Goal: Complete application form

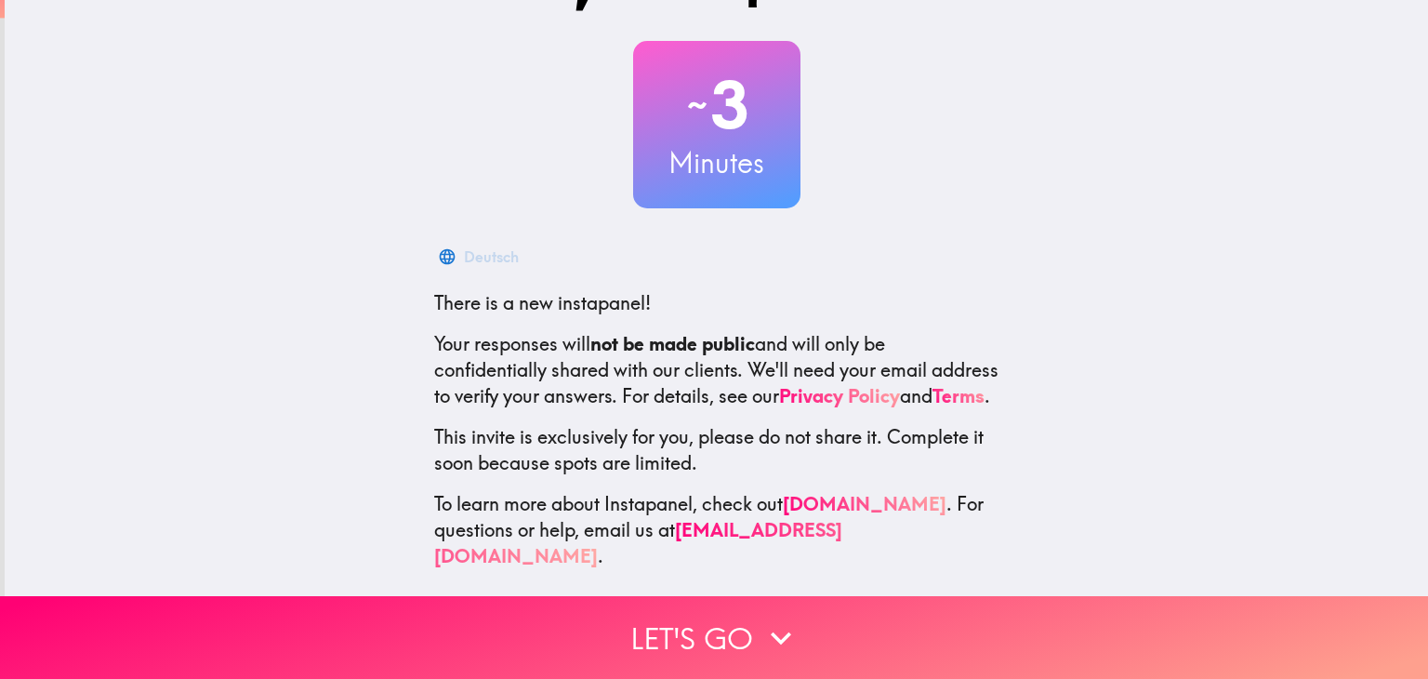
scroll to position [95, 0]
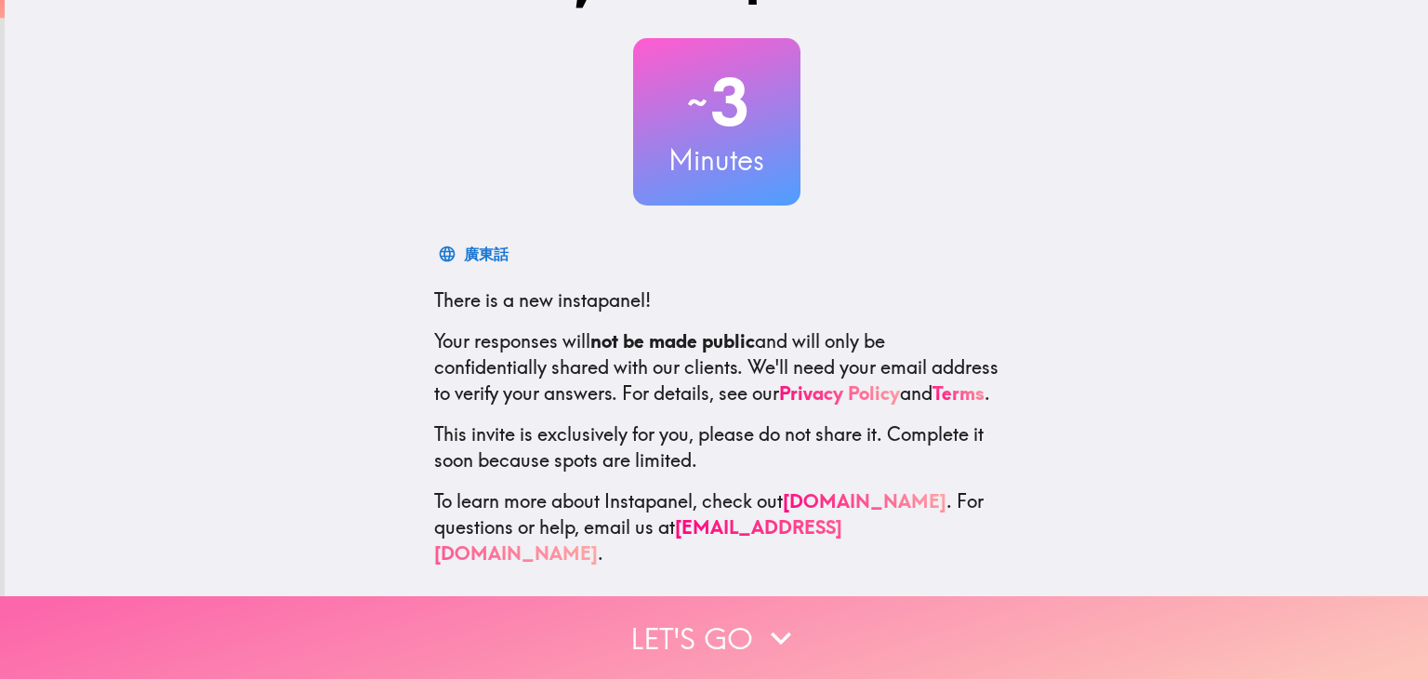
click at [508, 612] on button "Let's go" at bounding box center [714, 637] width 1428 height 83
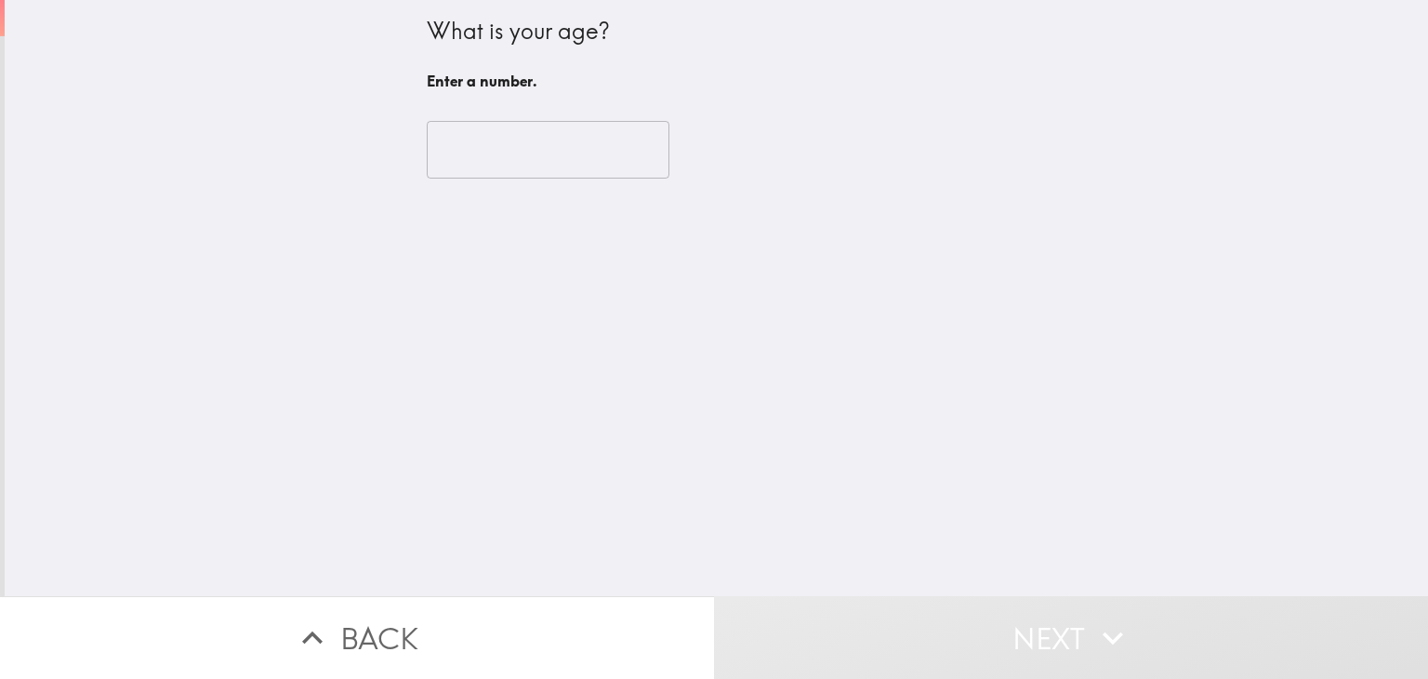
click at [509, 174] on input "number" at bounding box center [548, 150] width 243 height 58
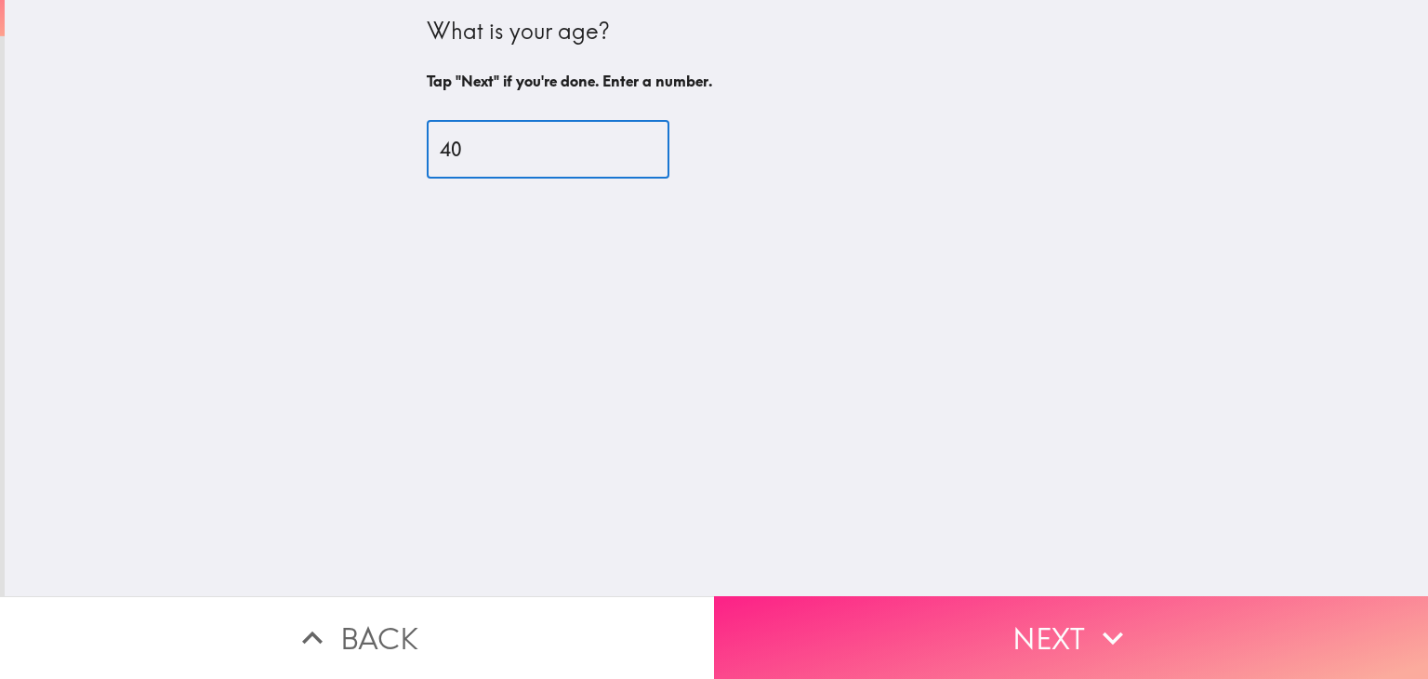
type input "40"
click at [906, 596] on button "Next" at bounding box center [1071, 637] width 714 height 83
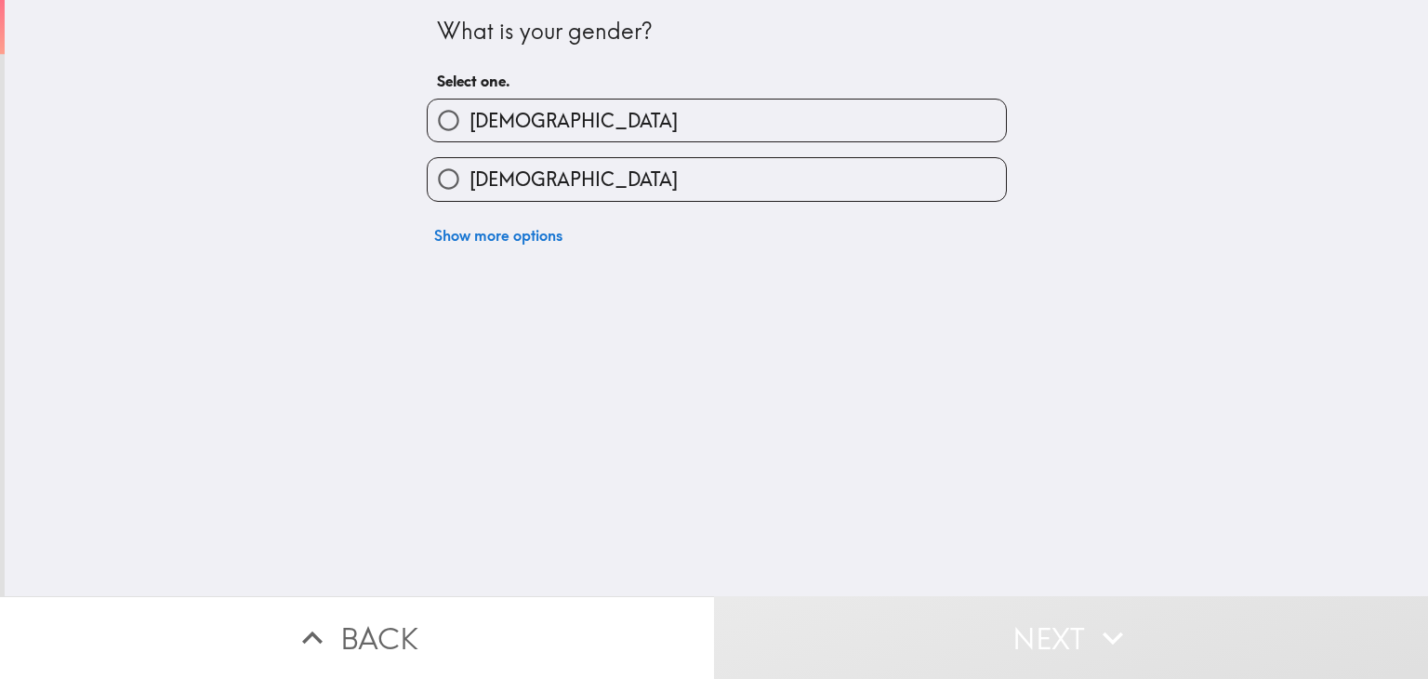
click at [549, 136] on label "[DEMOGRAPHIC_DATA]" at bounding box center [717, 120] width 578 height 42
click at [469, 136] on input "[DEMOGRAPHIC_DATA]" at bounding box center [449, 120] width 42 height 42
radio input "true"
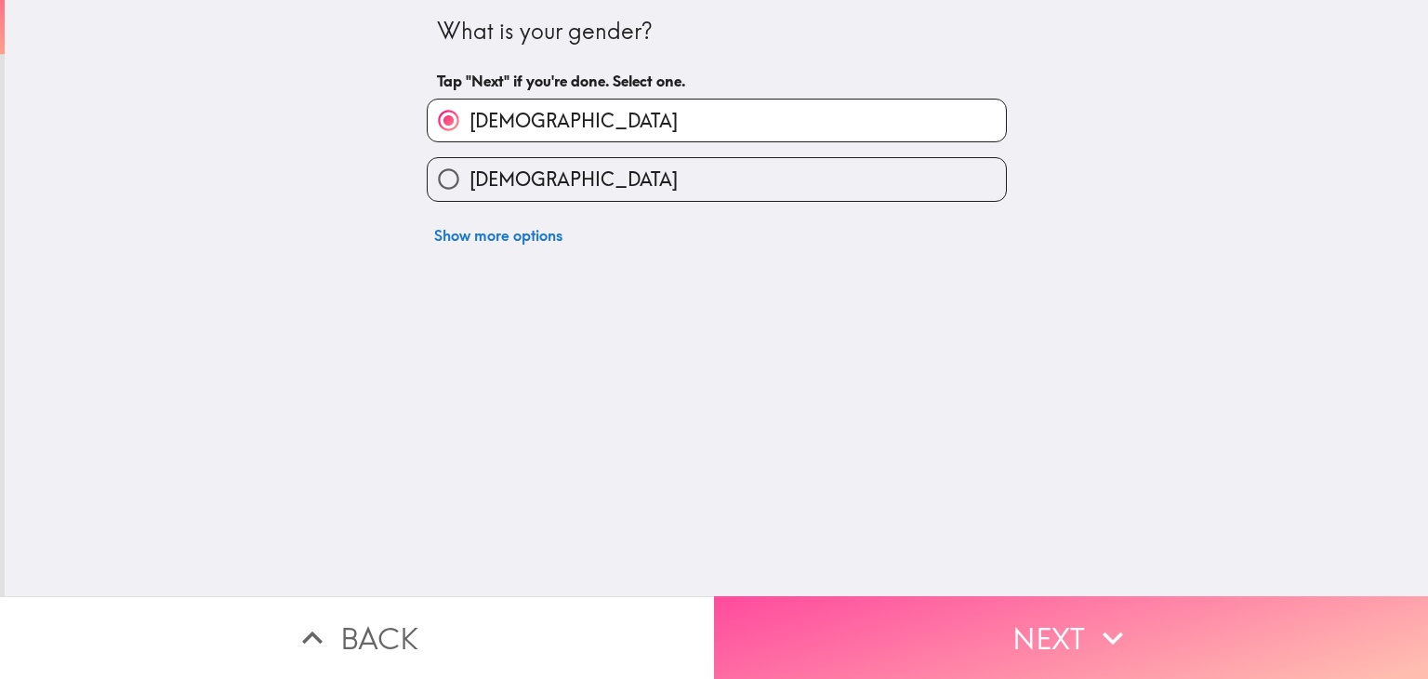
click at [927, 631] on button "Next" at bounding box center [1071, 637] width 714 height 83
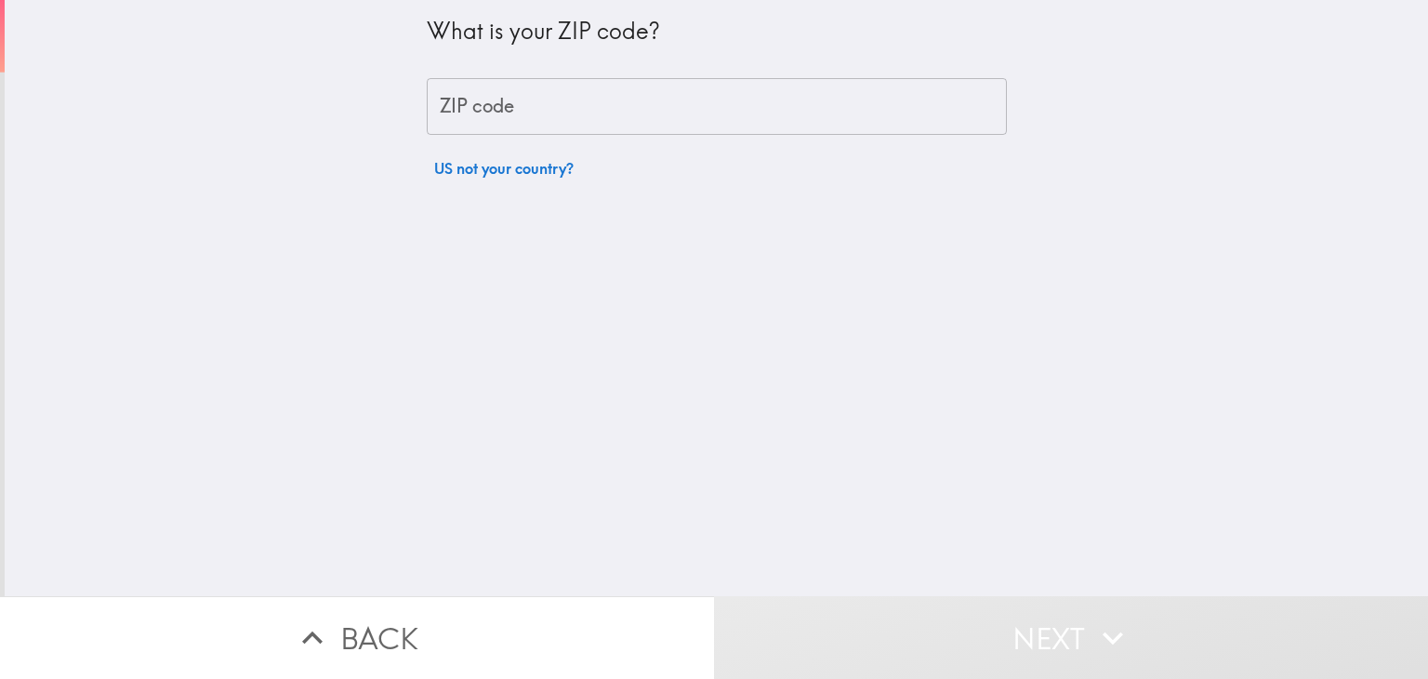
click at [577, 116] on input "ZIP code" at bounding box center [717, 107] width 580 height 58
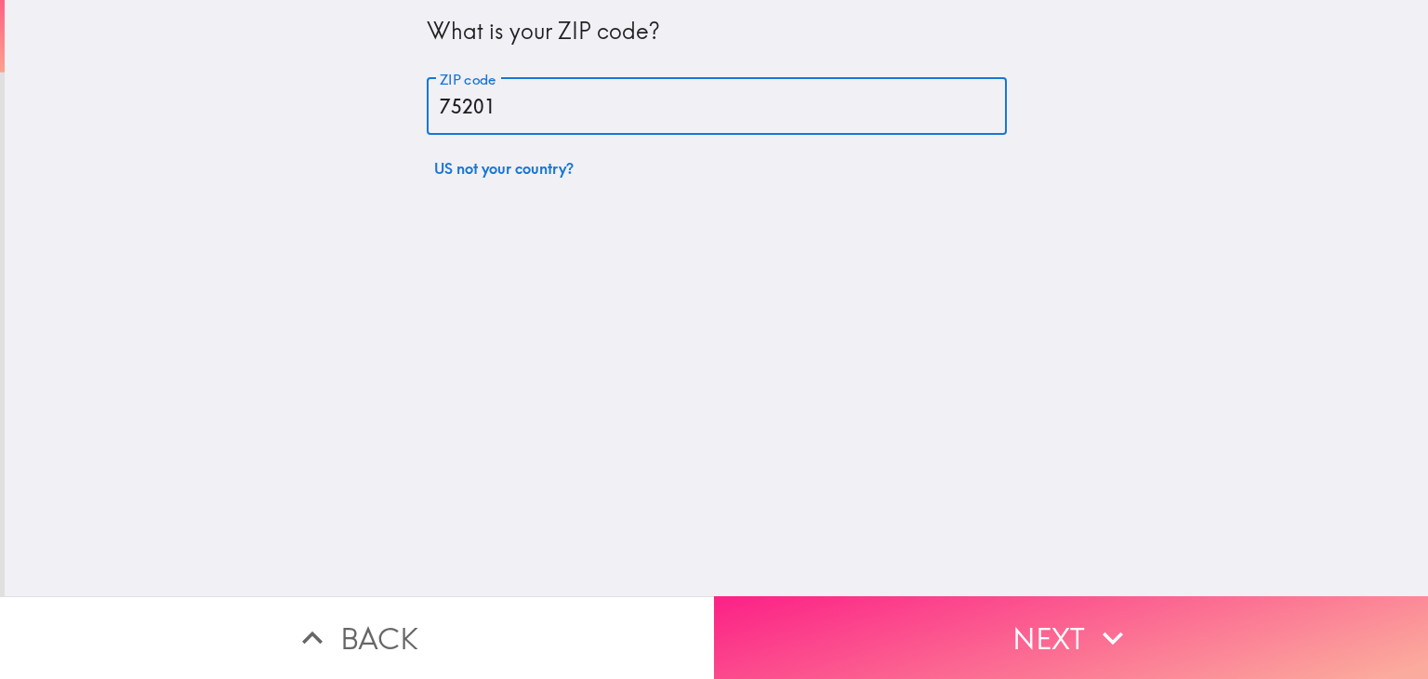
type input "75201"
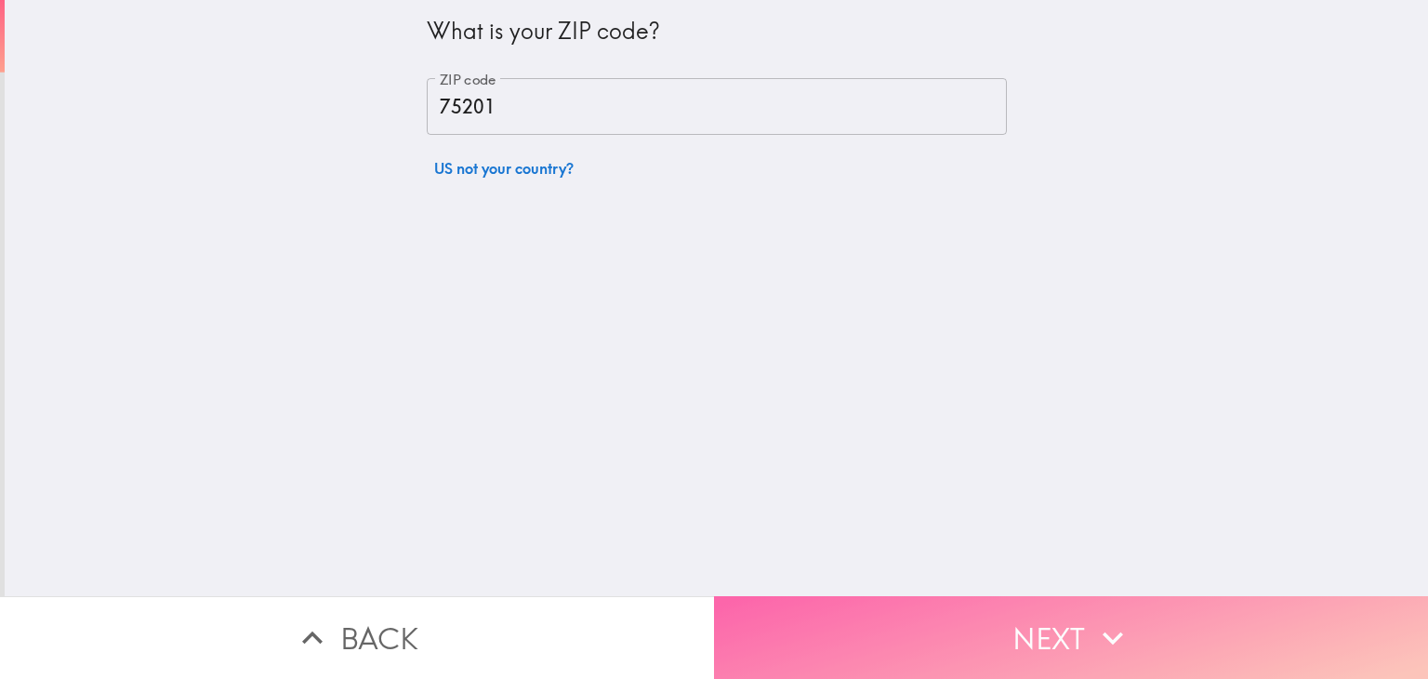
click at [952, 621] on button "Next" at bounding box center [1071, 637] width 714 height 83
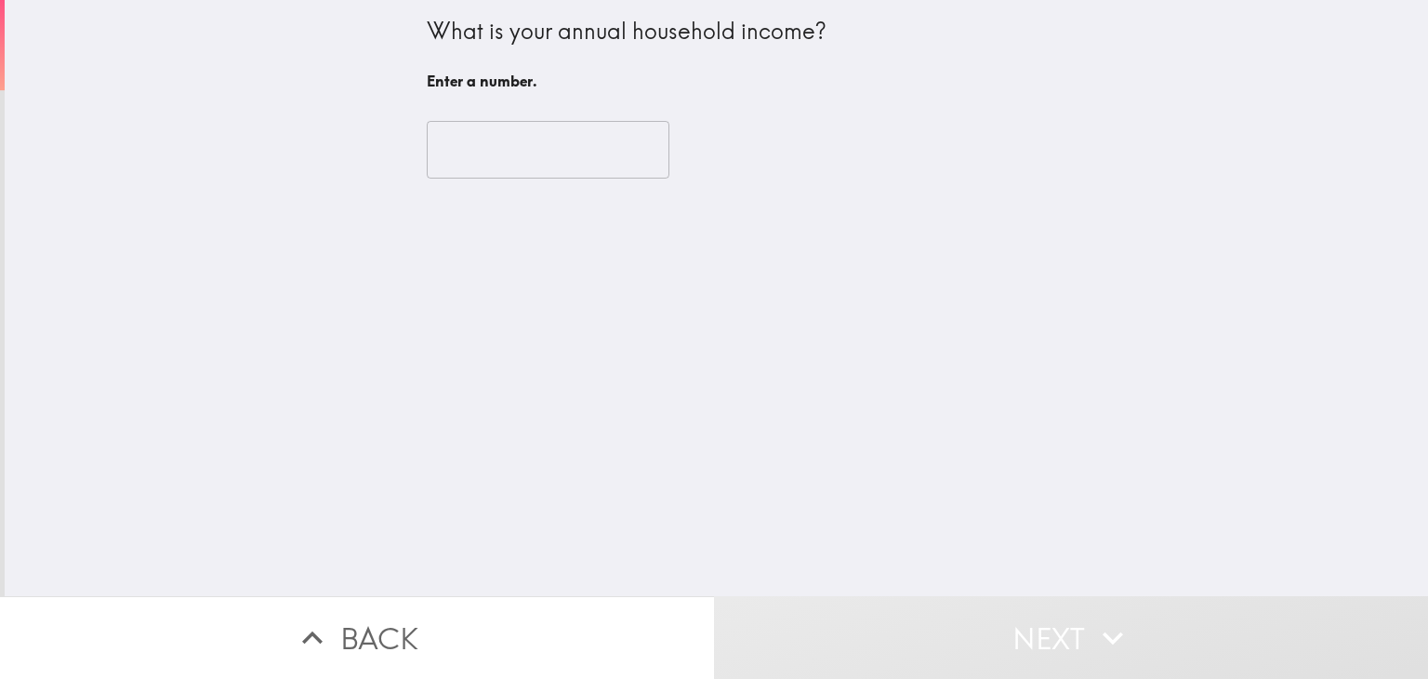
click at [535, 151] on input "number" at bounding box center [548, 150] width 243 height 58
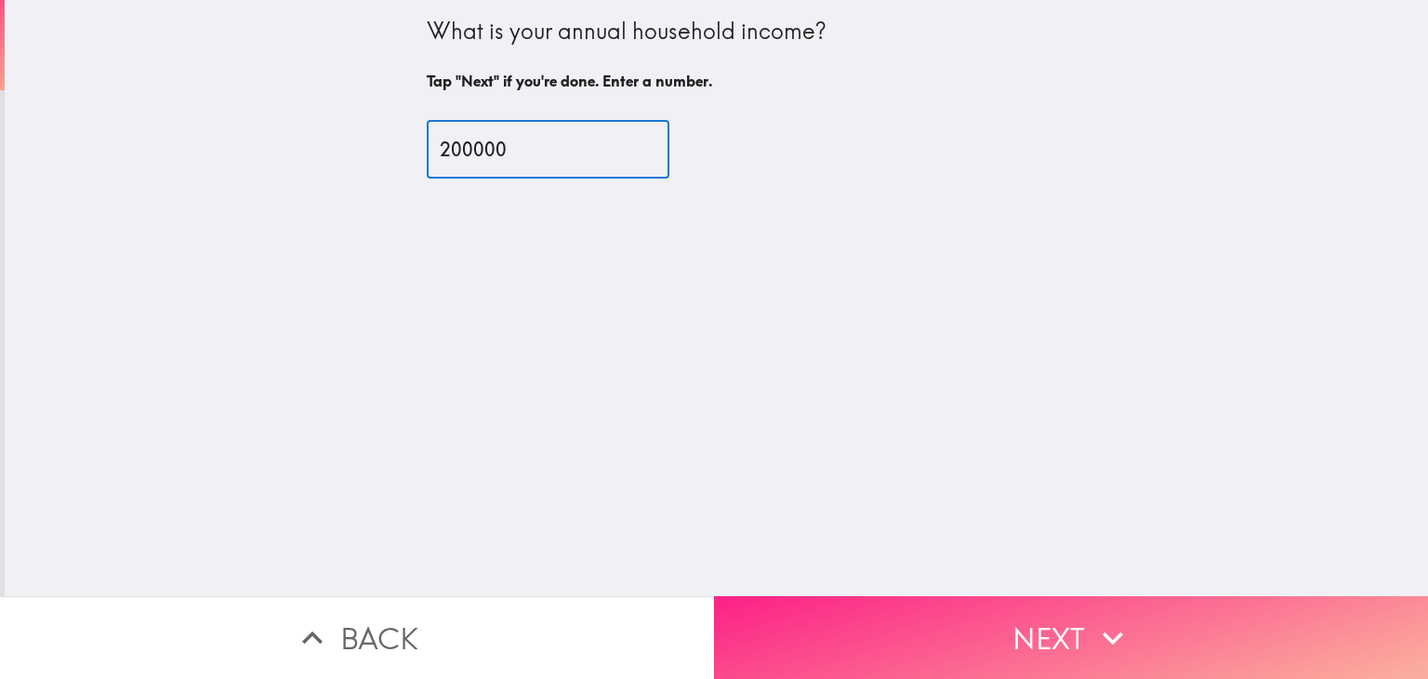
type input "200000"
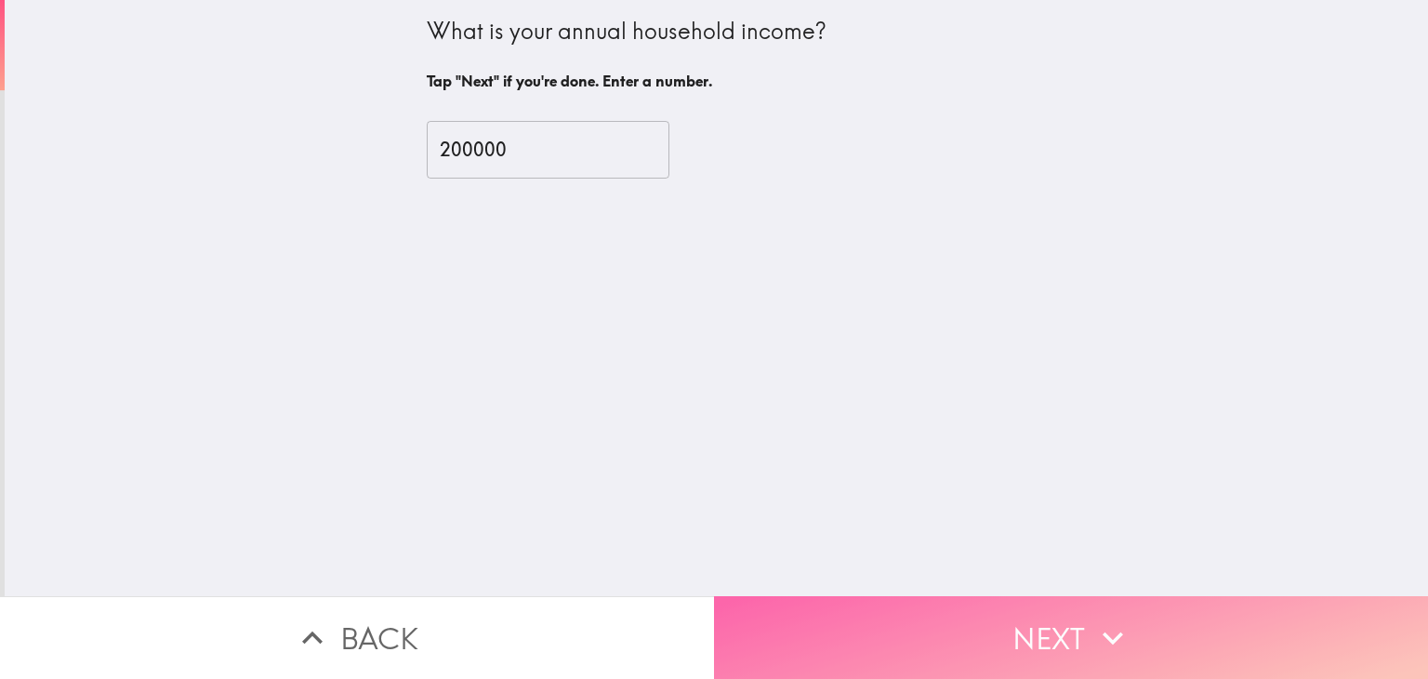
click at [844, 640] on button "Next" at bounding box center [1071, 637] width 714 height 83
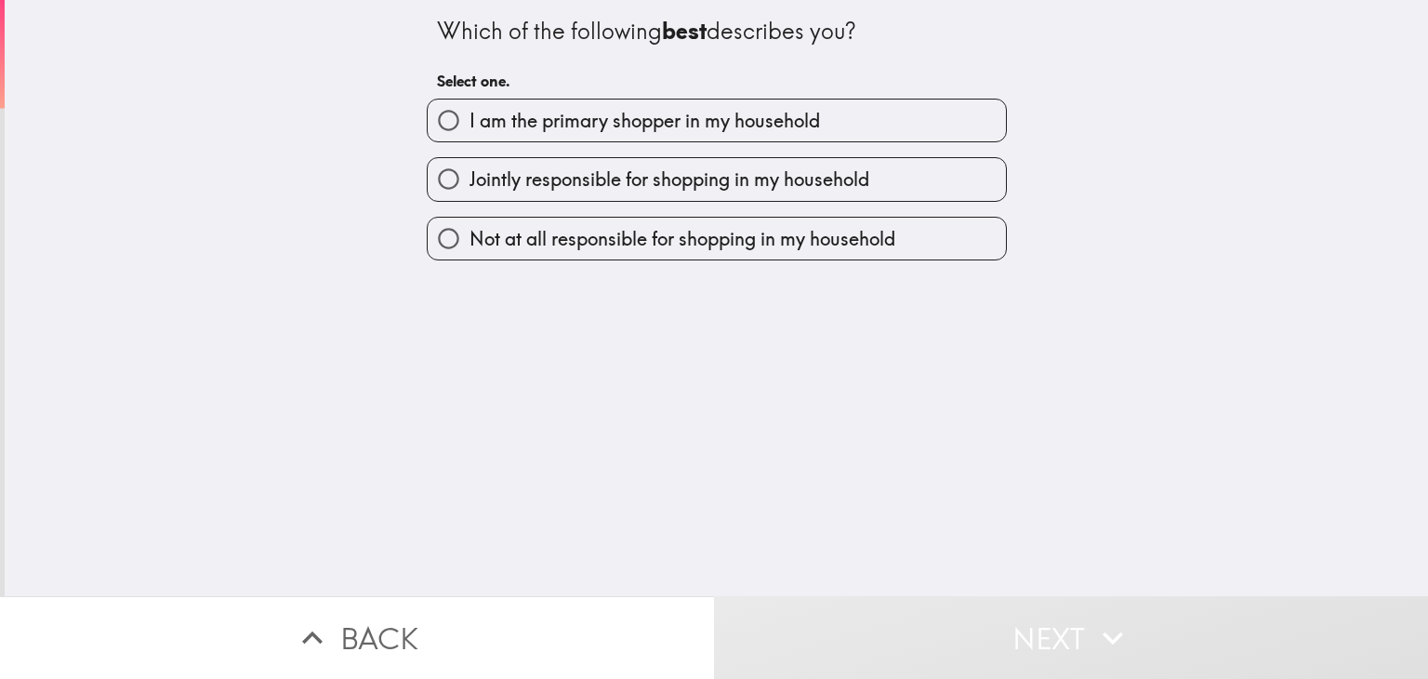
click at [690, 105] on label "I am the primary shopper in my household" at bounding box center [717, 120] width 578 height 42
click at [469, 105] on input "I am the primary shopper in my household" at bounding box center [449, 120] width 42 height 42
radio input "true"
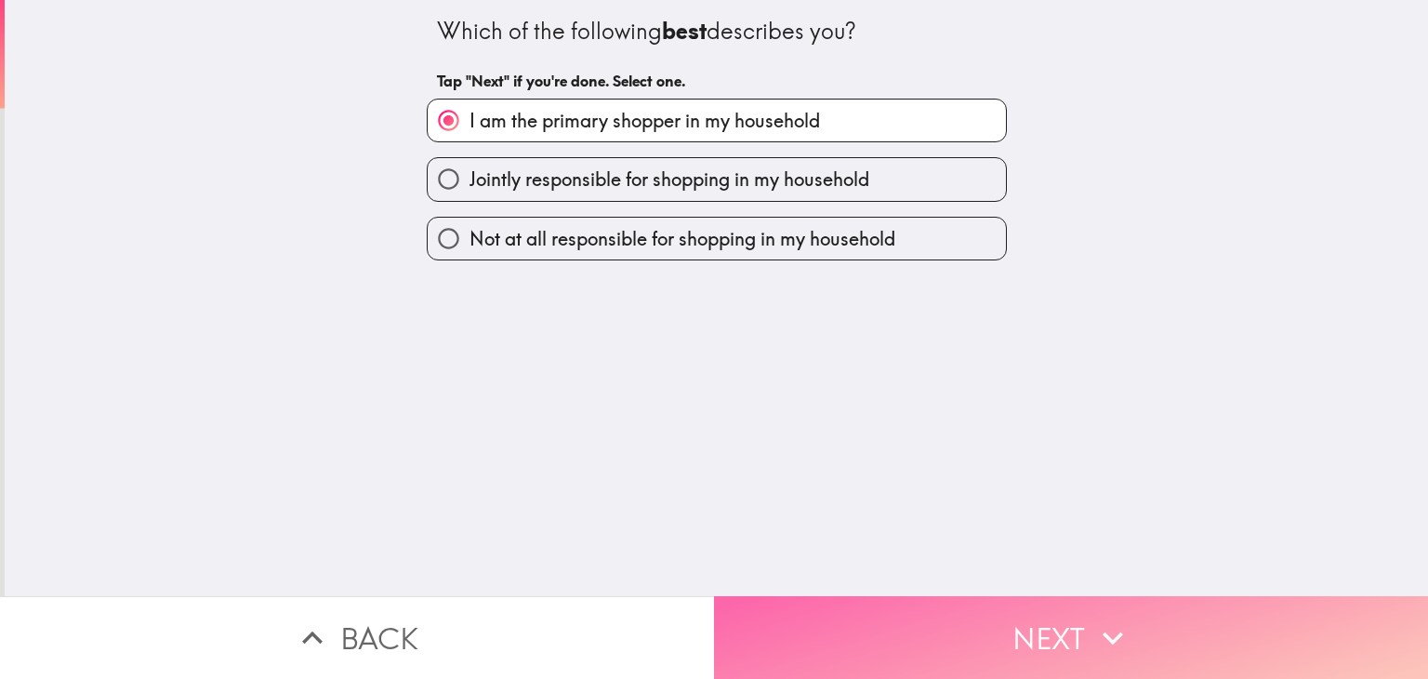
click at [818, 611] on button "Next" at bounding box center [1071, 637] width 714 height 83
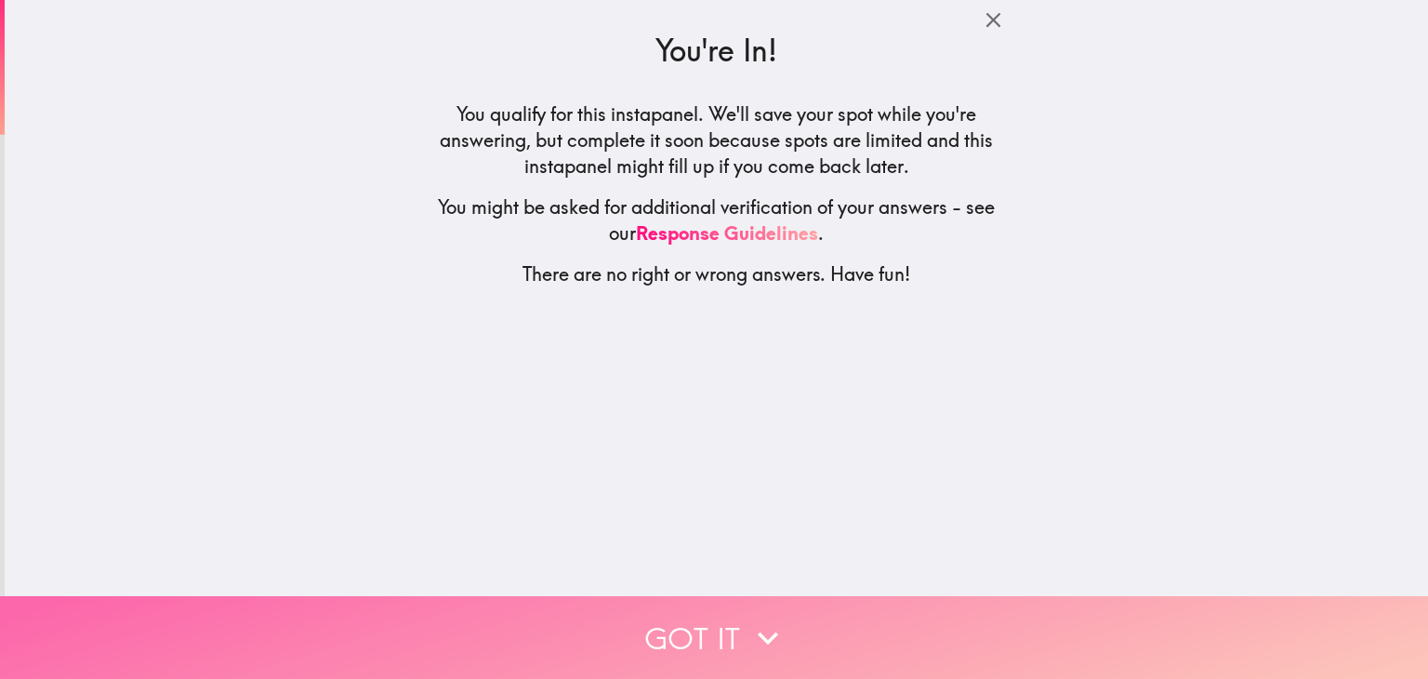
click at [691, 619] on button "Got it" at bounding box center [714, 637] width 1428 height 83
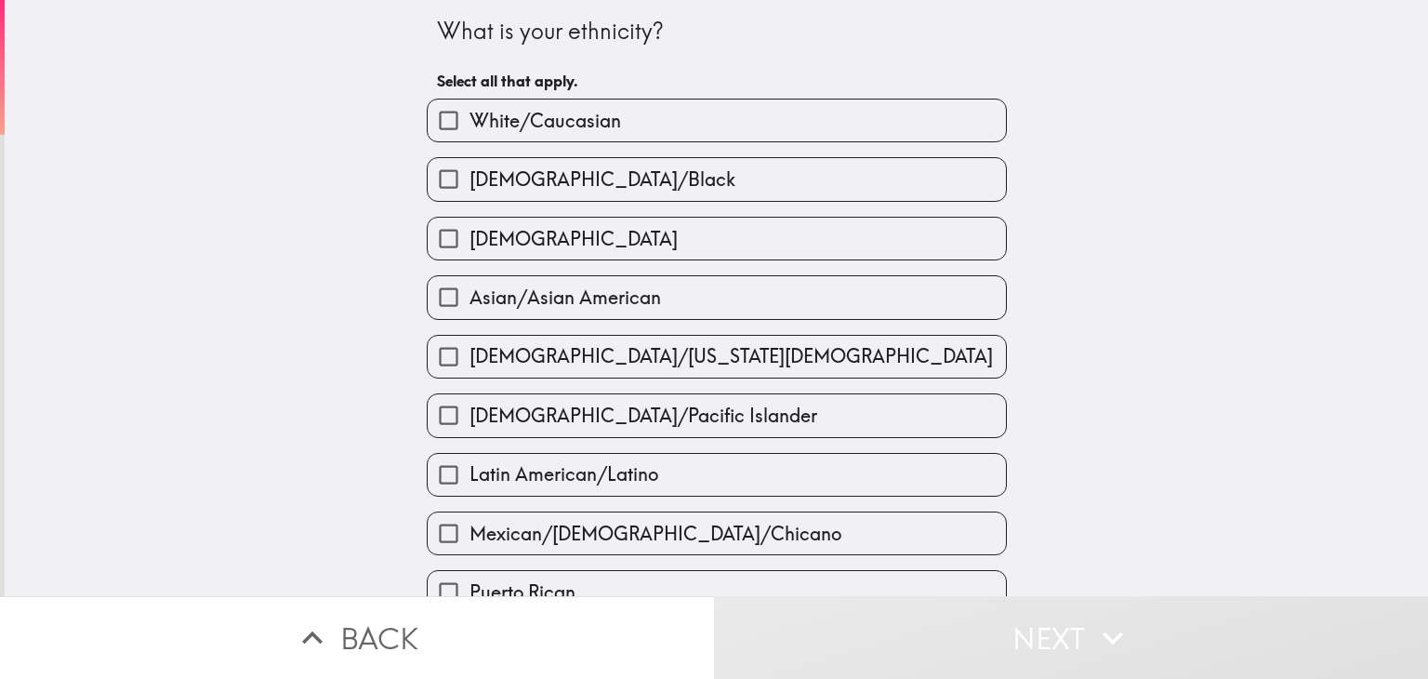
click at [595, 163] on label "[DEMOGRAPHIC_DATA]/Black" at bounding box center [717, 179] width 578 height 42
click at [469, 163] on input "[DEMOGRAPHIC_DATA]/Black" at bounding box center [449, 179] width 42 height 42
checkbox input "true"
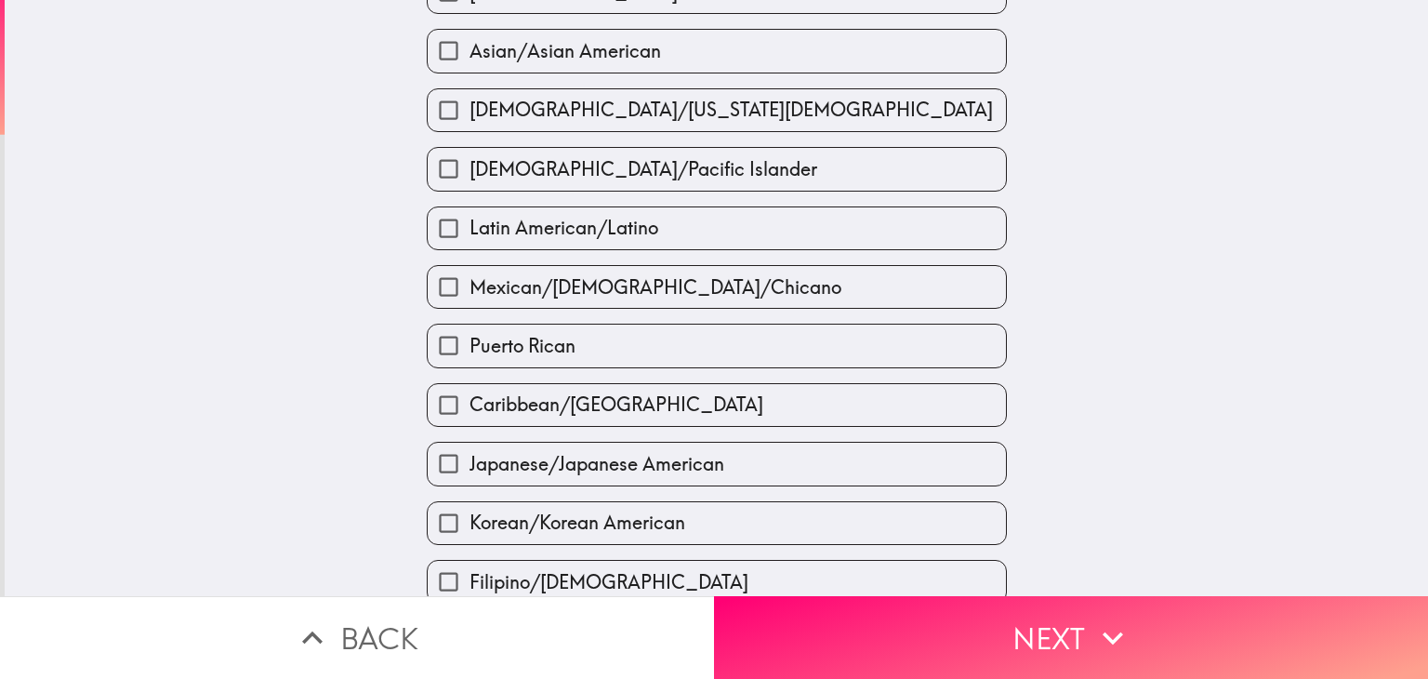
scroll to position [614, 0]
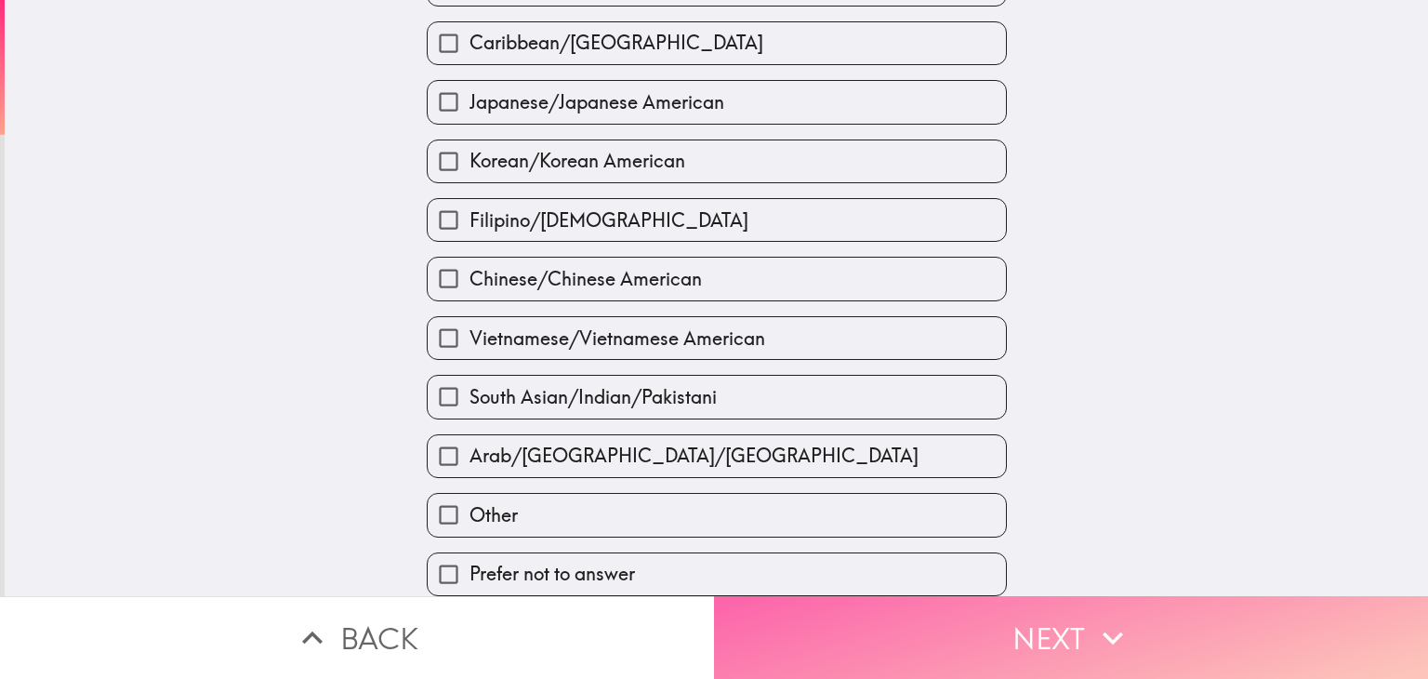
click at [965, 625] on button "Next" at bounding box center [1071, 637] width 714 height 83
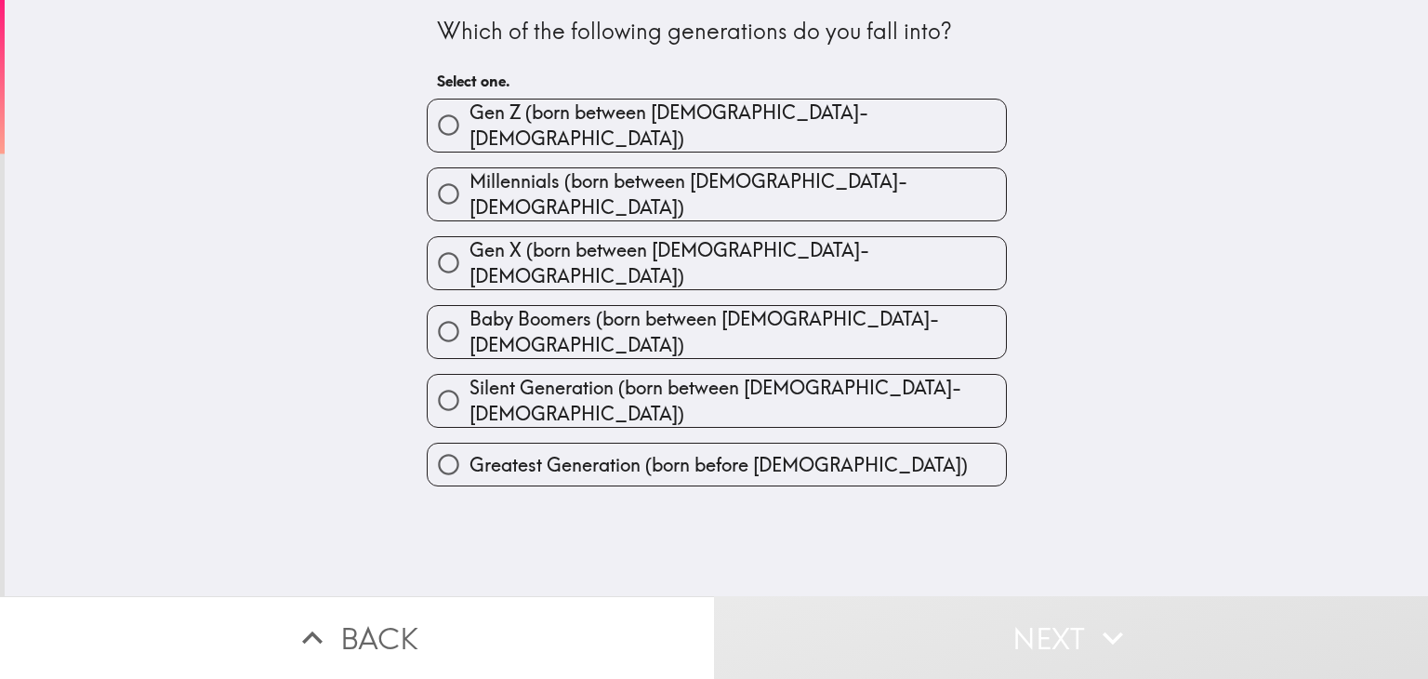
click at [653, 175] on span "Millennials (born between [DEMOGRAPHIC_DATA]-[DEMOGRAPHIC_DATA])" at bounding box center [737, 194] width 536 height 52
click at [469, 175] on input "Millennials (born between [DEMOGRAPHIC_DATA]-[DEMOGRAPHIC_DATA])" at bounding box center [449, 194] width 42 height 42
radio input "true"
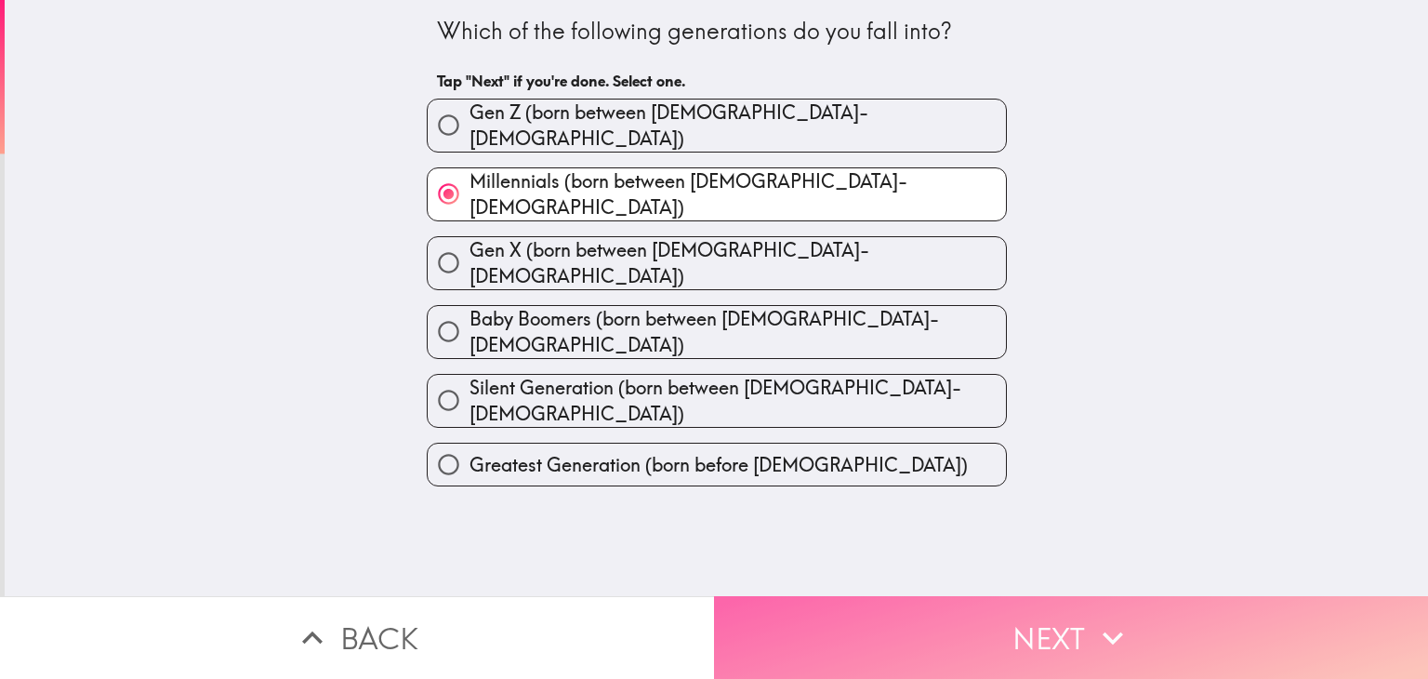
click at [833, 636] on button "Next" at bounding box center [1071, 637] width 714 height 83
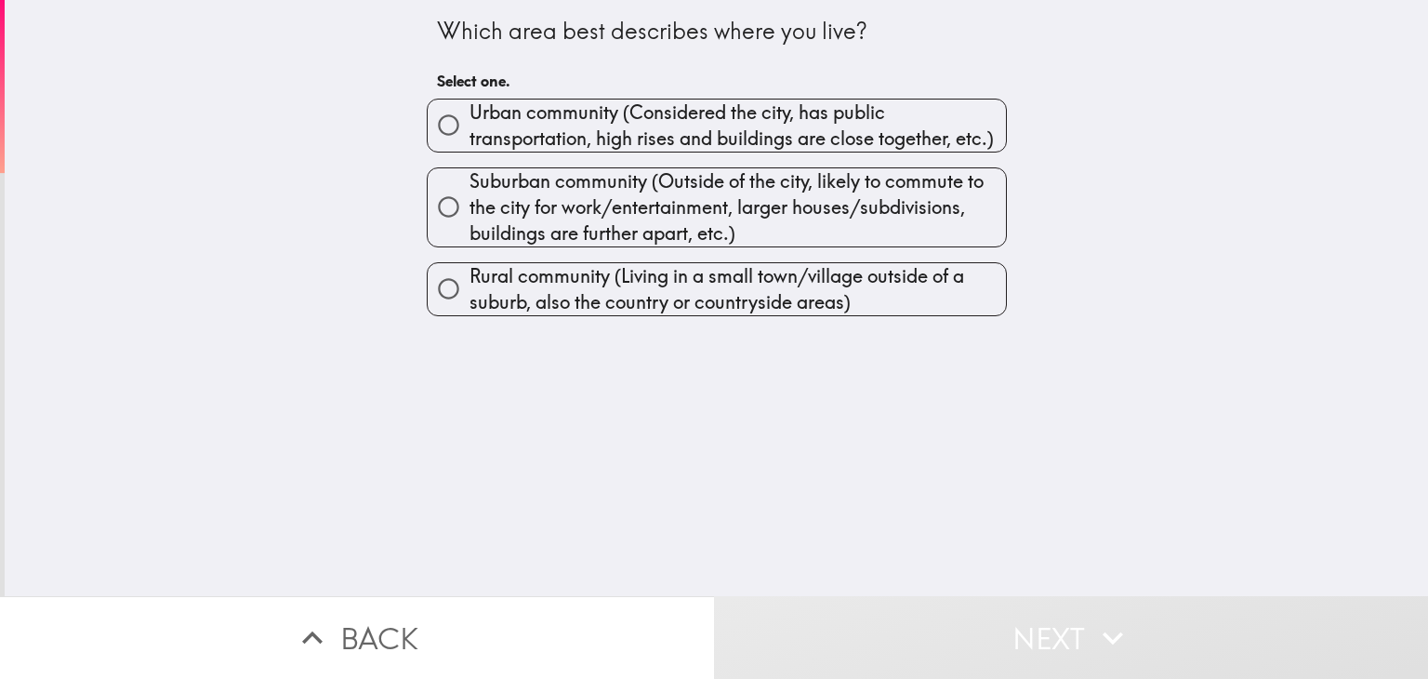
click at [621, 121] on span "Urban community (Considered the city, has public transportation, high rises and…" at bounding box center [737, 125] width 536 height 52
click at [469, 121] on input "Urban community (Considered the city, has public transportation, high rises and…" at bounding box center [449, 125] width 42 height 42
radio input "true"
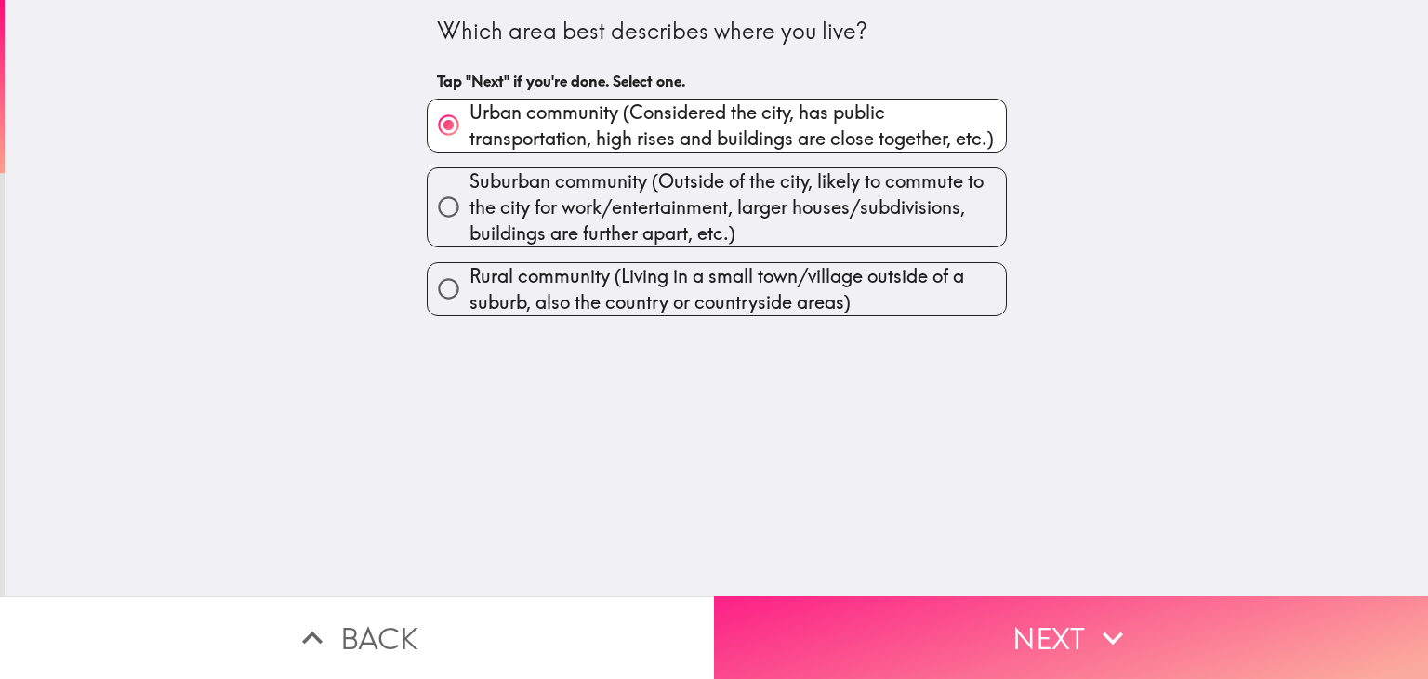
click at [785, 596] on button "Next" at bounding box center [1071, 637] width 714 height 83
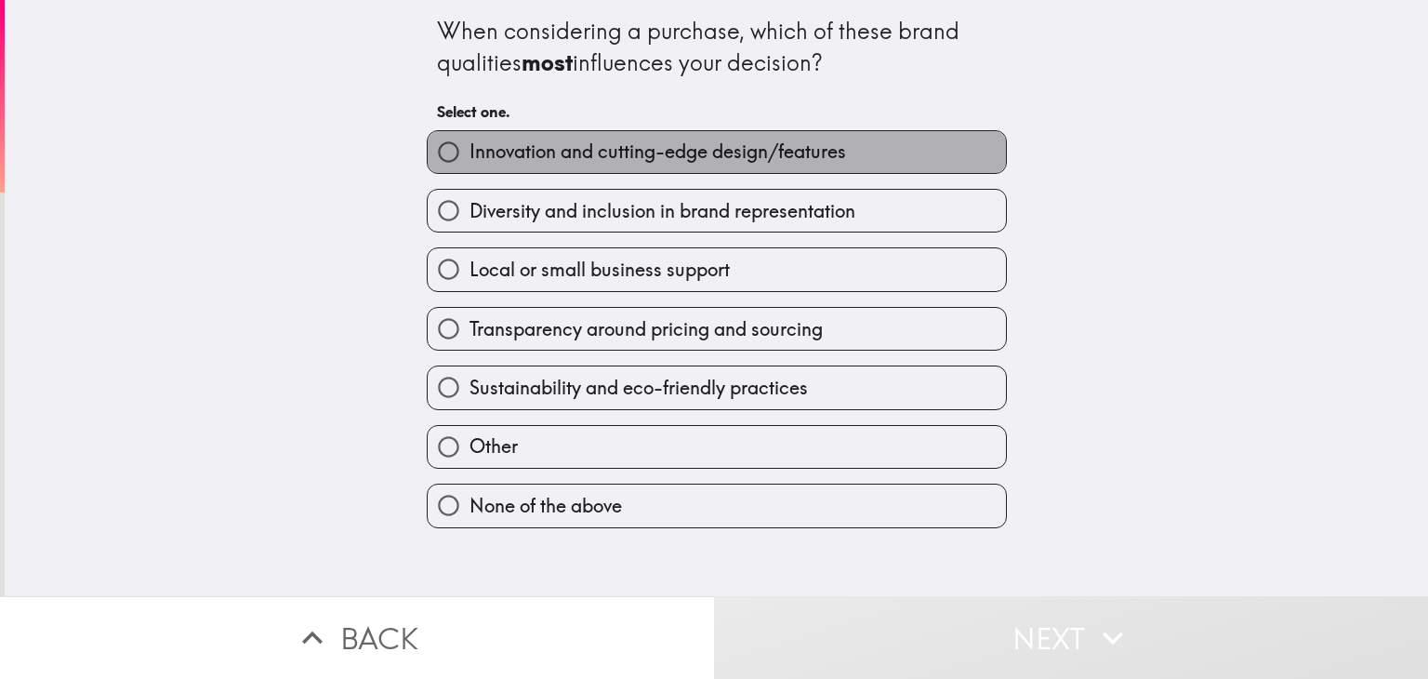
click at [687, 165] on label "Innovation and cutting-edge design/features" at bounding box center [717, 152] width 578 height 42
click at [469, 165] on input "Innovation and cutting-edge design/features" at bounding box center [449, 152] width 42 height 42
radio input "true"
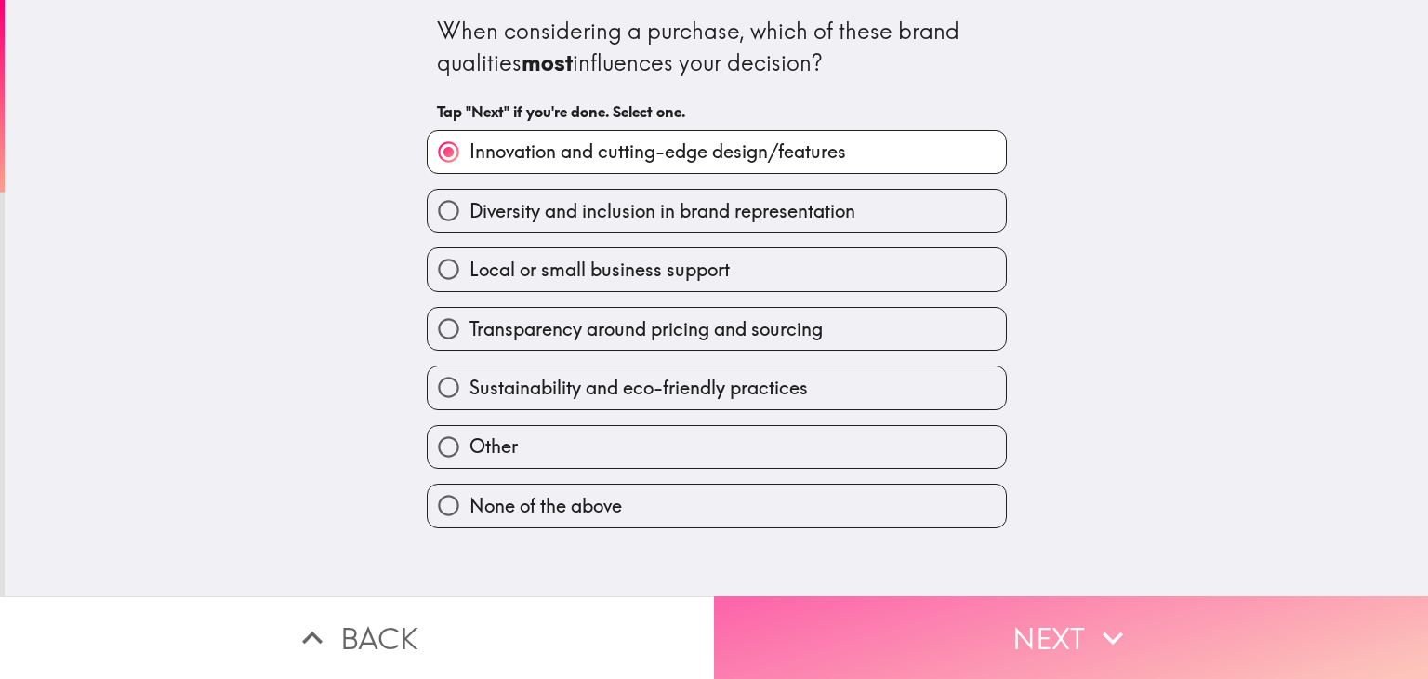
click at [846, 609] on button "Next" at bounding box center [1071, 637] width 714 height 83
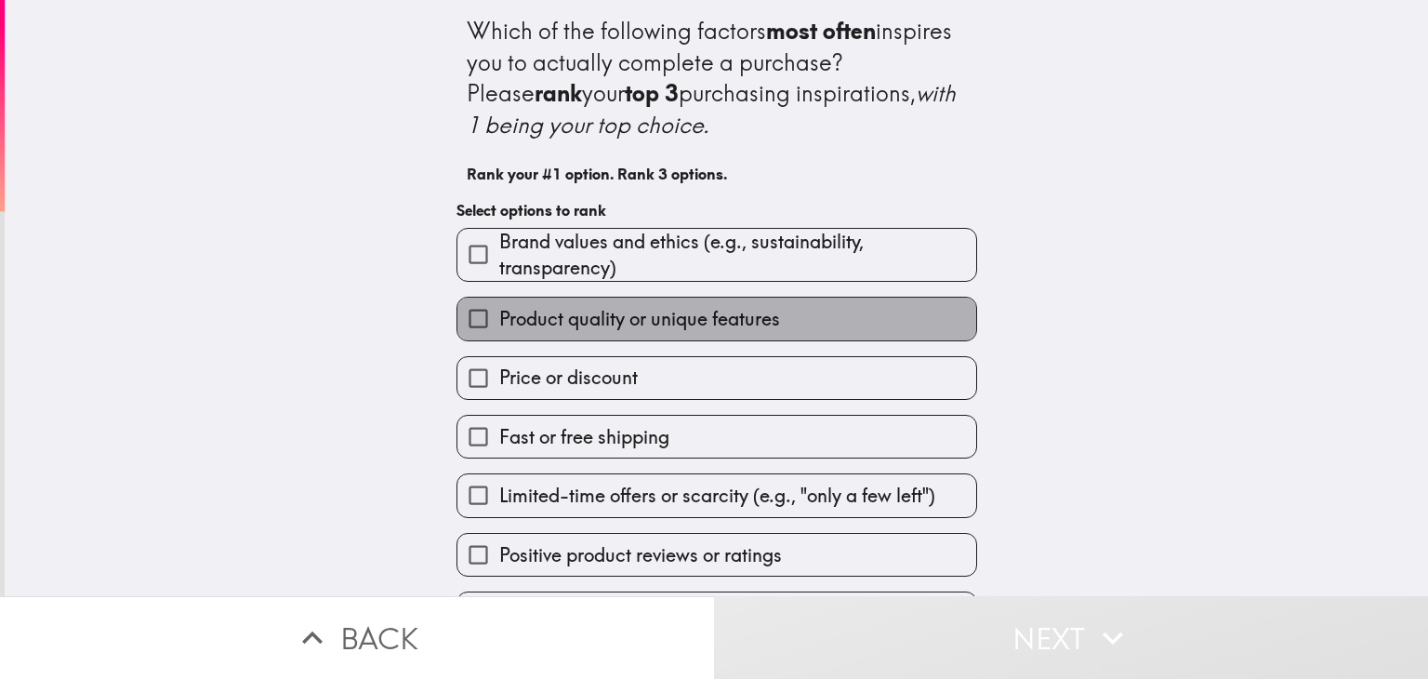
click at [628, 307] on span "Product quality or unique features" at bounding box center [639, 319] width 281 height 26
click at [499, 307] on input "Product quality or unique features" at bounding box center [478, 318] width 42 height 42
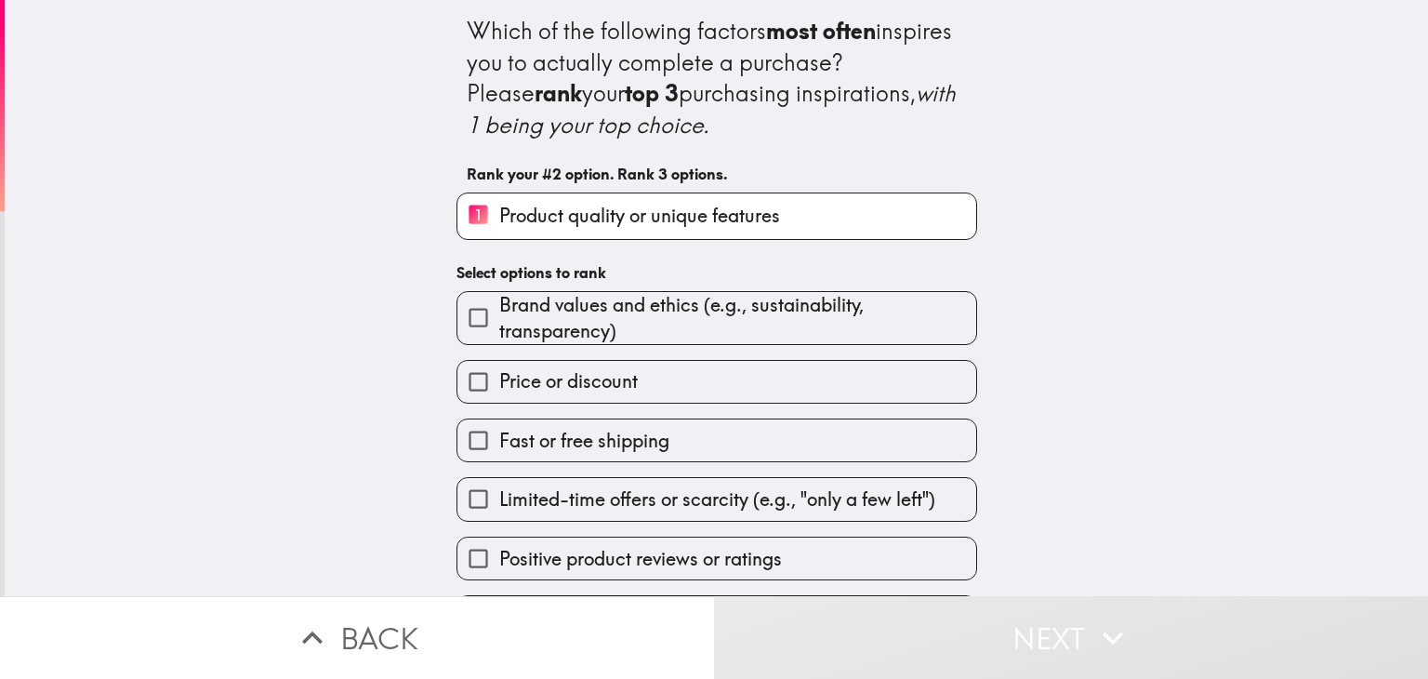
click at [592, 540] on label "Positive product reviews or ratings" at bounding box center [716, 558] width 519 height 42
click at [499, 540] on input "Positive product reviews or ratings" at bounding box center [478, 558] width 42 height 42
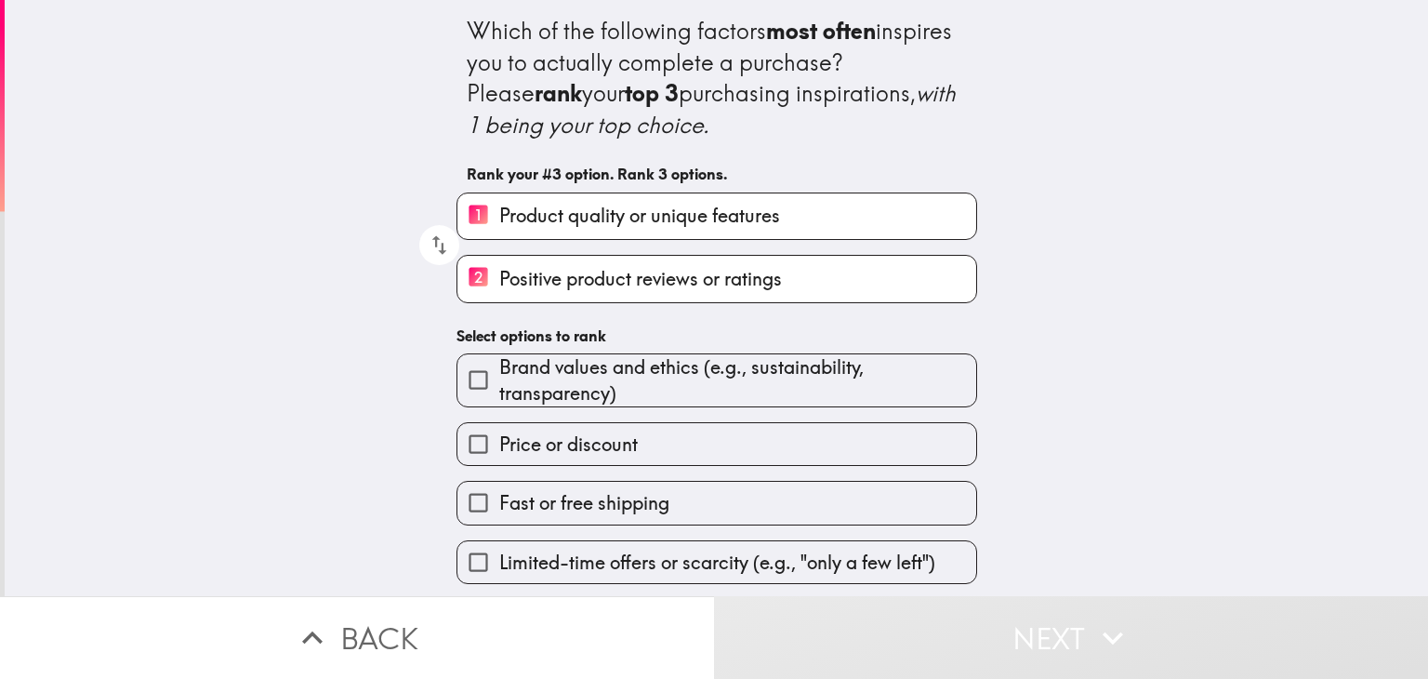
click at [604, 448] on span "Price or discount" at bounding box center [568, 444] width 139 height 26
click at [499, 448] on input "Price or discount" at bounding box center [478, 444] width 42 height 42
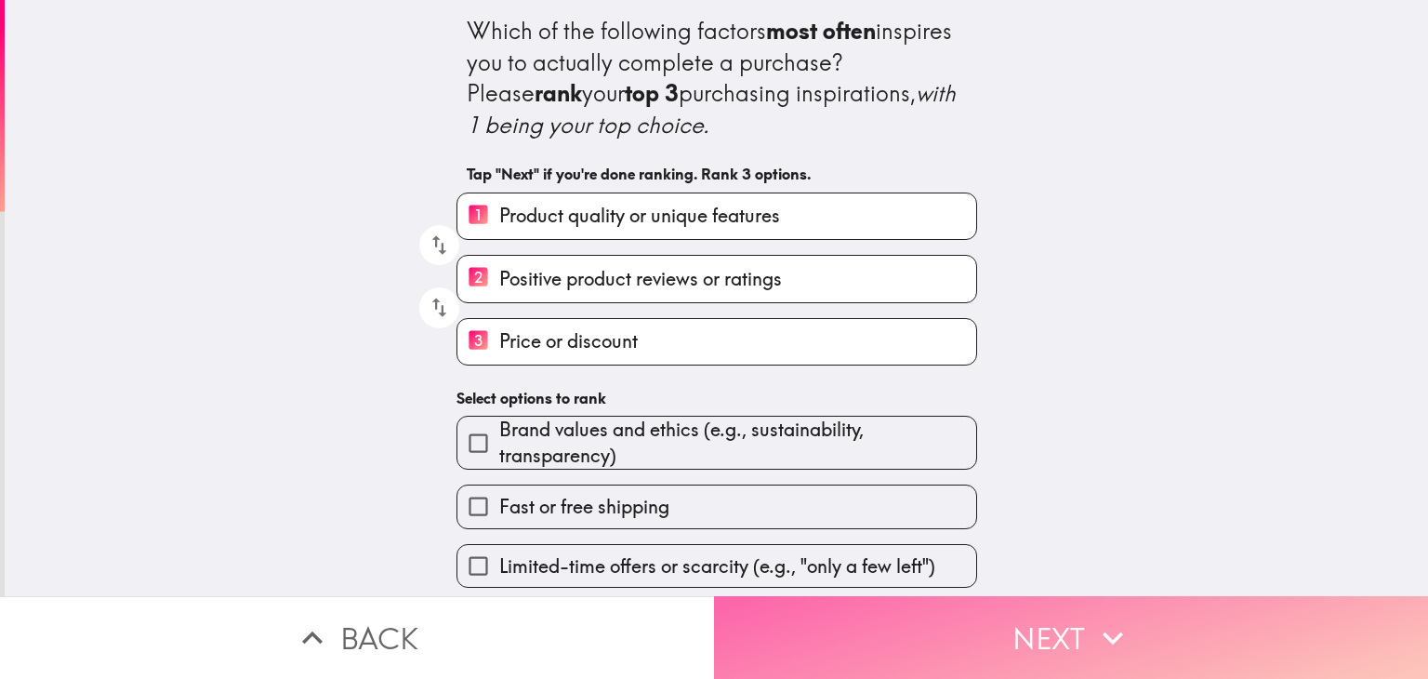
click at [842, 614] on button "Next" at bounding box center [1071, 637] width 714 height 83
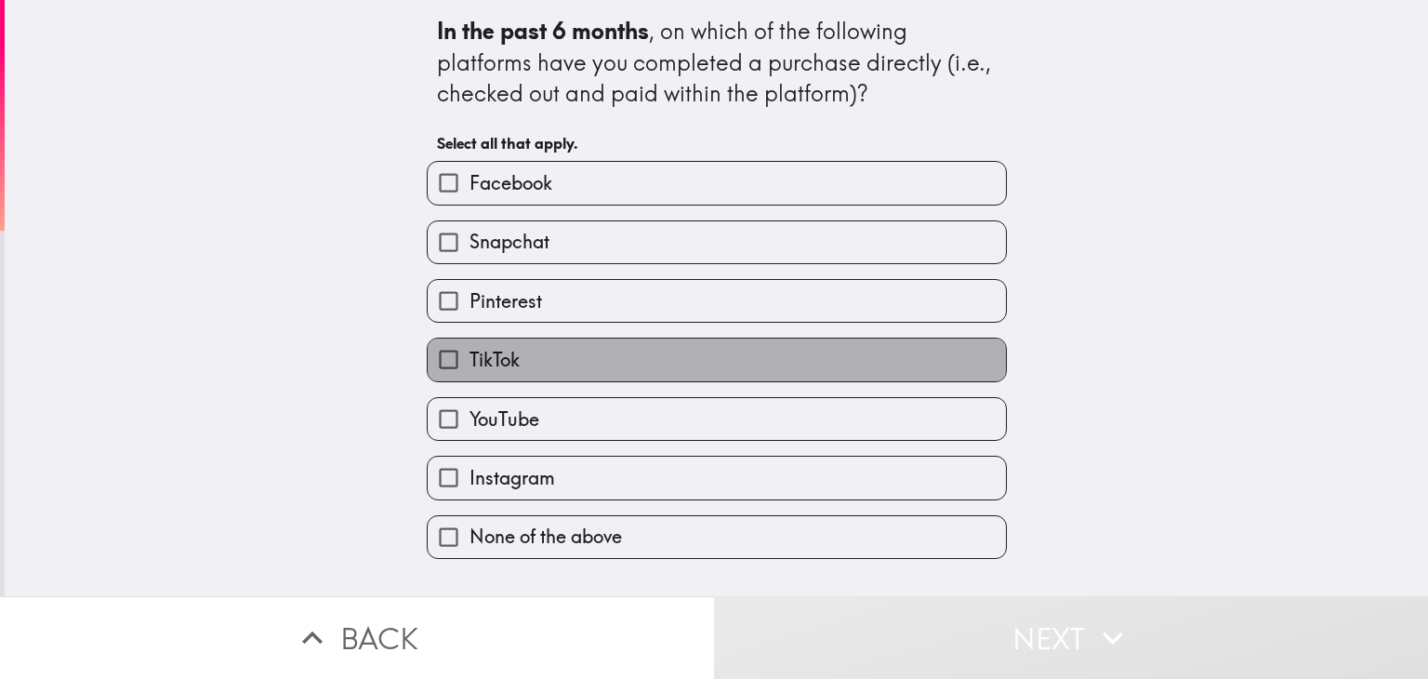
click at [542, 369] on label "TikTok" at bounding box center [717, 359] width 578 height 42
click at [469, 369] on input "TikTok" at bounding box center [449, 359] width 42 height 42
checkbox input "true"
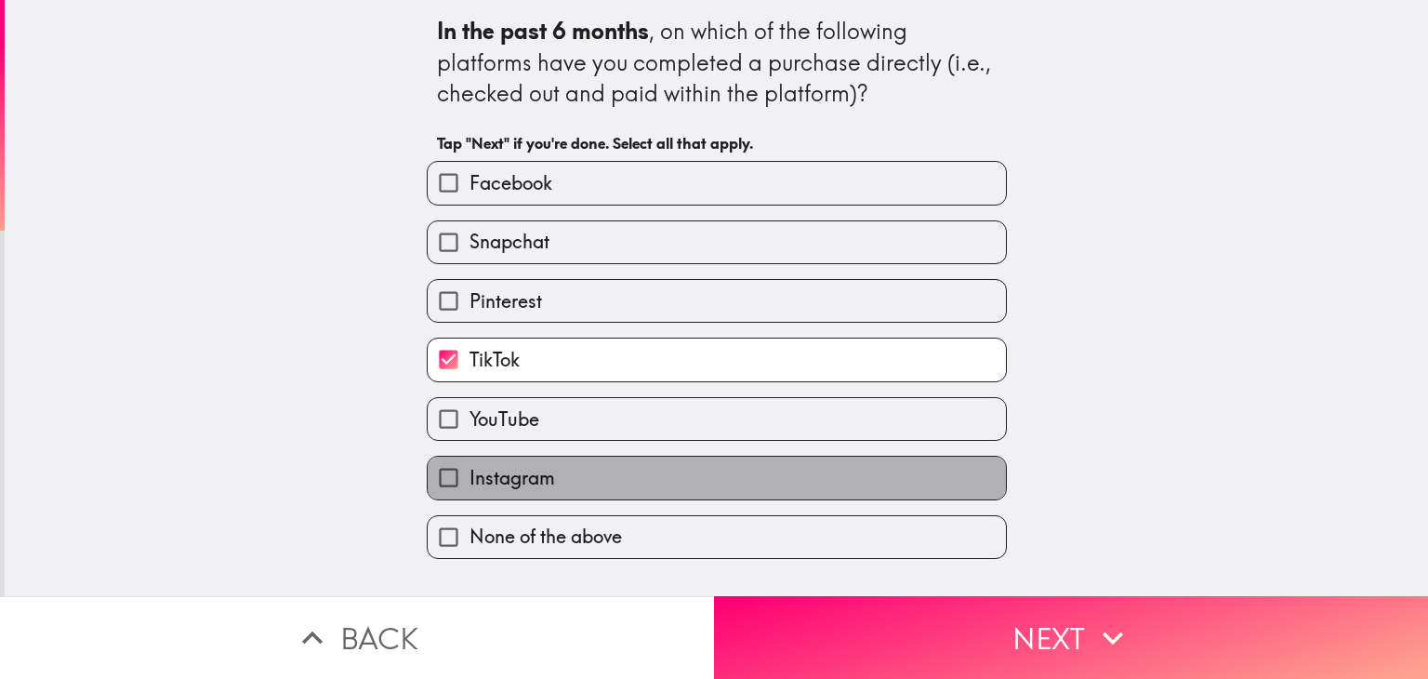
click at [495, 469] on span "Instagram" at bounding box center [512, 478] width 86 height 26
click at [469, 469] on input "Instagram" at bounding box center [449, 477] width 42 height 42
checkbox input "true"
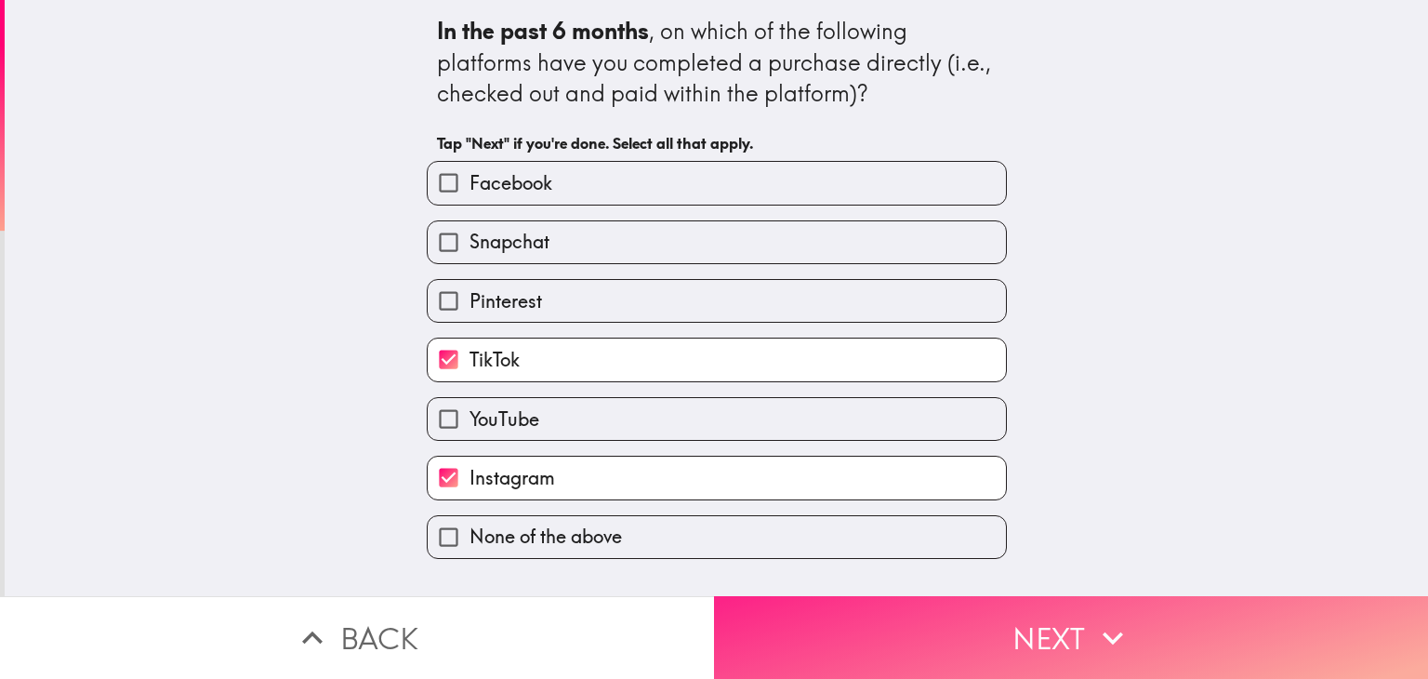
click at [885, 597] on button "Next" at bounding box center [1071, 637] width 714 height 83
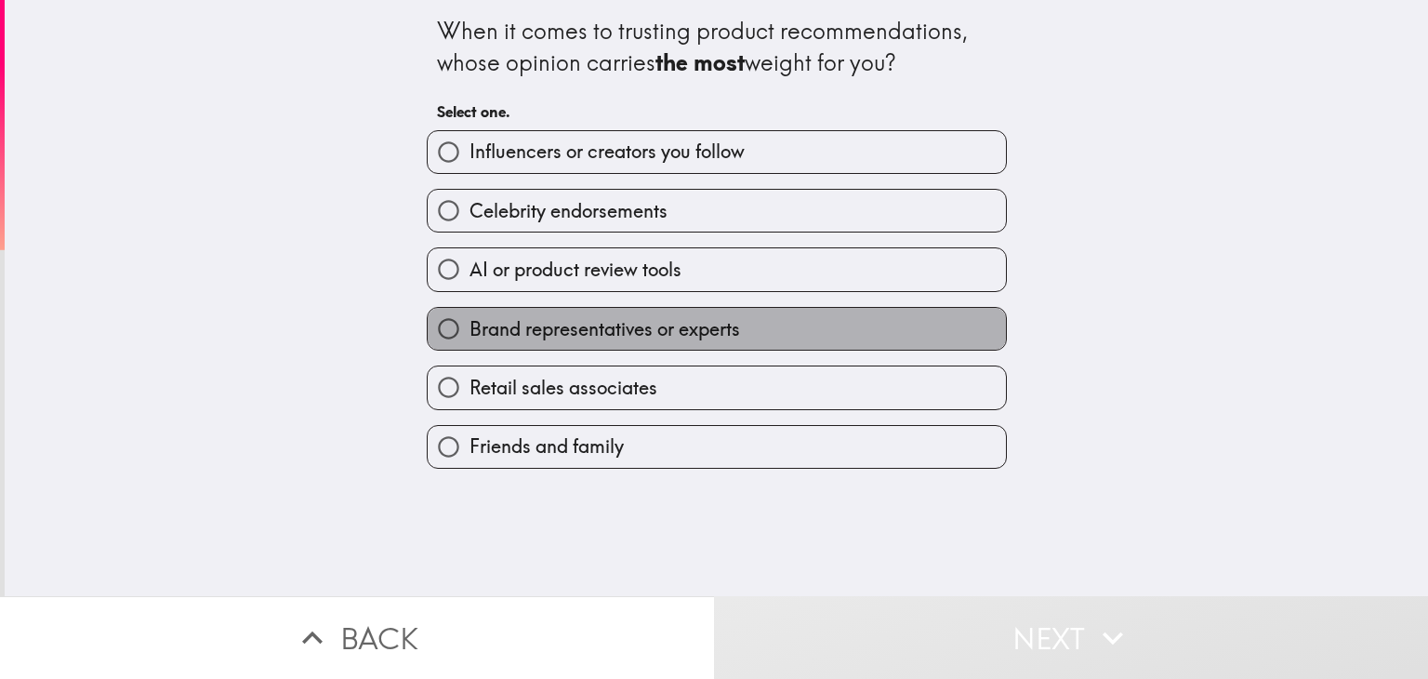
click at [546, 321] on span "Brand representatives or experts" at bounding box center [604, 329] width 271 height 26
click at [469, 321] on input "Brand representatives or experts" at bounding box center [449, 329] width 42 height 42
radio input "true"
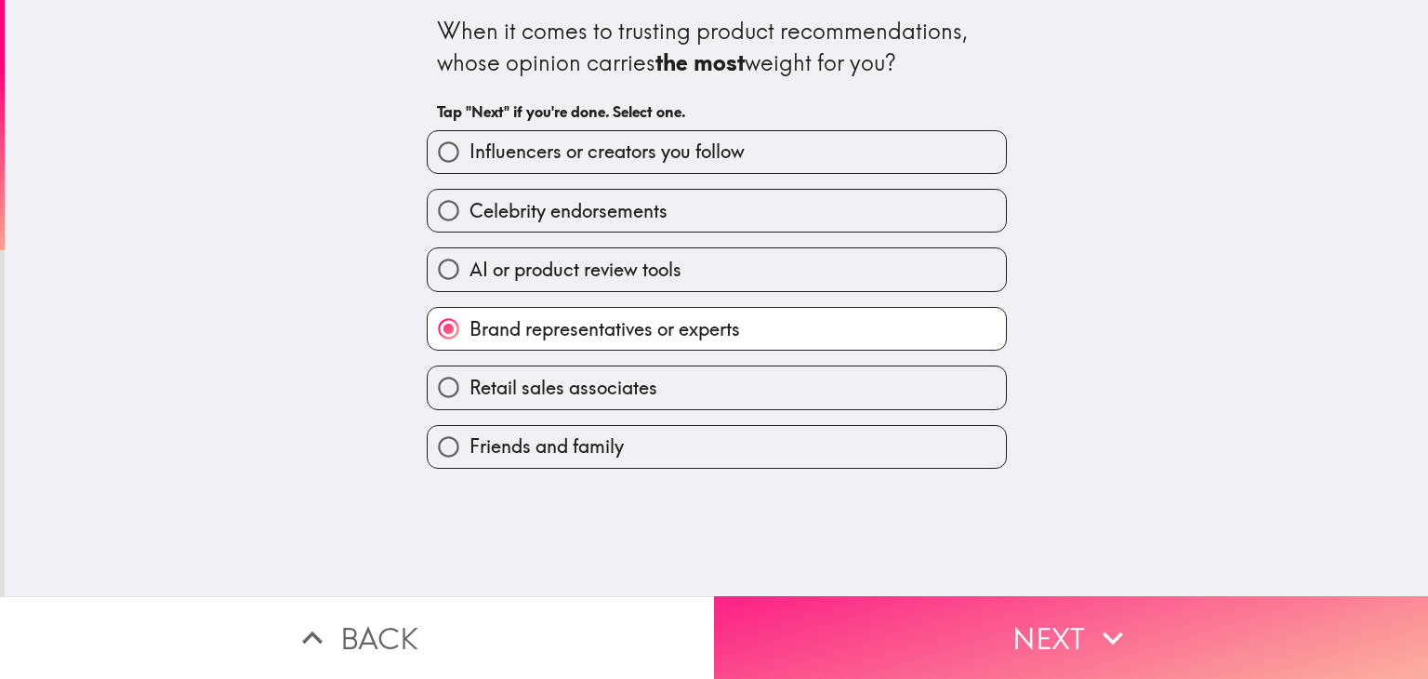
click at [795, 612] on button "Next" at bounding box center [1071, 637] width 714 height 83
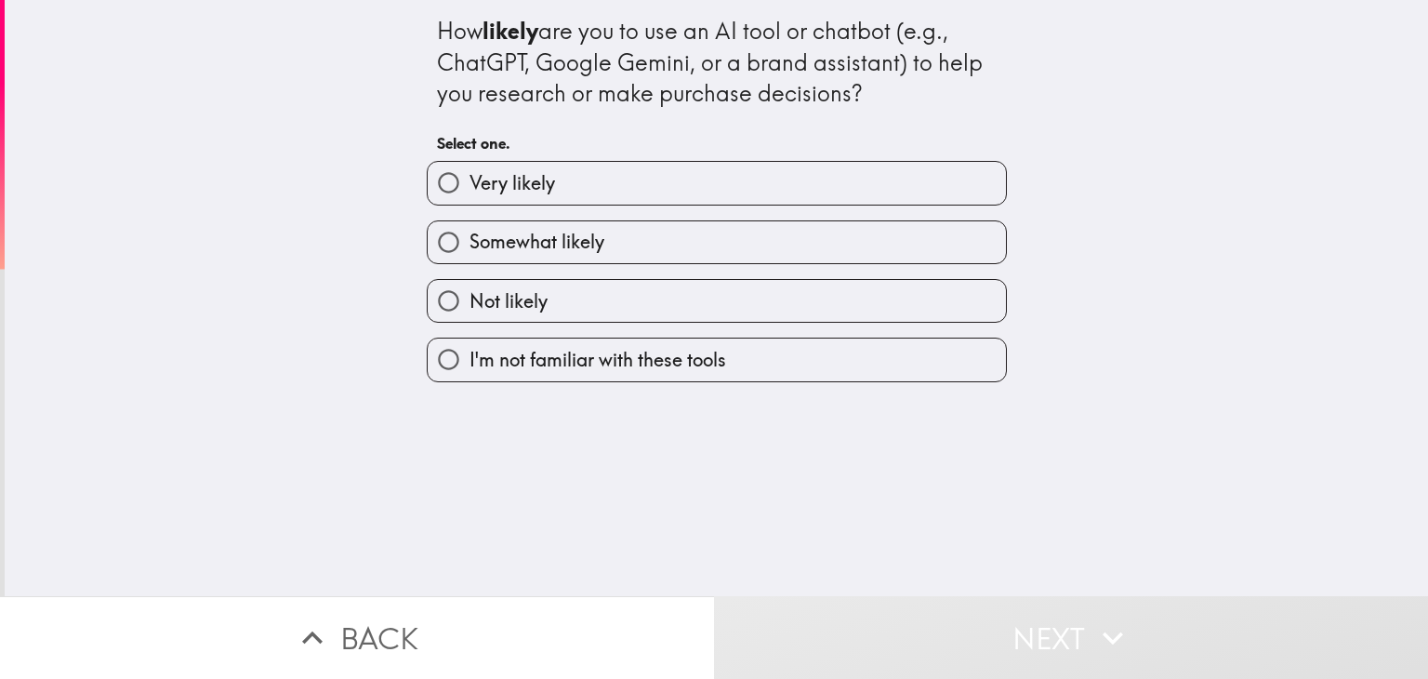
click at [630, 172] on label "Very likely" at bounding box center [717, 183] width 578 height 42
click at [469, 172] on input "Very likely" at bounding box center [449, 183] width 42 height 42
radio input "true"
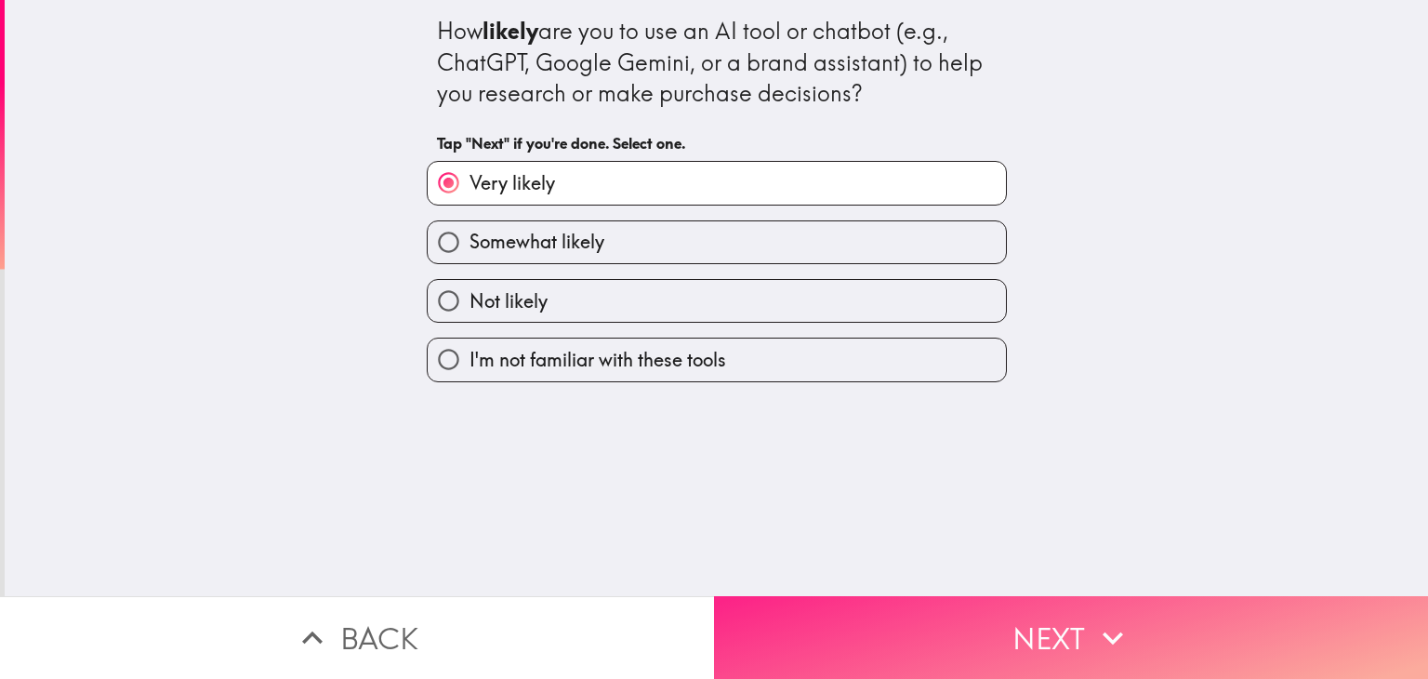
click at [837, 606] on button "Next" at bounding box center [1071, 637] width 714 height 83
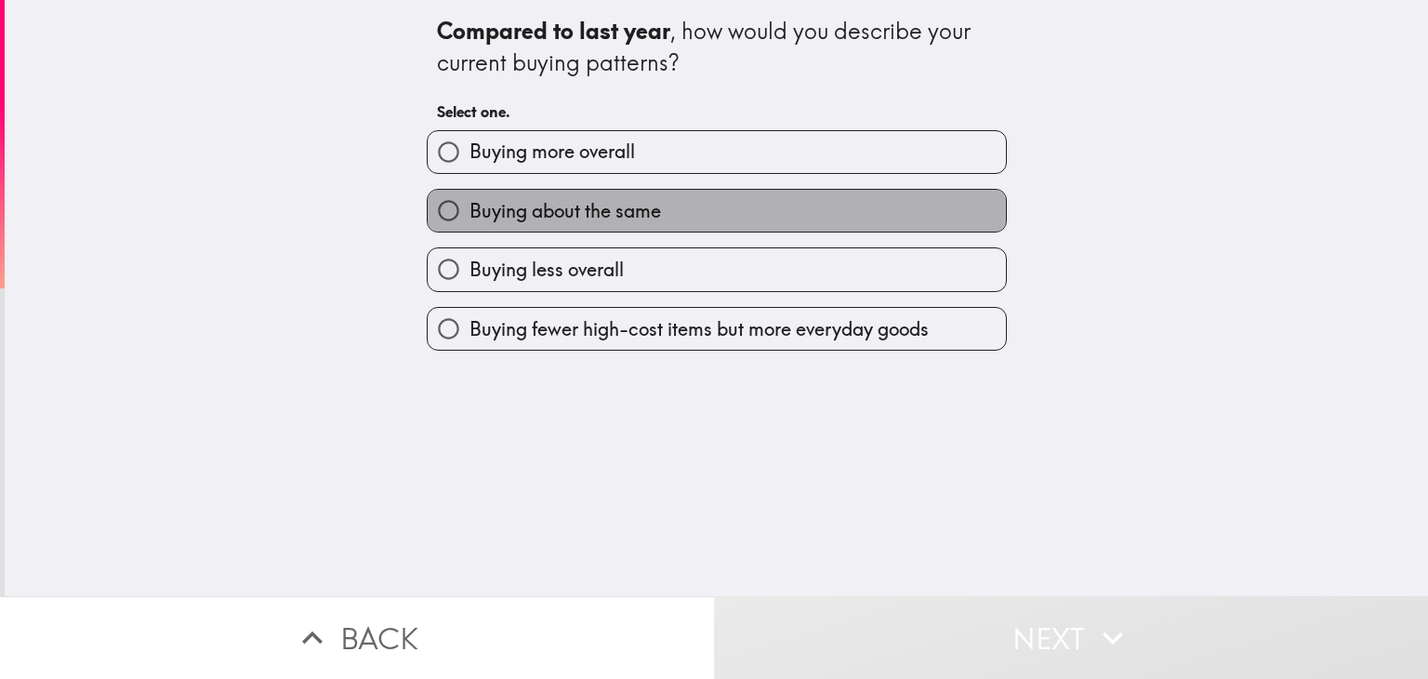
click at [614, 200] on span "Buying about the same" at bounding box center [564, 211] width 191 height 26
click at [469, 200] on input "Buying about the same" at bounding box center [449, 211] width 42 height 42
radio input "true"
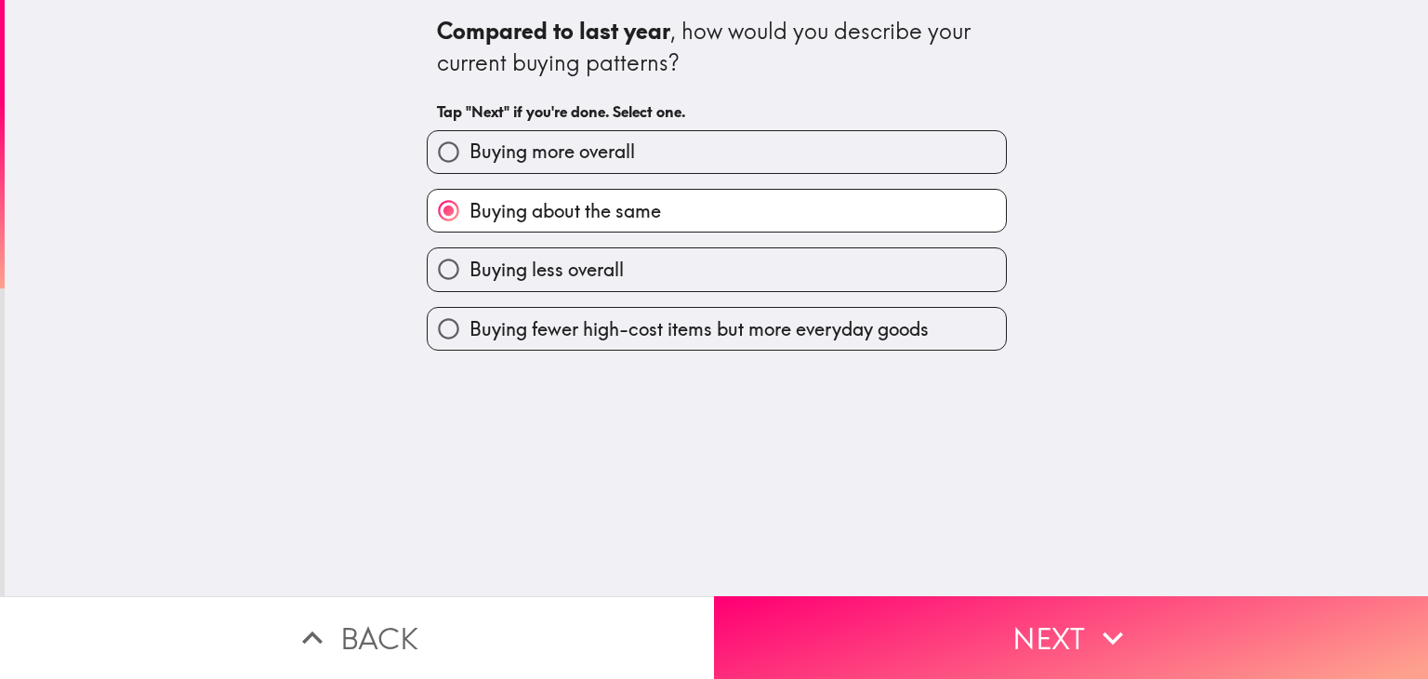
click at [630, 138] on label "Buying more overall" at bounding box center [717, 152] width 578 height 42
click at [469, 138] on input "Buying more overall" at bounding box center [449, 152] width 42 height 42
radio input "true"
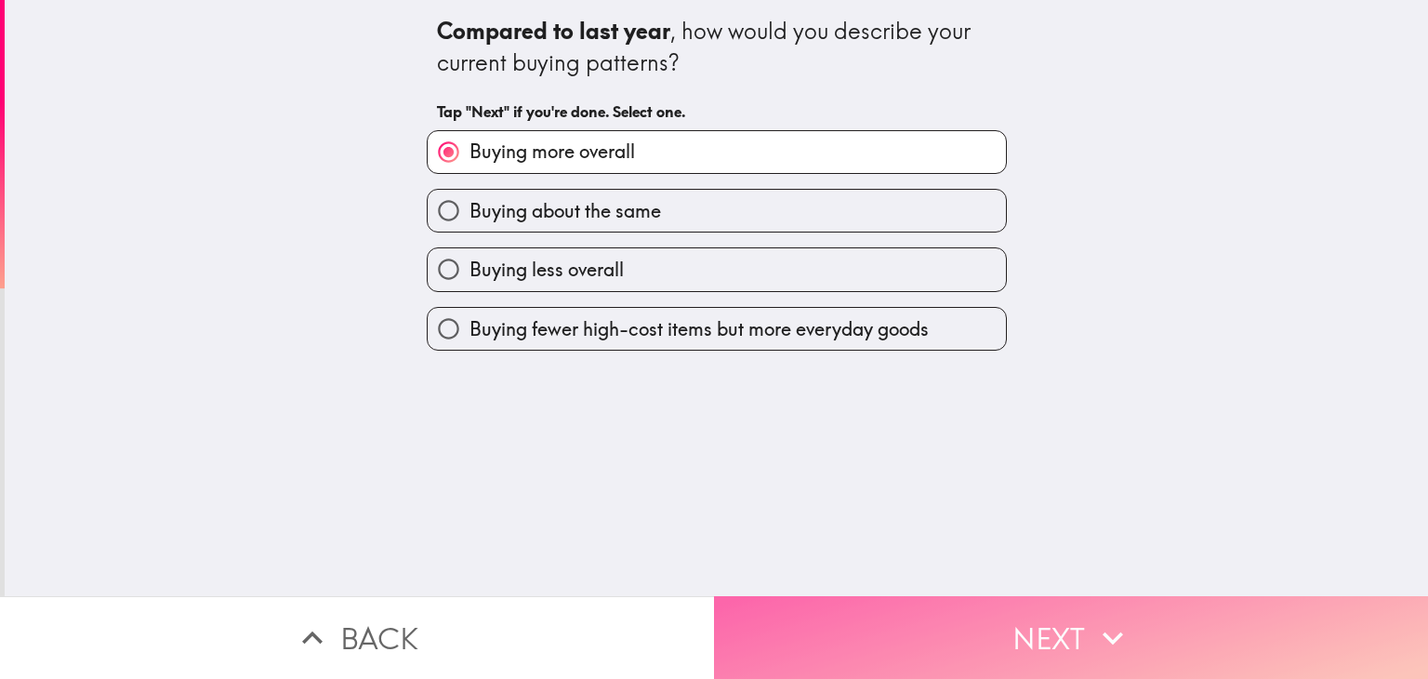
click at [889, 626] on button "Next" at bounding box center [1071, 637] width 714 height 83
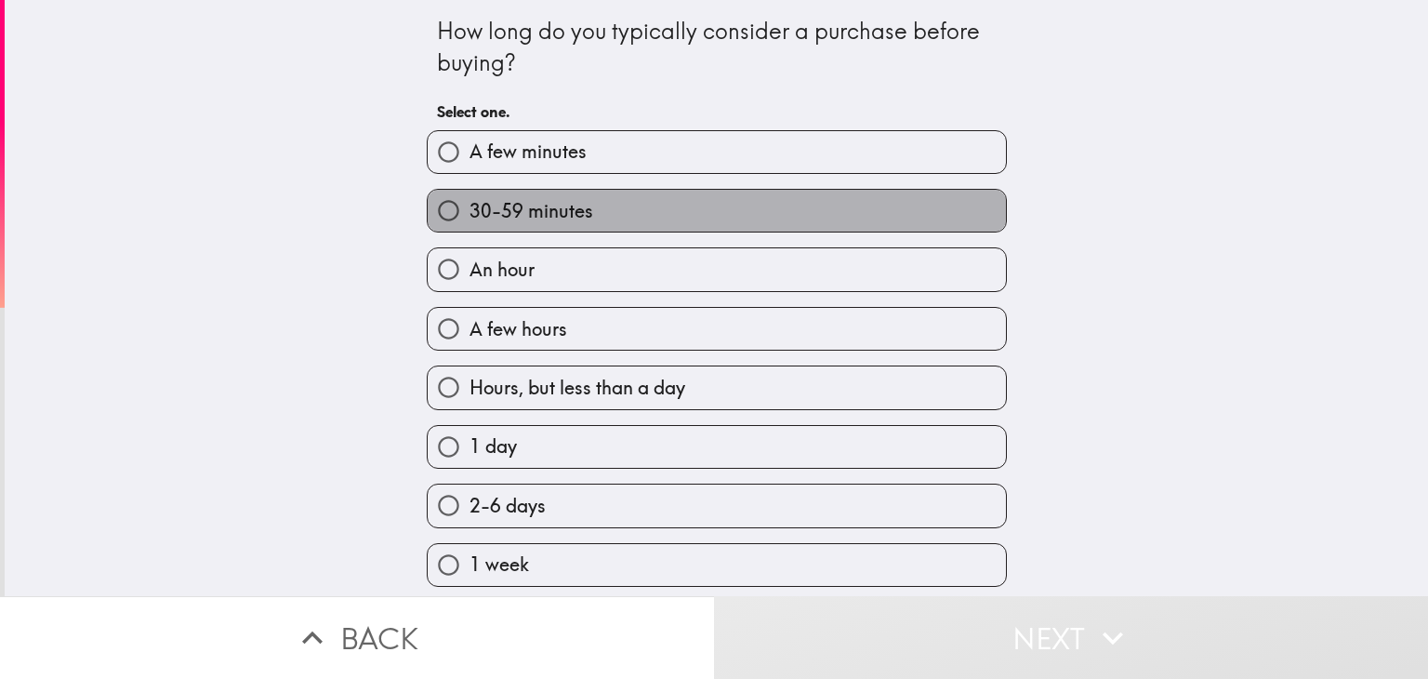
click at [535, 203] on span "30-59 minutes" at bounding box center [531, 211] width 124 height 26
click at [469, 203] on input "30-59 minutes" at bounding box center [449, 211] width 42 height 42
radio input "true"
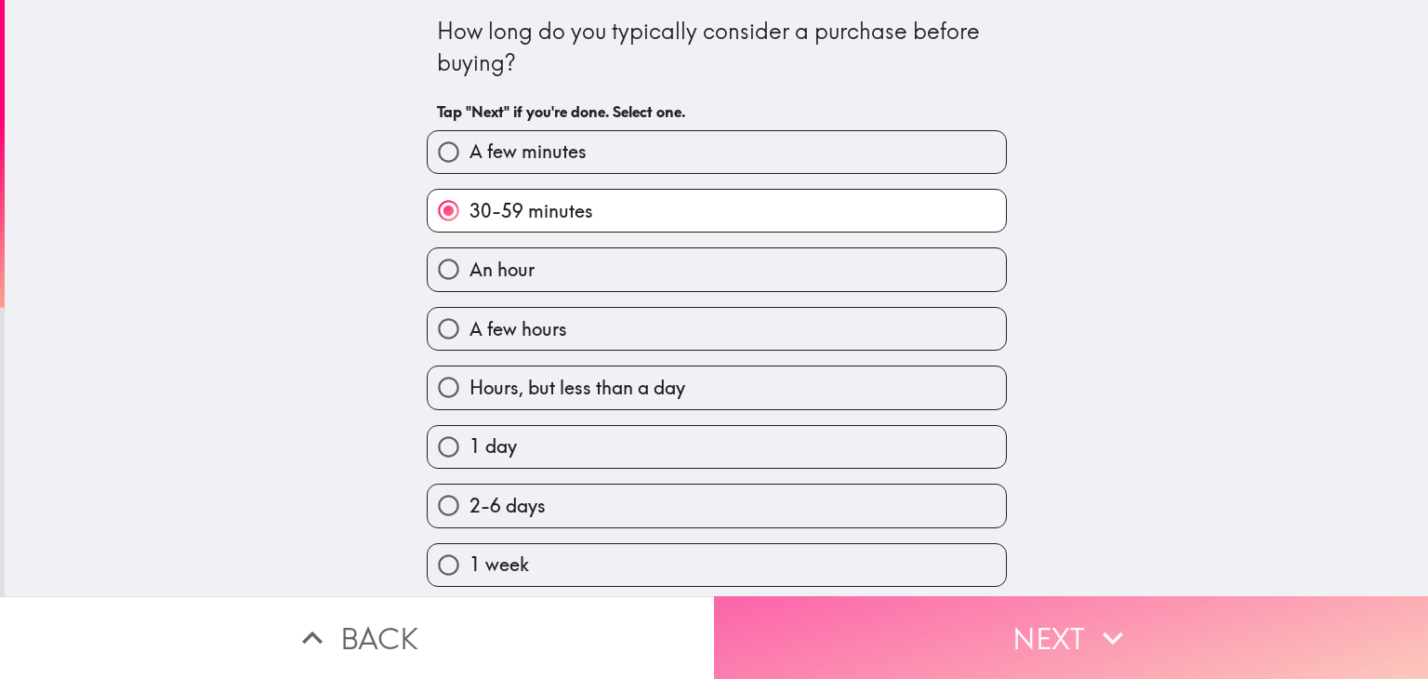
click at [802, 628] on button "Next" at bounding box center [1071, 637] width 714 height 83
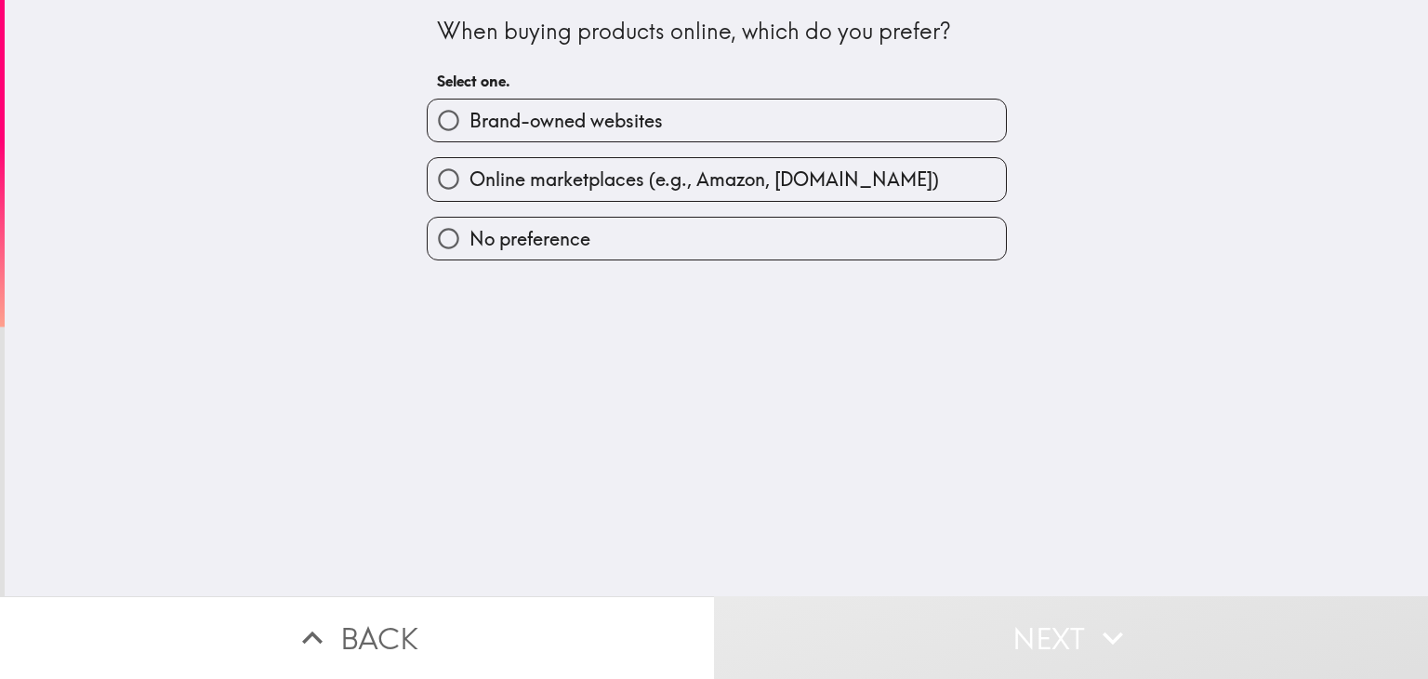
click at [654, 176] on span "Online marketplaces (e.g., Amazon, [DOMAIN_NAME])" at bounding box center [703, 179] width 469 height 26
click at [469, 176] on input "Online marketplaces (e.g., Amazon, [DOMAIN_NAME])" at bounding box center [449, 179] width 42 height 42
radio input "true"
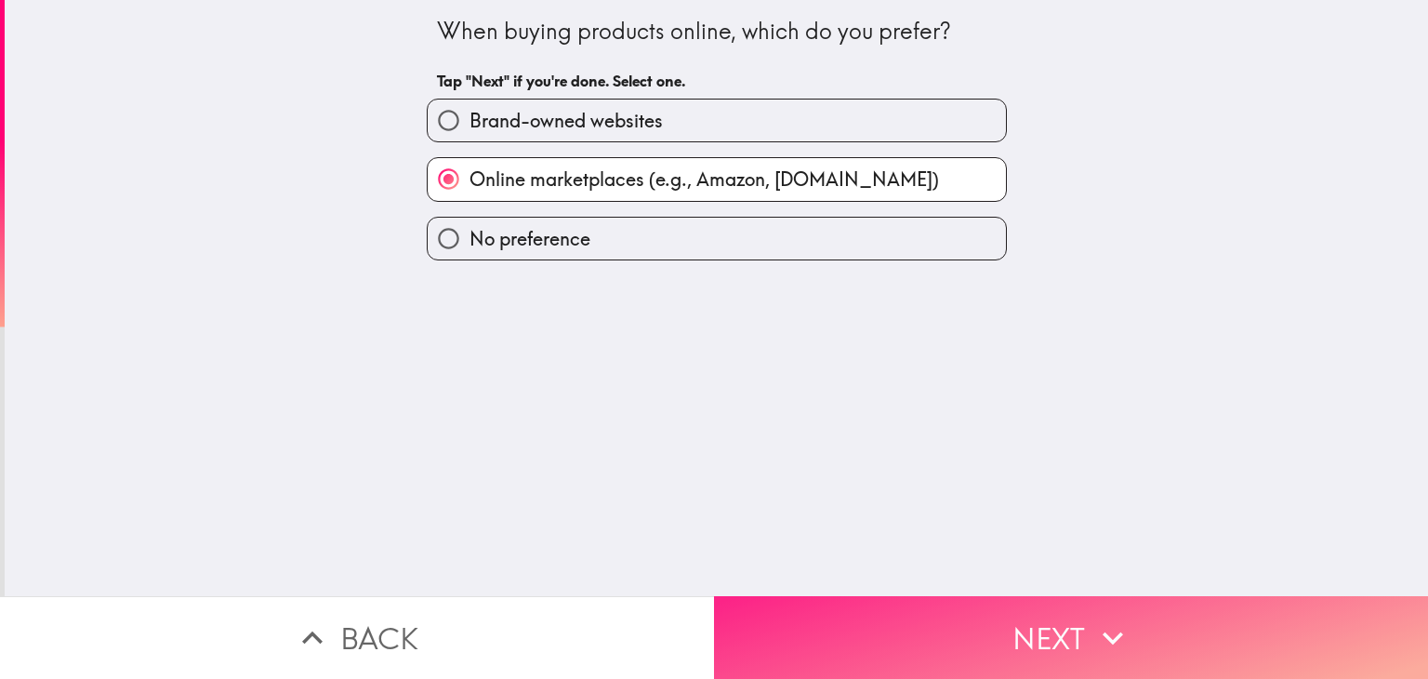
click at [838, 603] on button "Next" at bounding box center [1071, 637] width 714 height 83
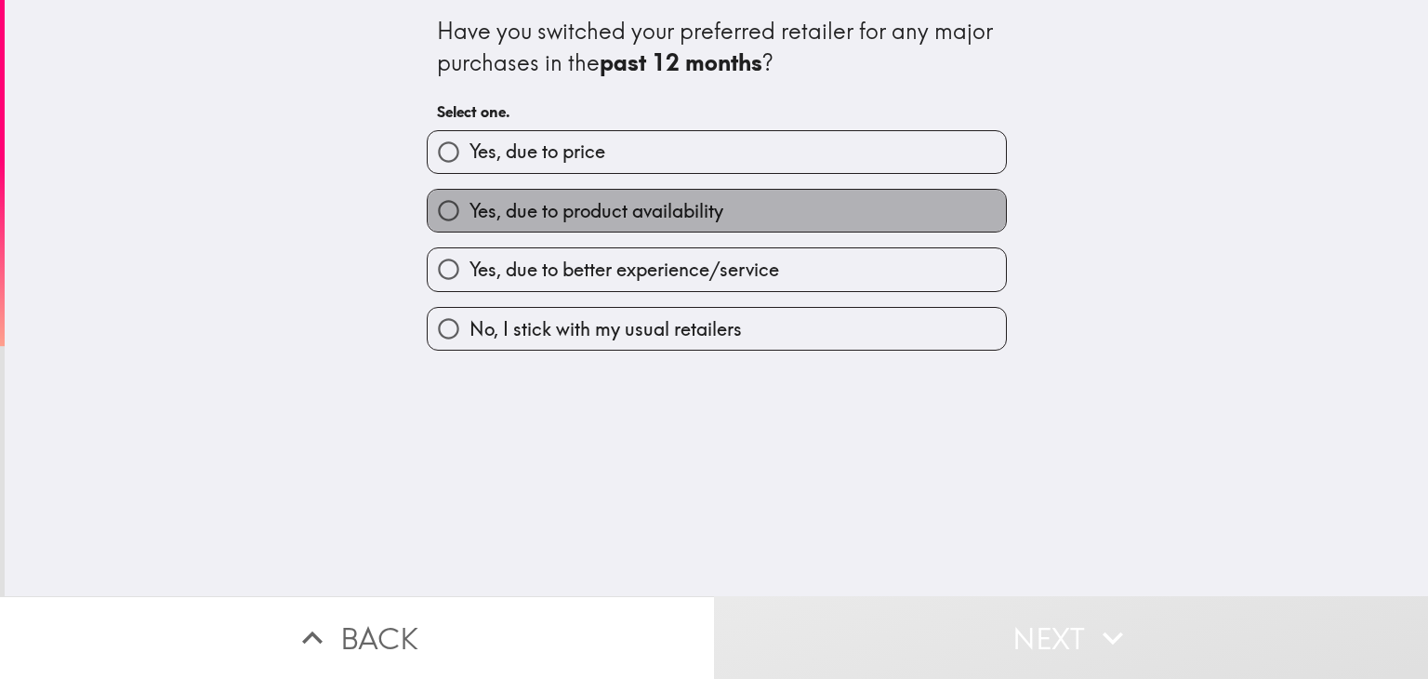
click at [663, 211] on span "Yes, due to product availability" at bounding box center [596, 211] width 254 height 26
click at [469, 211] on input "Yes, due to product availability" at bounding box center [449, 211] width 42 height 42
radio input "true"
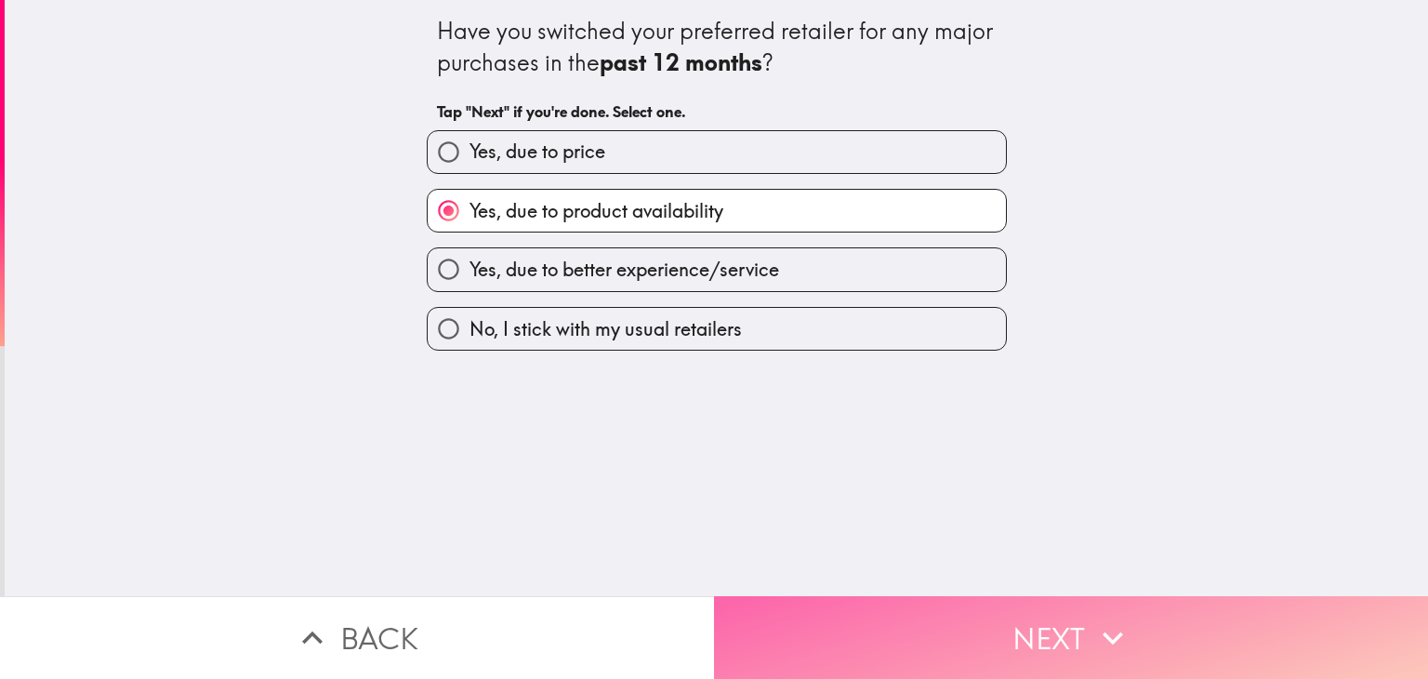
click at [799, 619] on button "Next" at bounding box center [1071, 637] width 714 height 83
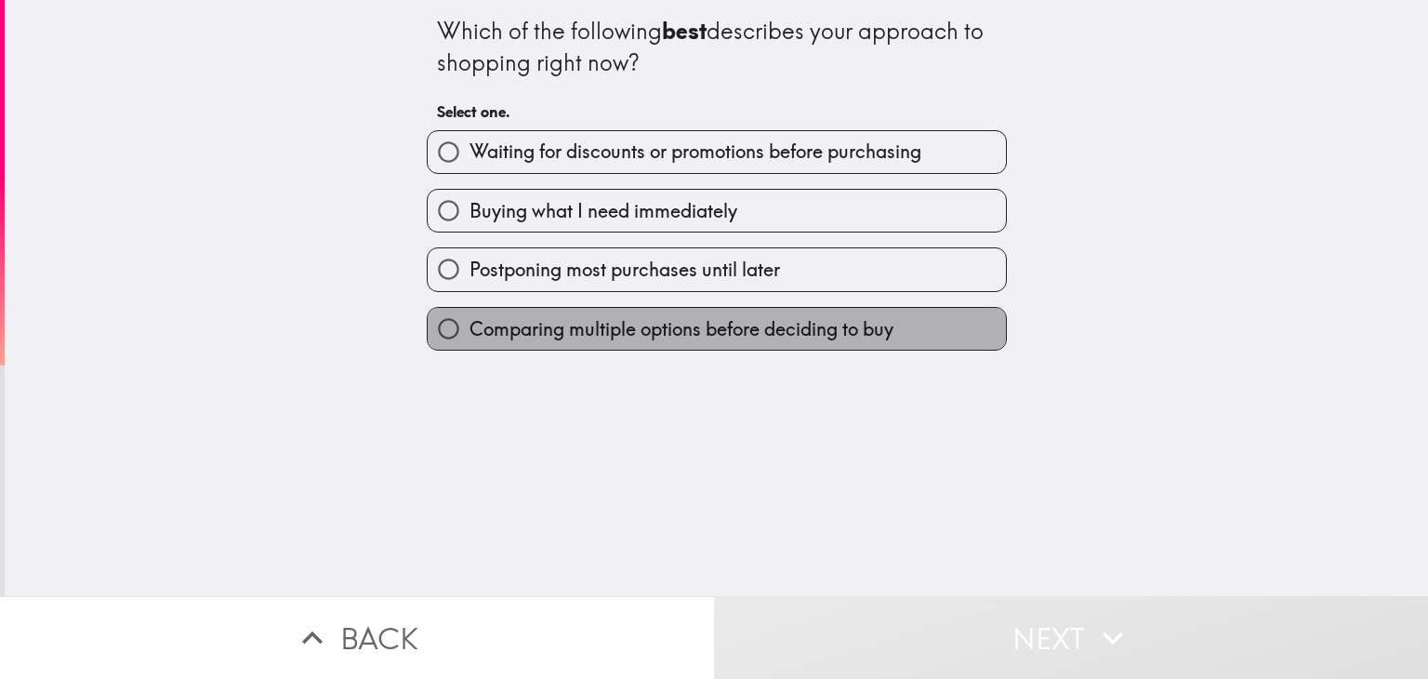
click at [648, 326] on span "Comparing multiple options before deciding to buy" at bounding box center [681, 329] width 424 height 26
click at [469, 326] on input "Comparing multiple options before deciding to buy" at bounding box center [449, 329] width 42 height 42
radio input "true"
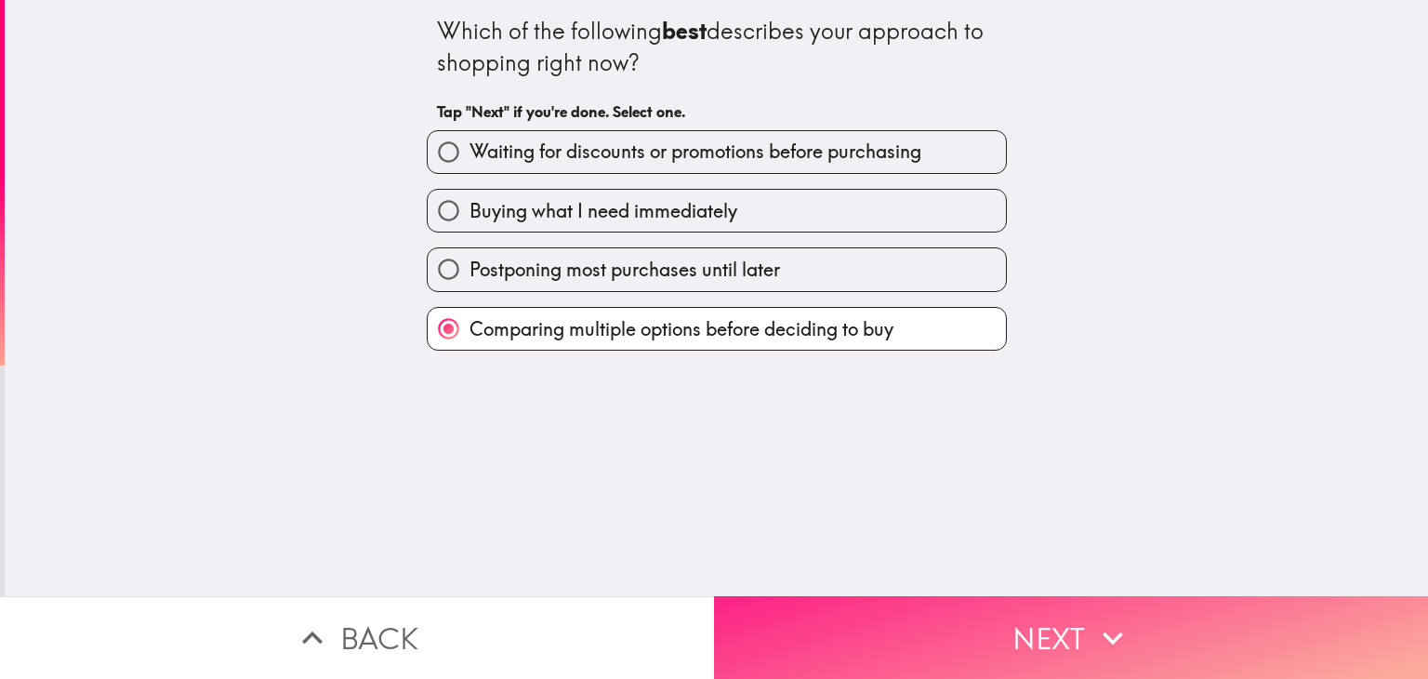
click at [901, 614] on button "Next" at bounding box center [1071, 637] width 714 height 83
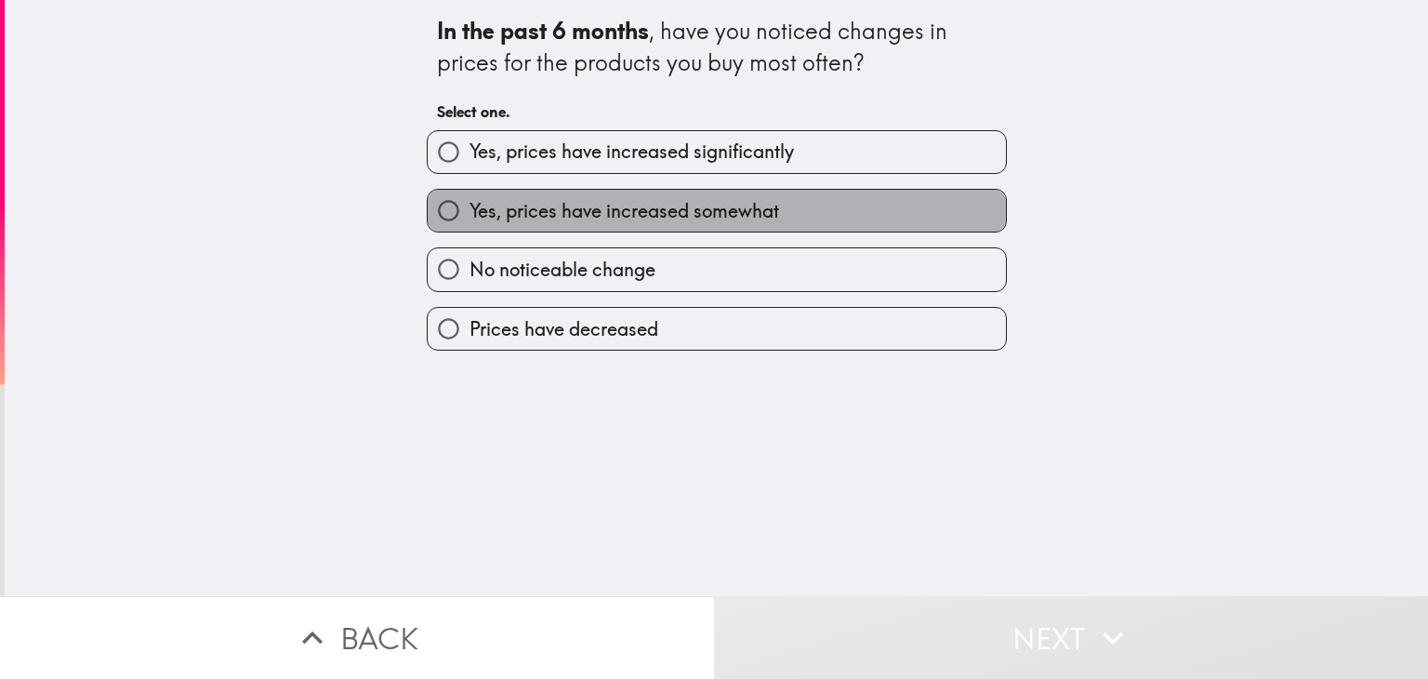
click at [740, 209] on span "Yes, prices have increased somewhat" at bounding box center [624, 211] width 310 height 26
click at [469, 209] on input "Yes, prices have increased somewhat" at bounding box center [449, 211] width 42 height 42
radio input "true"
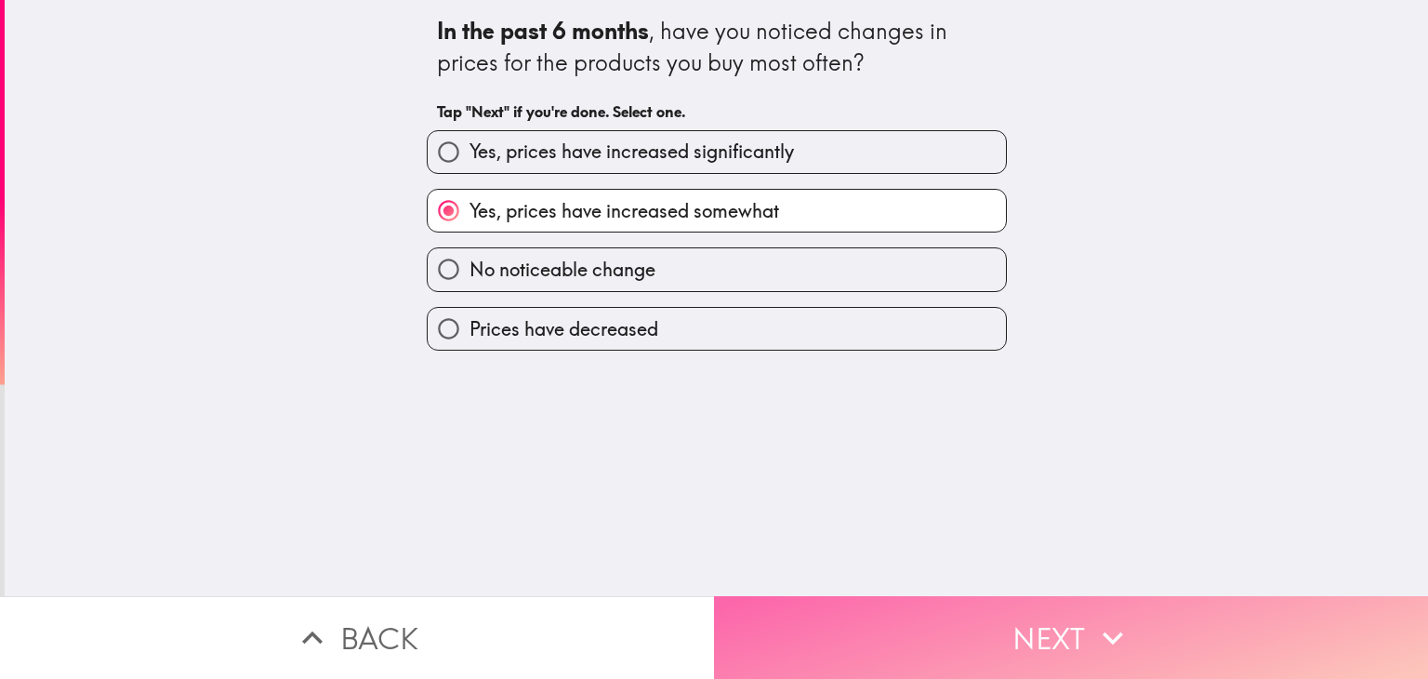
click at [804, 612] on button "Next" at bounding box center [1071, 637] width 714 height 83
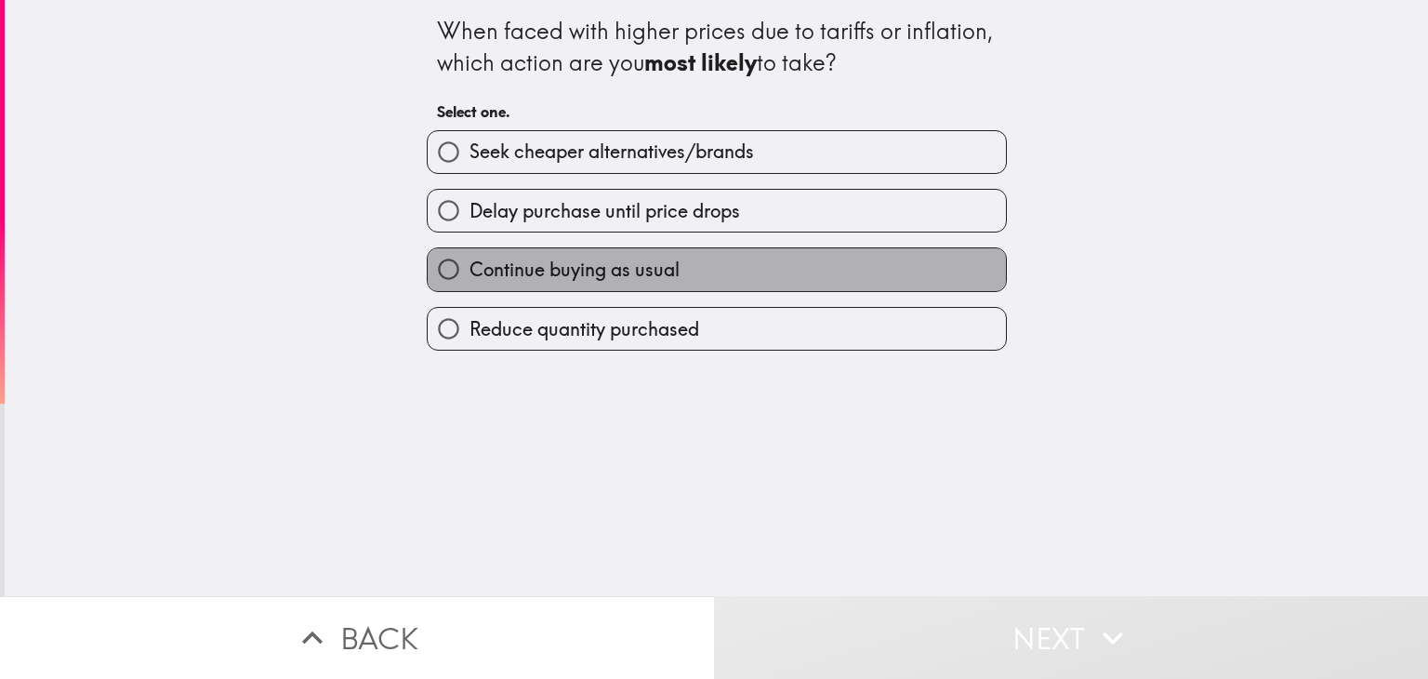
click at [640, 267] on span "Continue buying as usual" at bounding box center [574, 270] width 210 height 26
click at [469, 267] on input "Continue buying as usual" at bounding box center [449, 269] width 42 height 42
radio input "true"
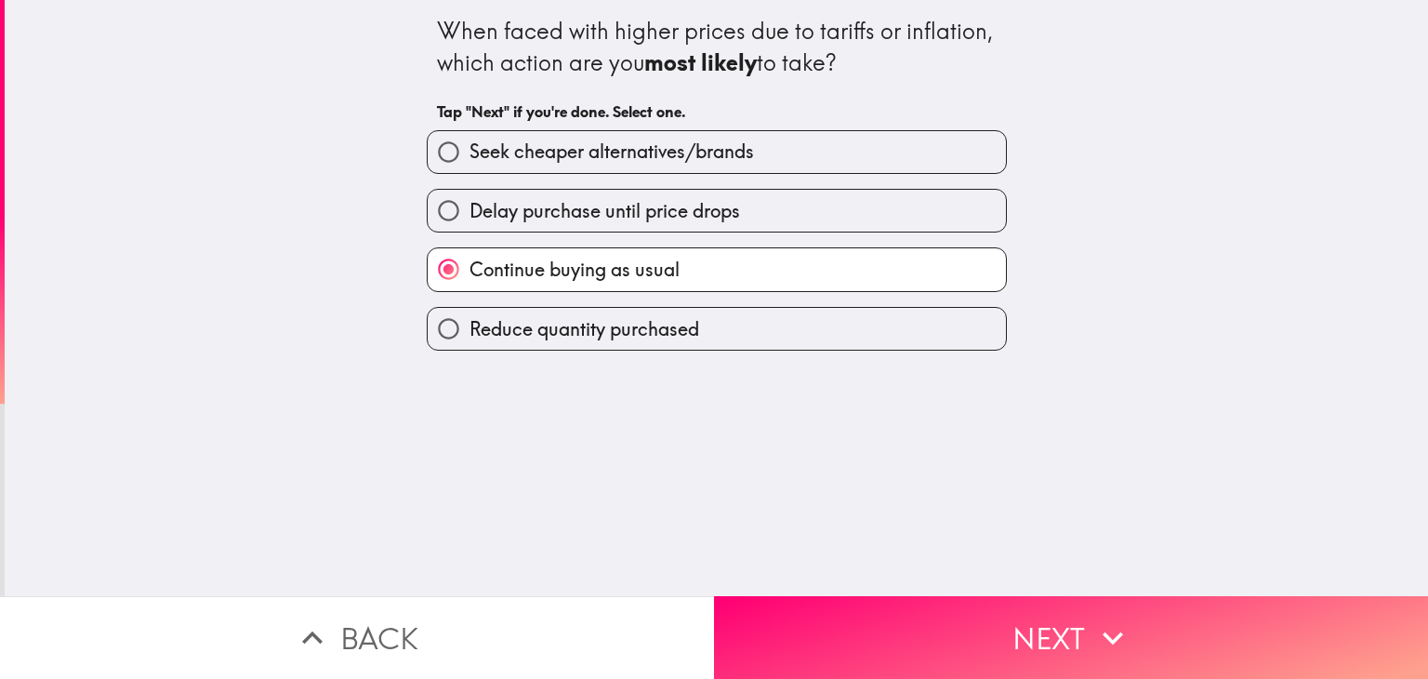
click at [716, 150] on span "Seek cheaper alternatives/brands" at bounding box center [611, 152] width 284 height 26
click at [469, 150] on input "Seek cheaper alternatives/brands" at bounding box center [449, 152] width 42 height 42
radio input "true"
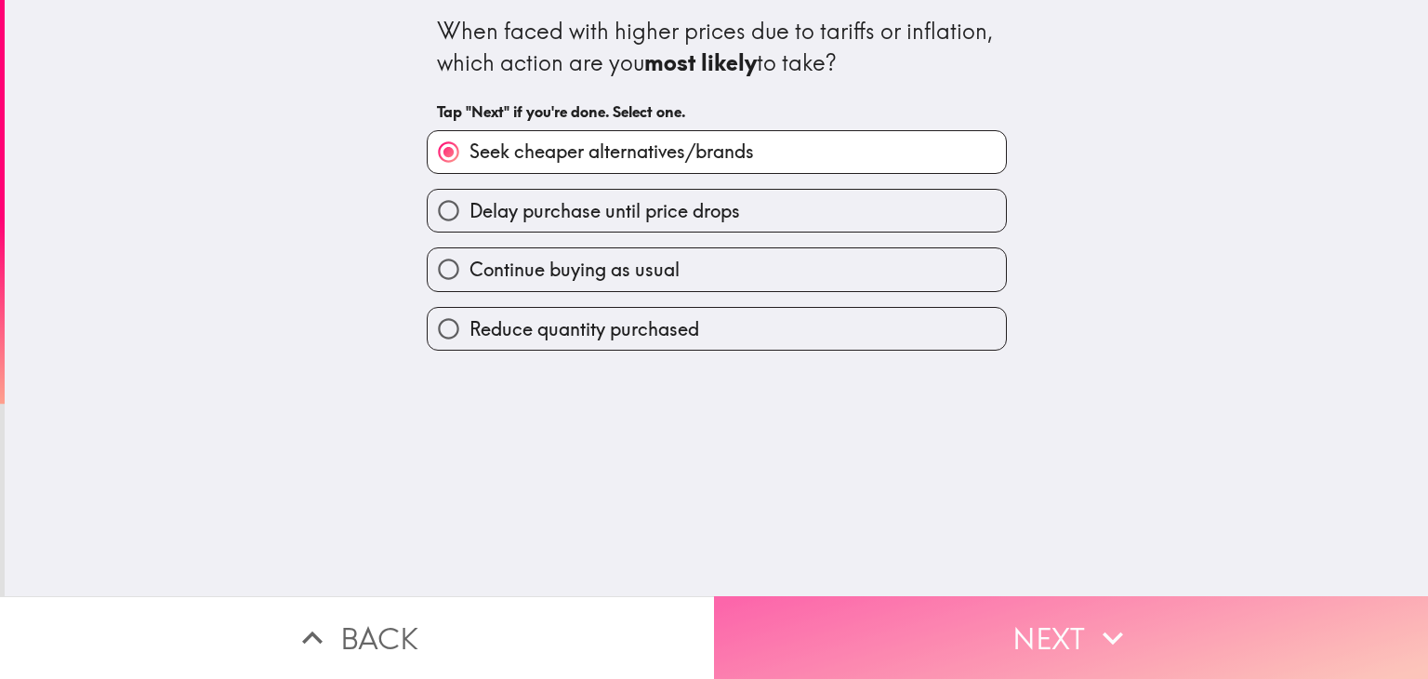
click at [805, 617] on button "Next" at bounding box center [1071, 637] width 714 height 83
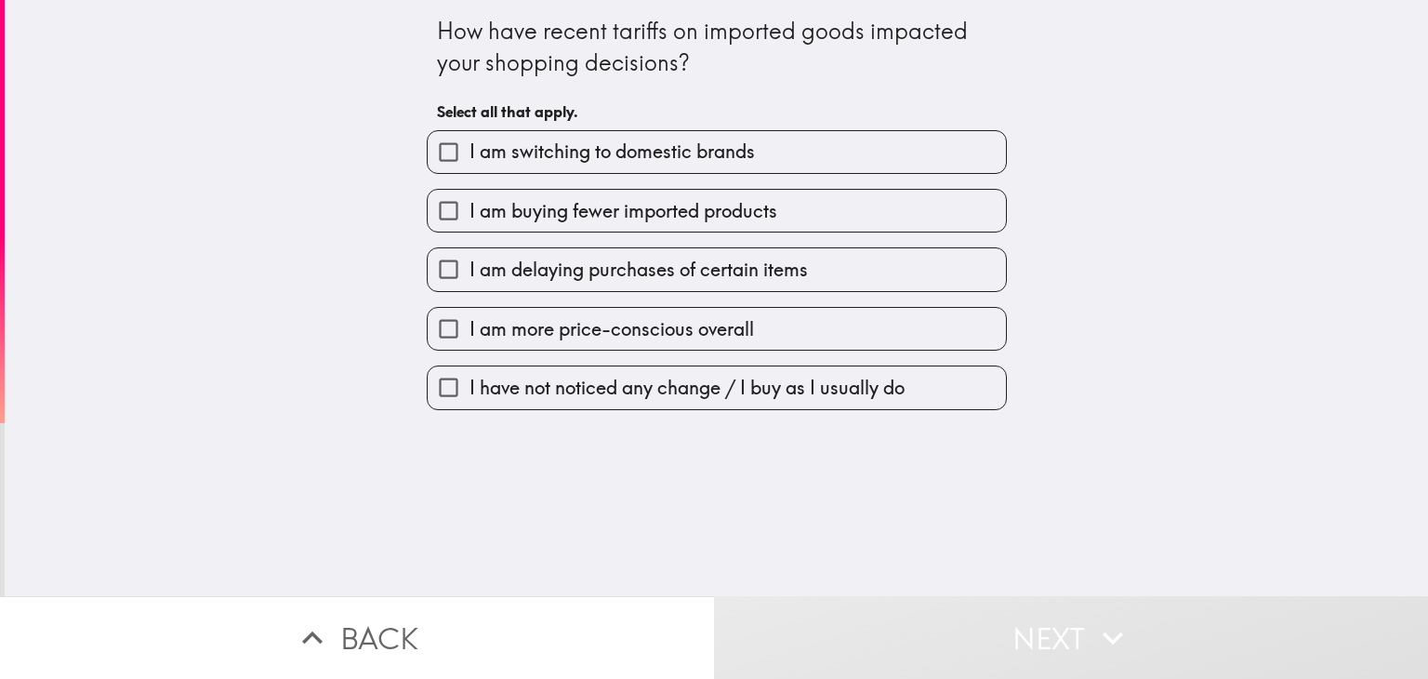
click at [693, 339] on span "I am more price-conscious overall" at bounding box center [611, 329] width 284 height 26
click at [469, 339] on input "I am more price-conscious overall" at bounding box center [449, 329] width 42 height 42
checkbox input "true"
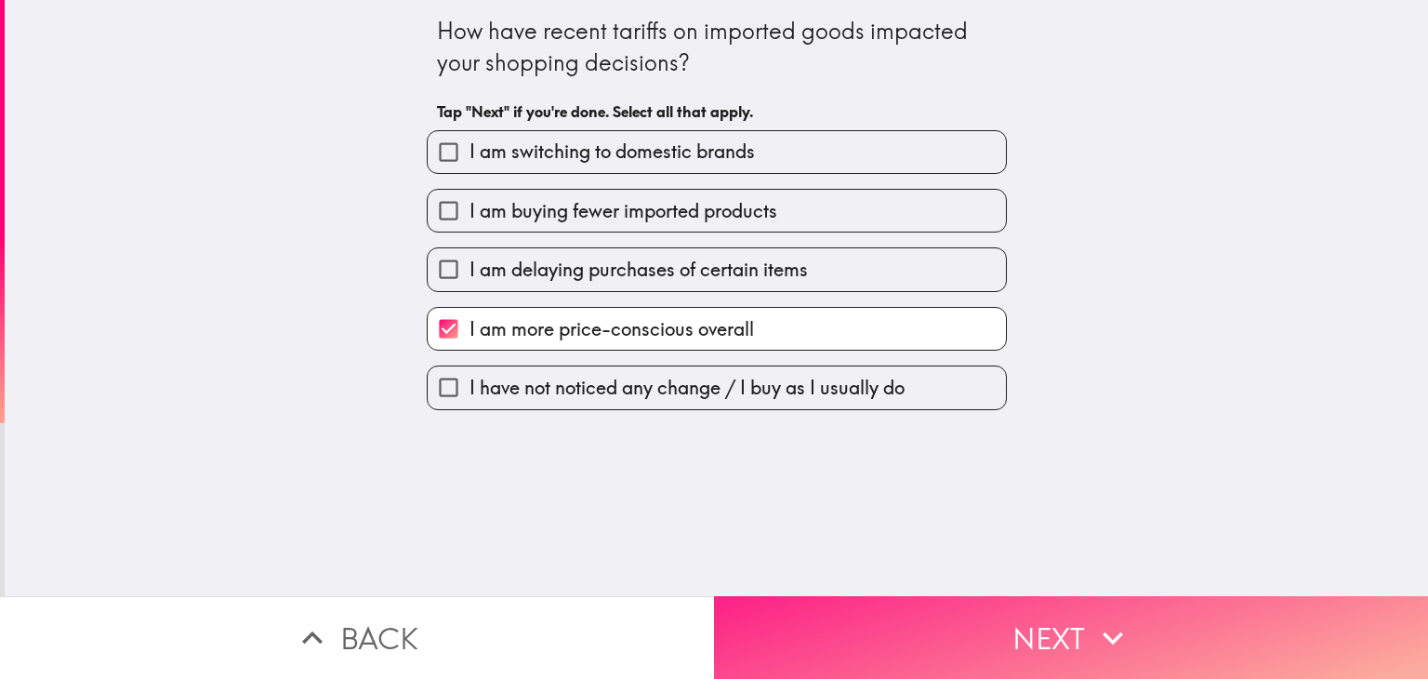
click at [839, 639] on button "Next" at bounding box center [1071, 637] width 714 height 83
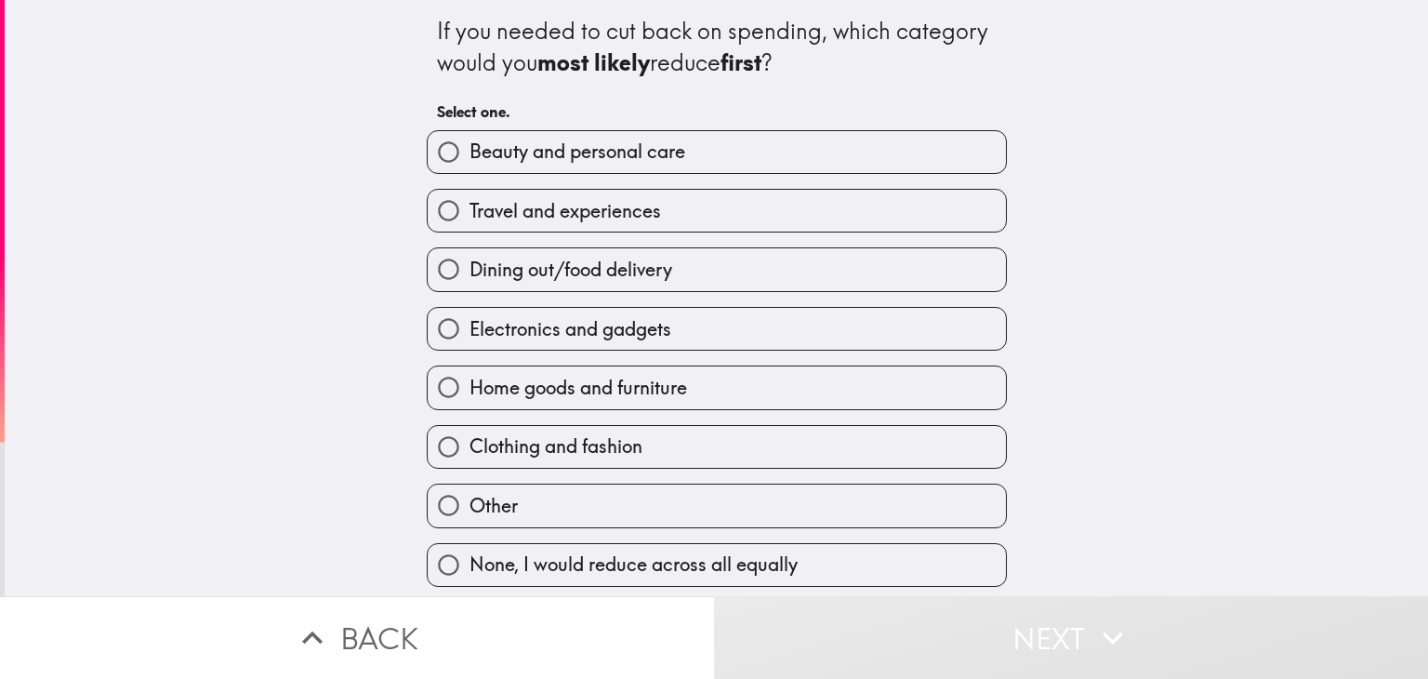
scroll to position [2, 0]
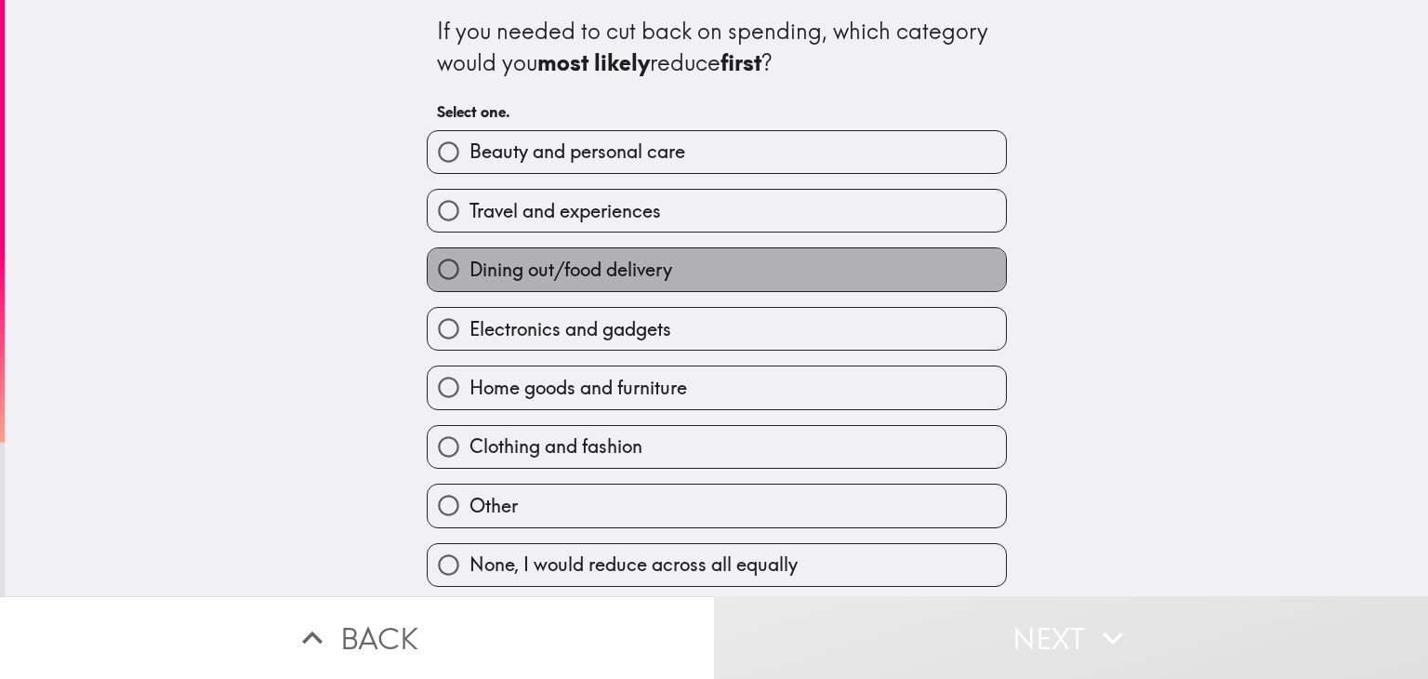
click at [643, 282] on label "Dining out/food delivery" at bounding box center [717, 269] width 578 height 42
click at [469, 282] on input "Dining out/food delivery" at bounding box center [449, 269] width 42 height 42
radio input "true"
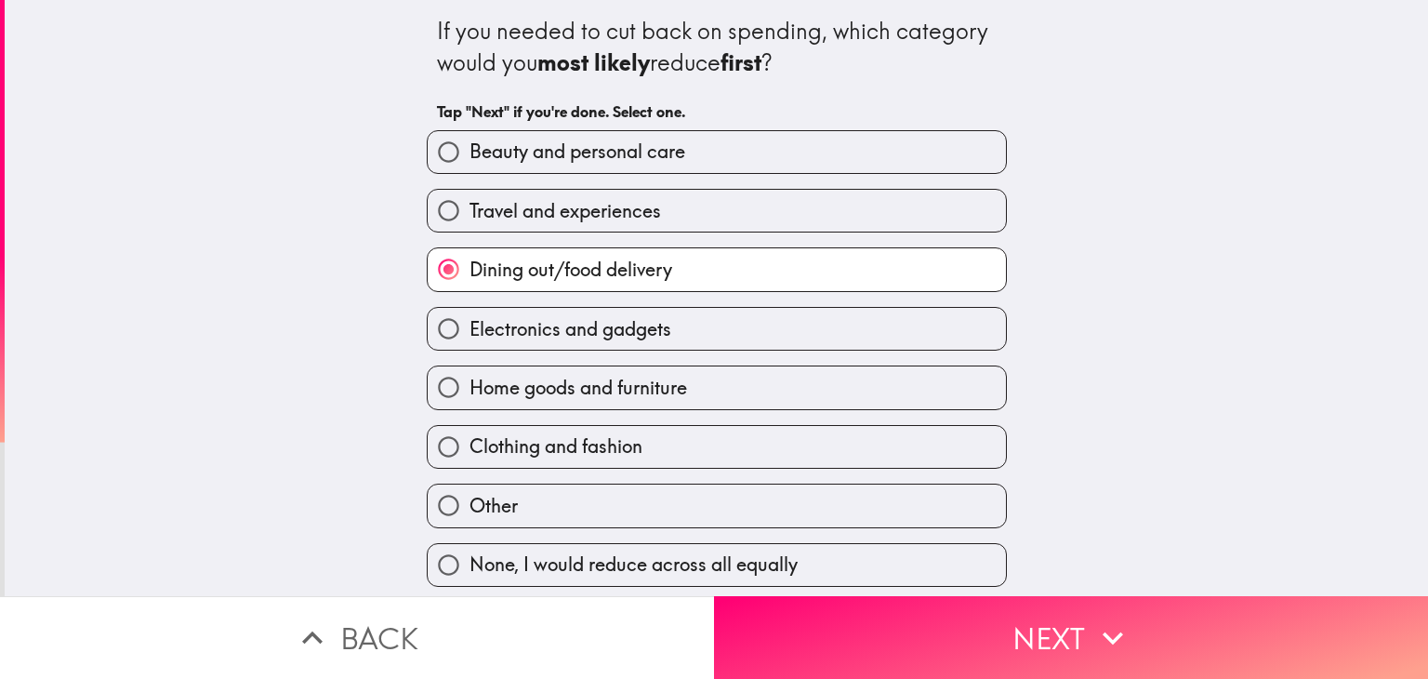
click at [662, 213] on label "Travel and experiences" at bounding box center [717, 211] width 578 height 42
click at [469, 213] on input "Travel and experiences" at bounding box center [449, 211] width 42 height 42
radio input "true"
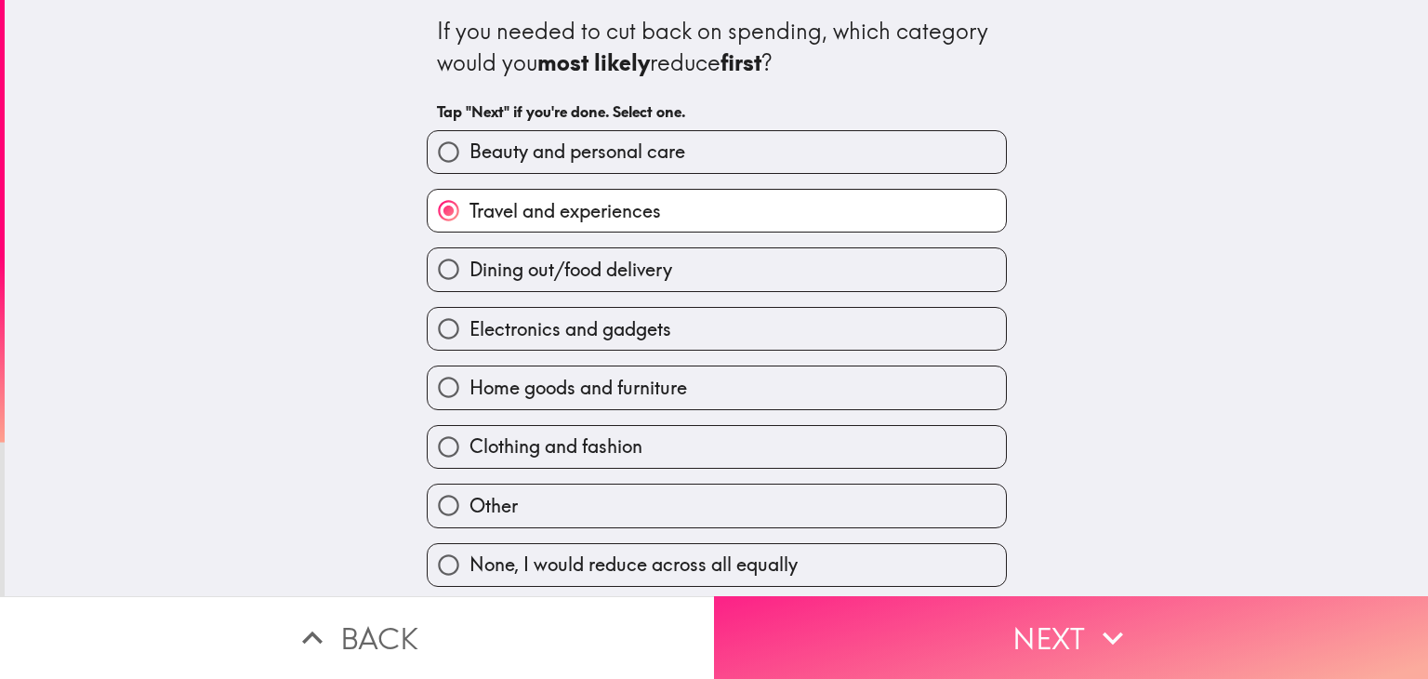
click at [841, 604] on button "Next" at bounding box center [1071, 637] width 714 height 83
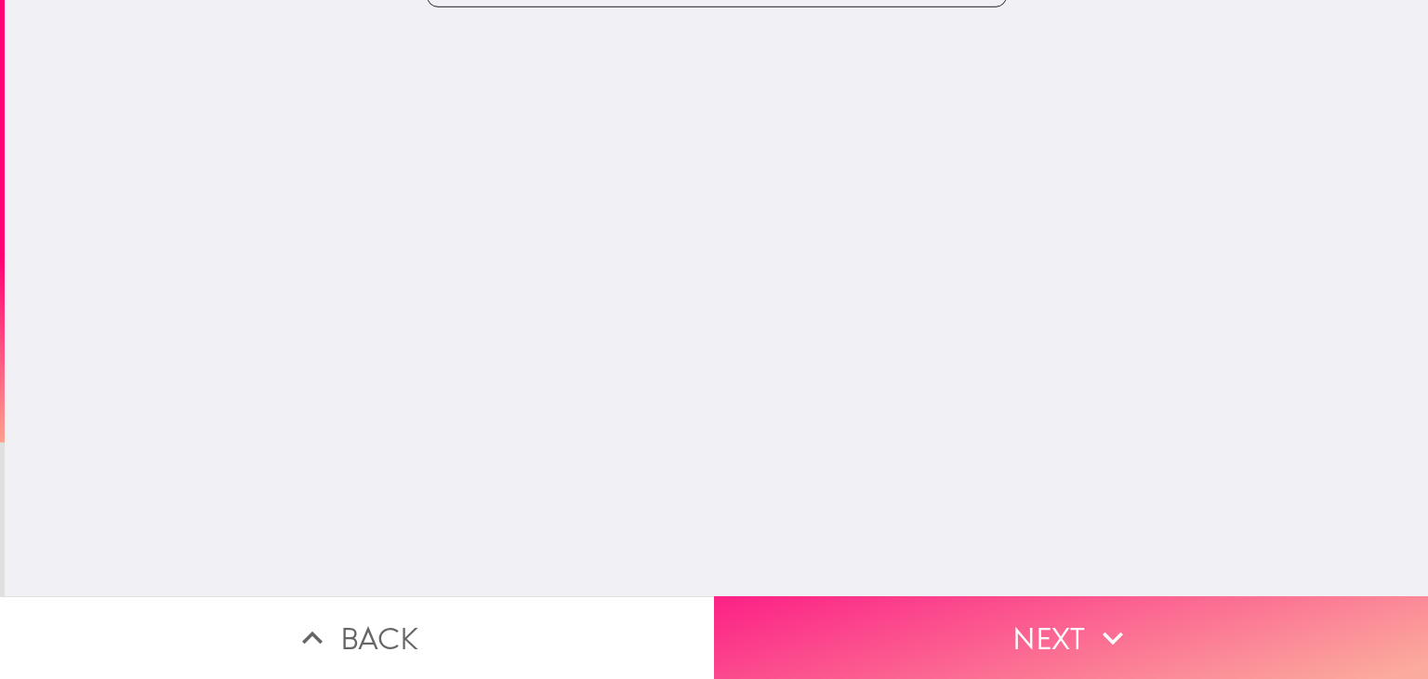
scroll to position [0, 0]
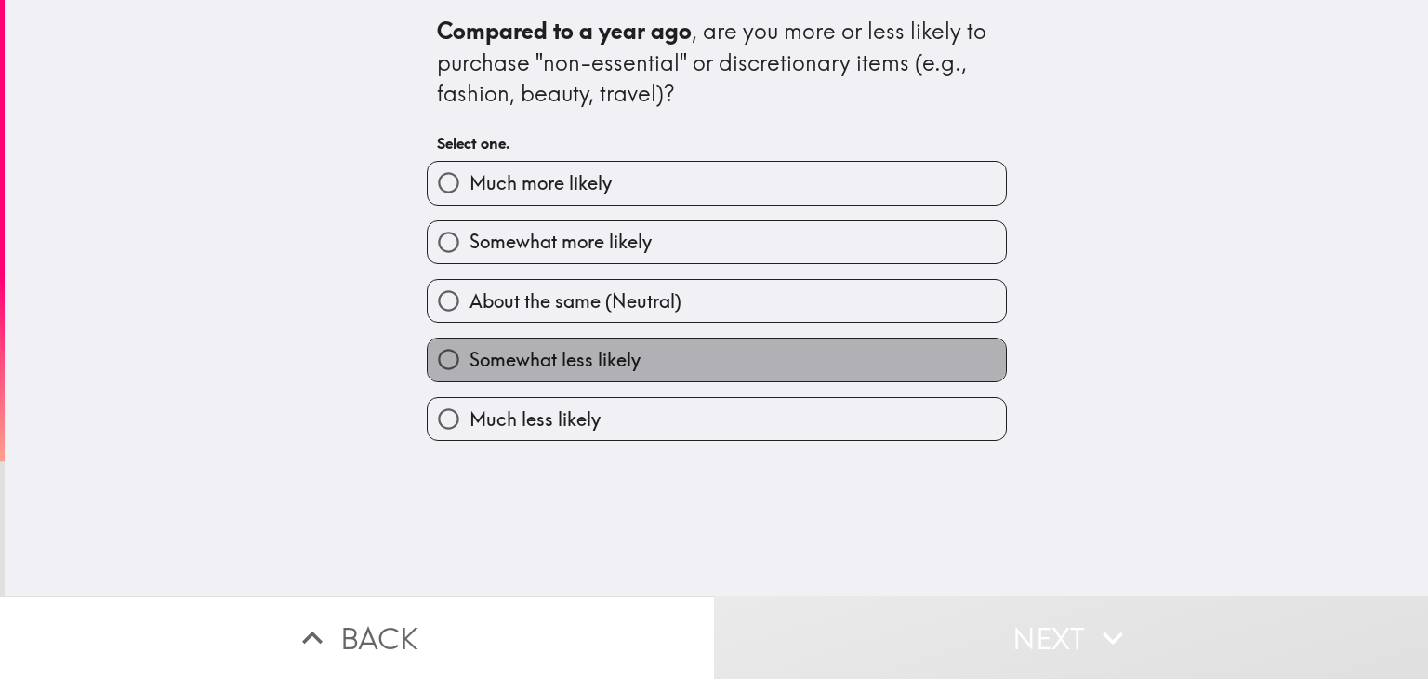
click at [667, 340] on label "Somewhat less likely" at bounding box center [717, 359] width 578 height 42
click at [469, 340] on input "Somewhat less likely" at bounding box center [449, 359] width 42 height 42
radio input "true"
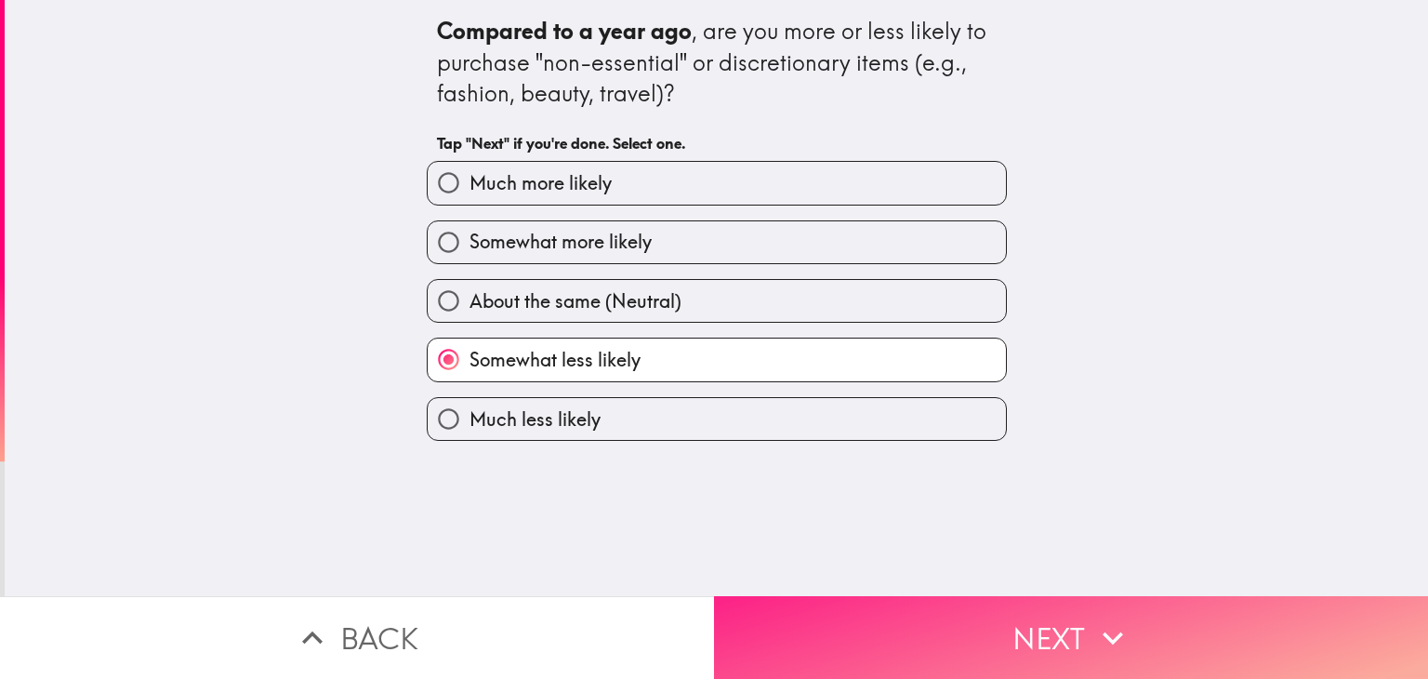
click at [817, 621] on button "Next" at bounding box center [1071, 637] width 714 height 83
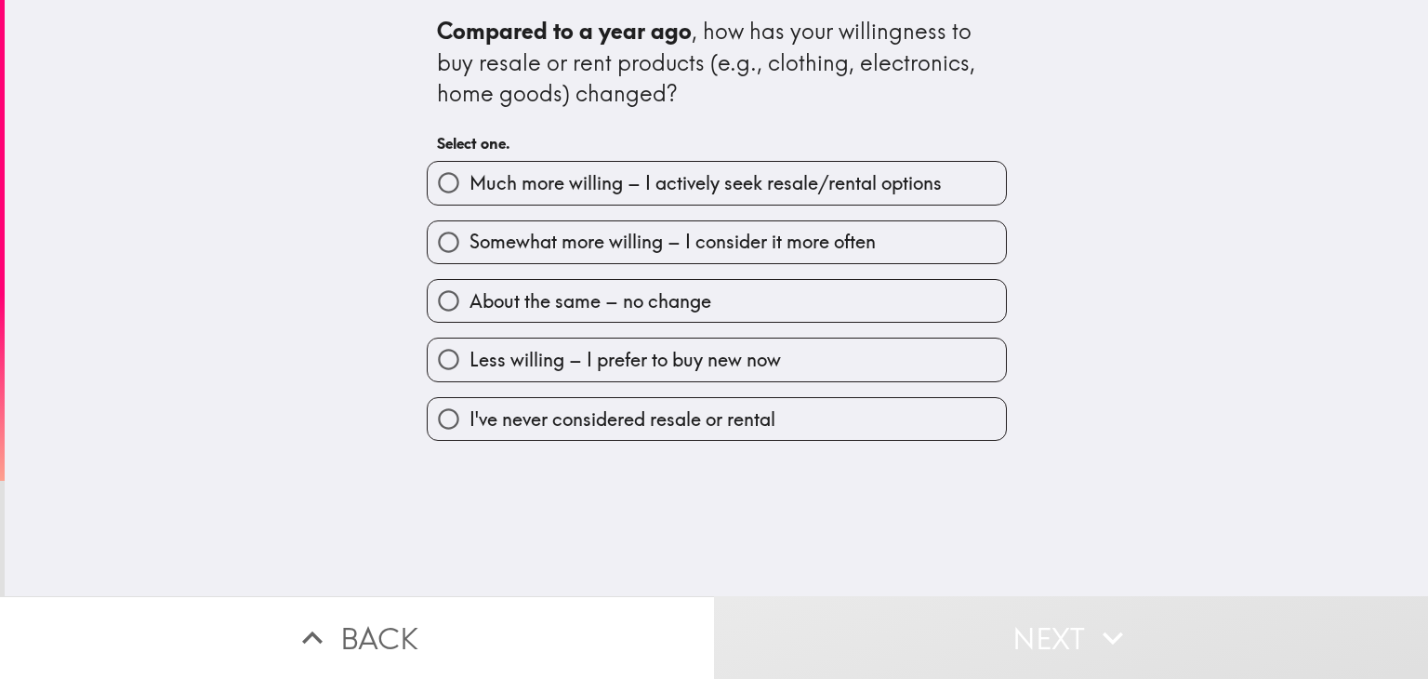
click at [665, 249] on span "Somewhat more willing – I consider it more often" at bounding box center [672, 242] width 406 height 26
click at [469, 249] on input "Somewhat more willing – I consider it more often" at bounding box center [449, 242] width 42 height 42
radio input "true"
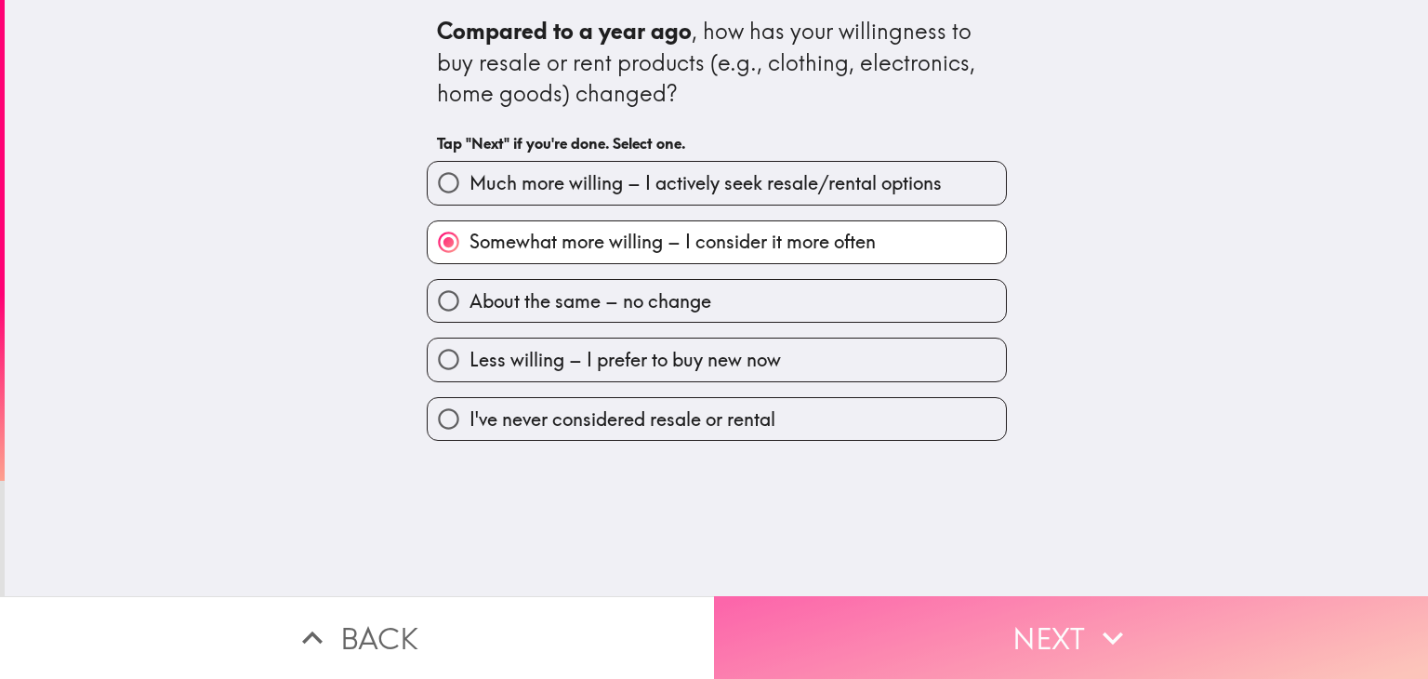
click at [821, 627] on button "Next" at bounding box center [1071, 637] width 714 height 83
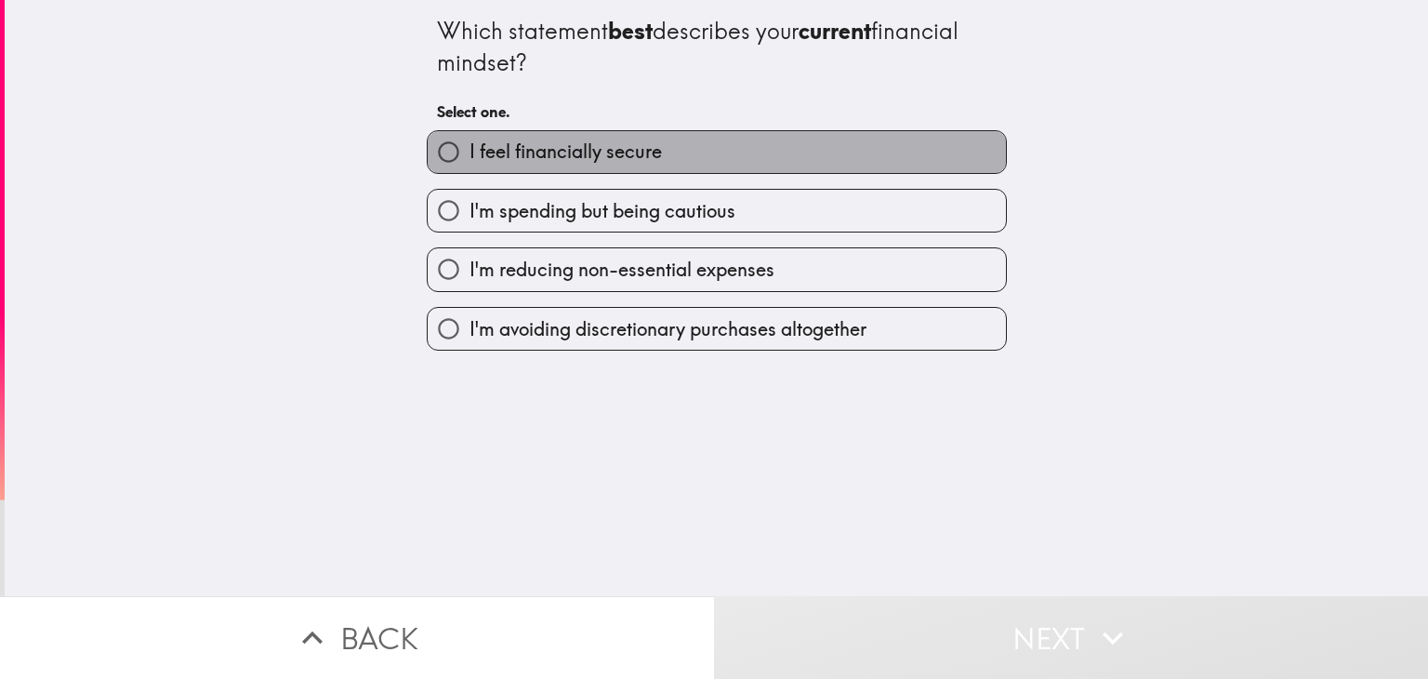
click at [700, 150] on label "I feel financially secure" at bounding box center [717, 152] width 578 height 42
click at [469, 150] on input "I feel financially secure" at bounding box center [449, 152] width 42 height 42
radio input "true"
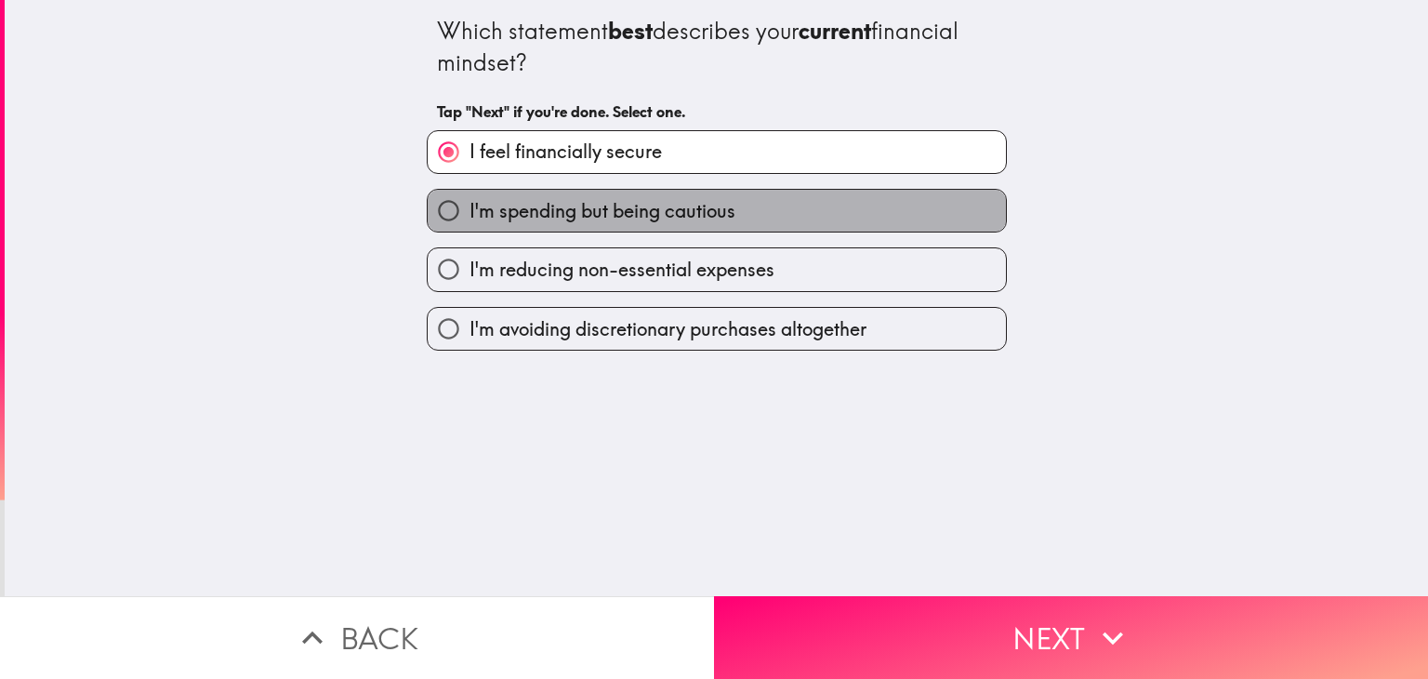
click at [666, 194] on label "I'm spending but being cautious" at bounding box center [717, 211] width 578 height 42
click at [469, 194] on input "I'm spending but being cautious" at bounding box center [449, 211] width 42 height 42
radio input "true"
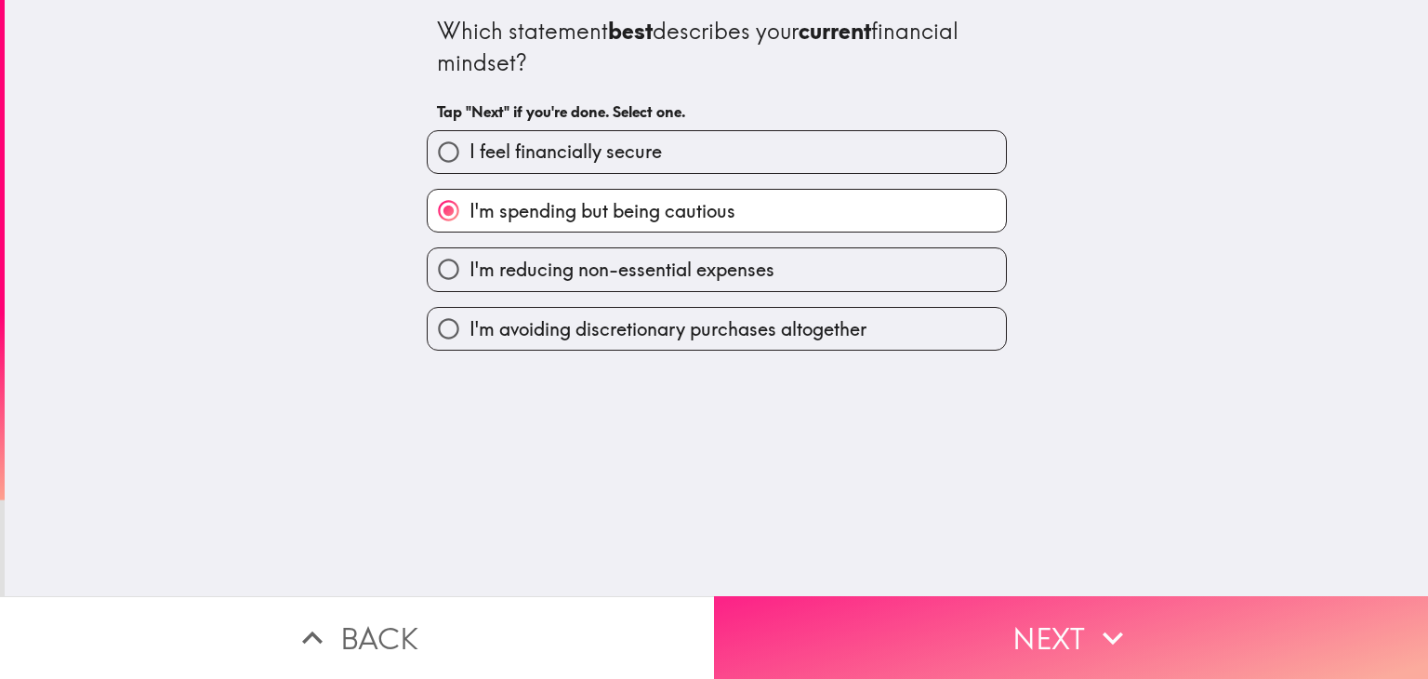
click at [882, 624] on button "Next" at bounding box center [1071, 637] width 714 height 83
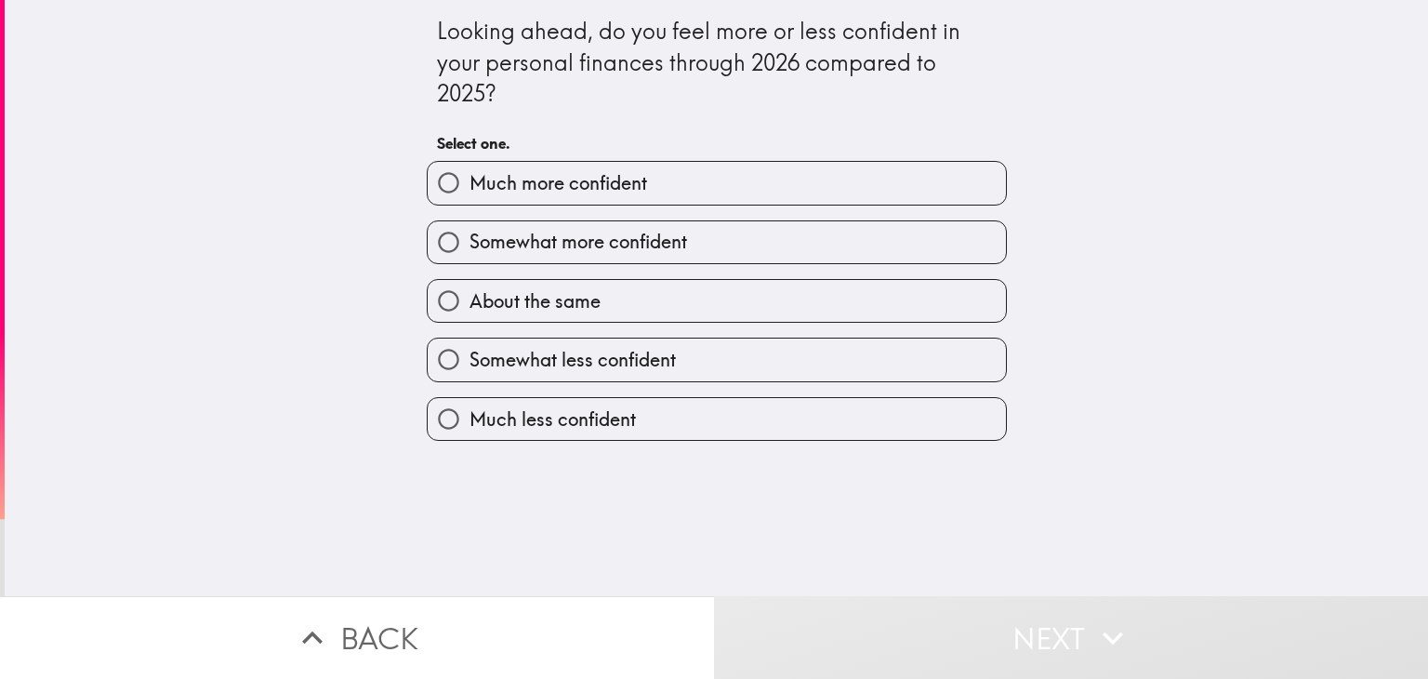
click at [640, 181] on label "Much more confident" at bounding box center [717, 183] width 578 height 42
click at [469, 181] on input "Much more confident" at bounding box center [449, 183] width 42 height 42
radio input "true"
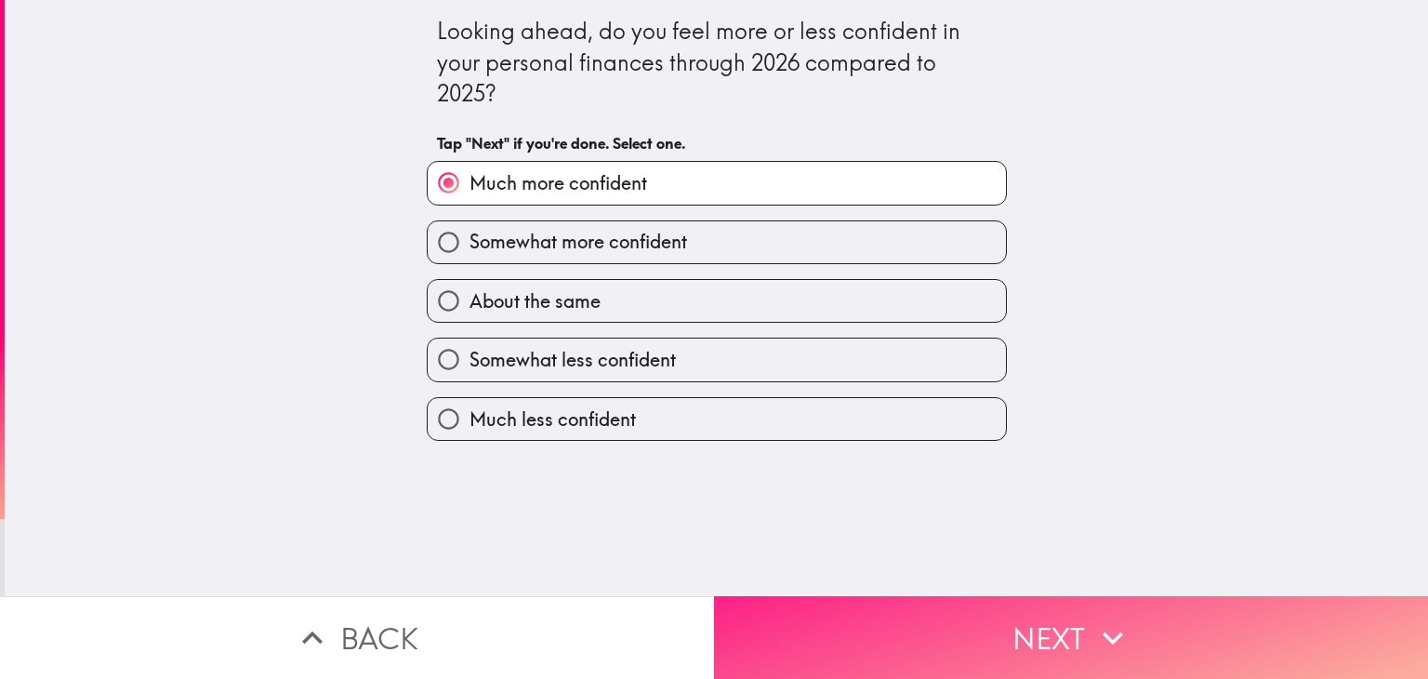
click at [902, 638] on button "Next" at bounding box center [1071, 637] width 714 height 83
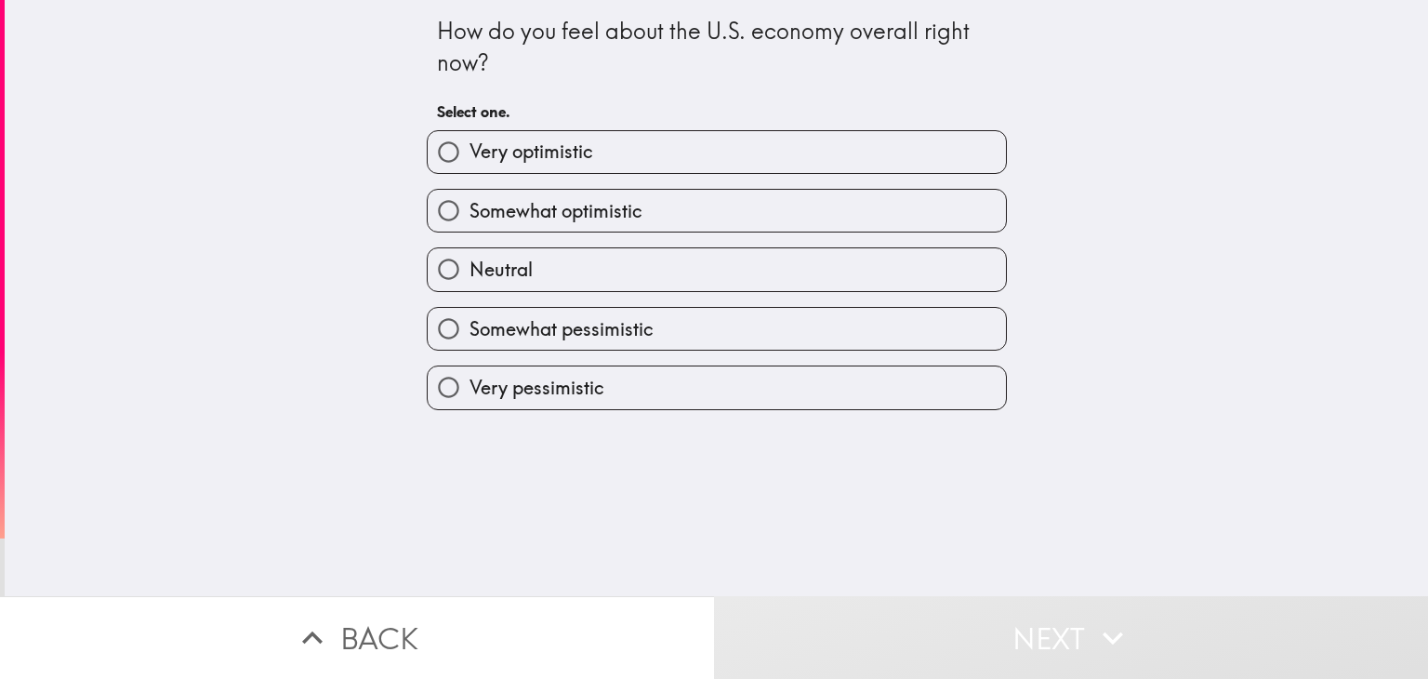
click at [687, 209] on label "Somewhat optimistic" at bounding box center [717, 211] width 578 height 42
click at [469, 209] on input "Somewhat optimistic" at bounding box center [449, 211] width 42 height 42
radio input "true"
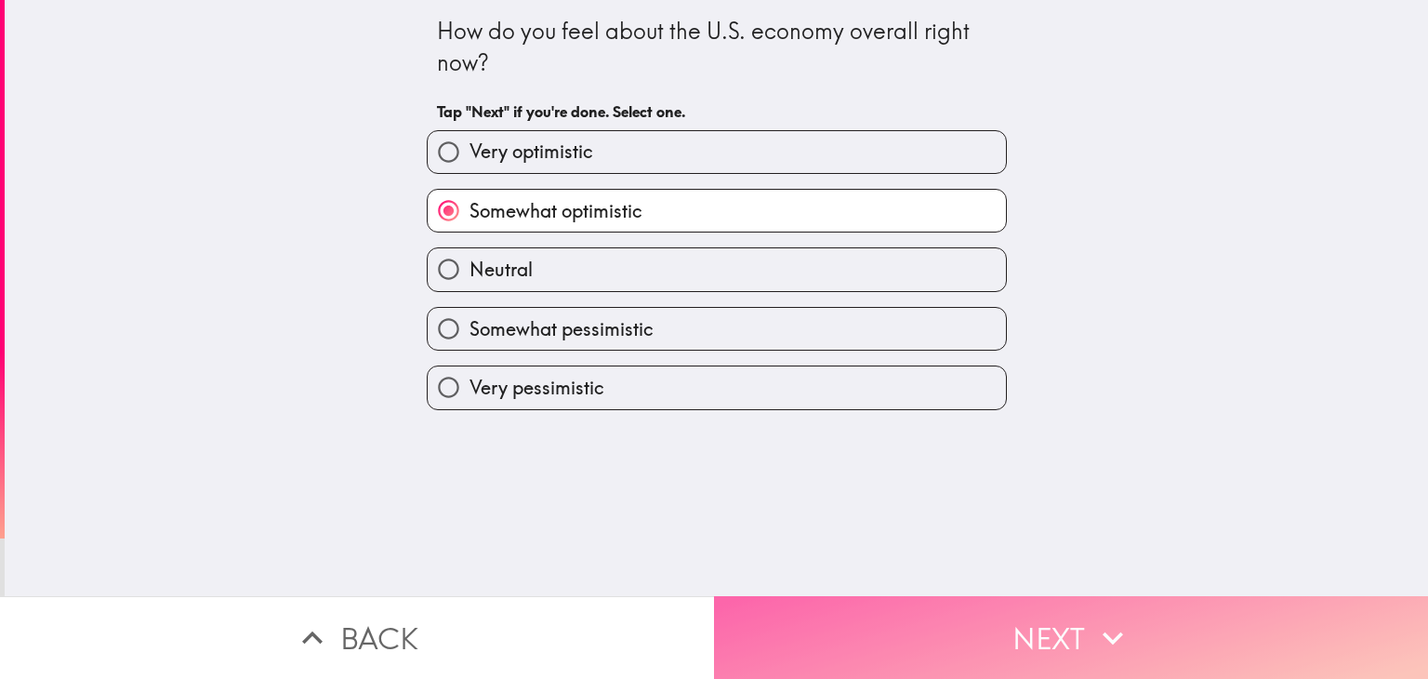
click at [911, 635] on button "Next" at bounding box center [1071, 637] width 714 height 83
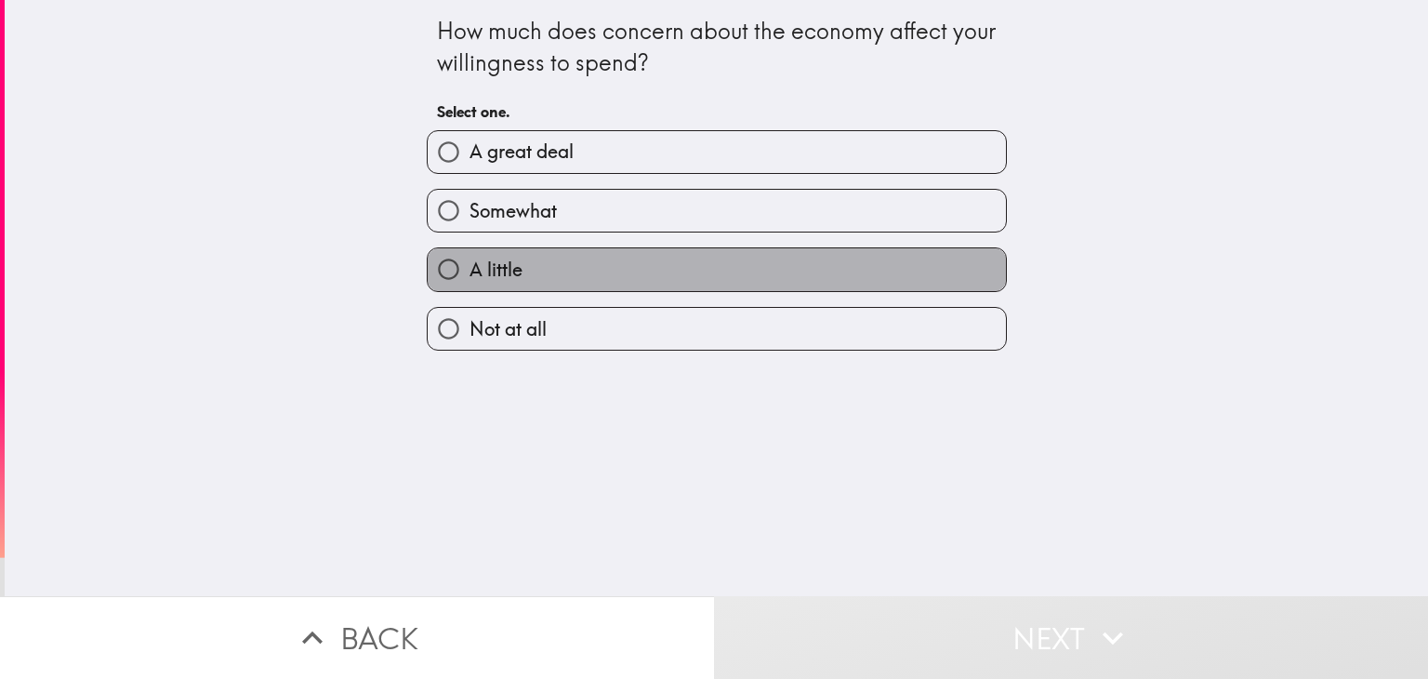
click at [667, 252] on label "A little" at bounding box center [717, 269] width 578 height 42
click at [469, 252] on input "A little" at bounding box center [449, 269] width 42 height 42
radio input "true"
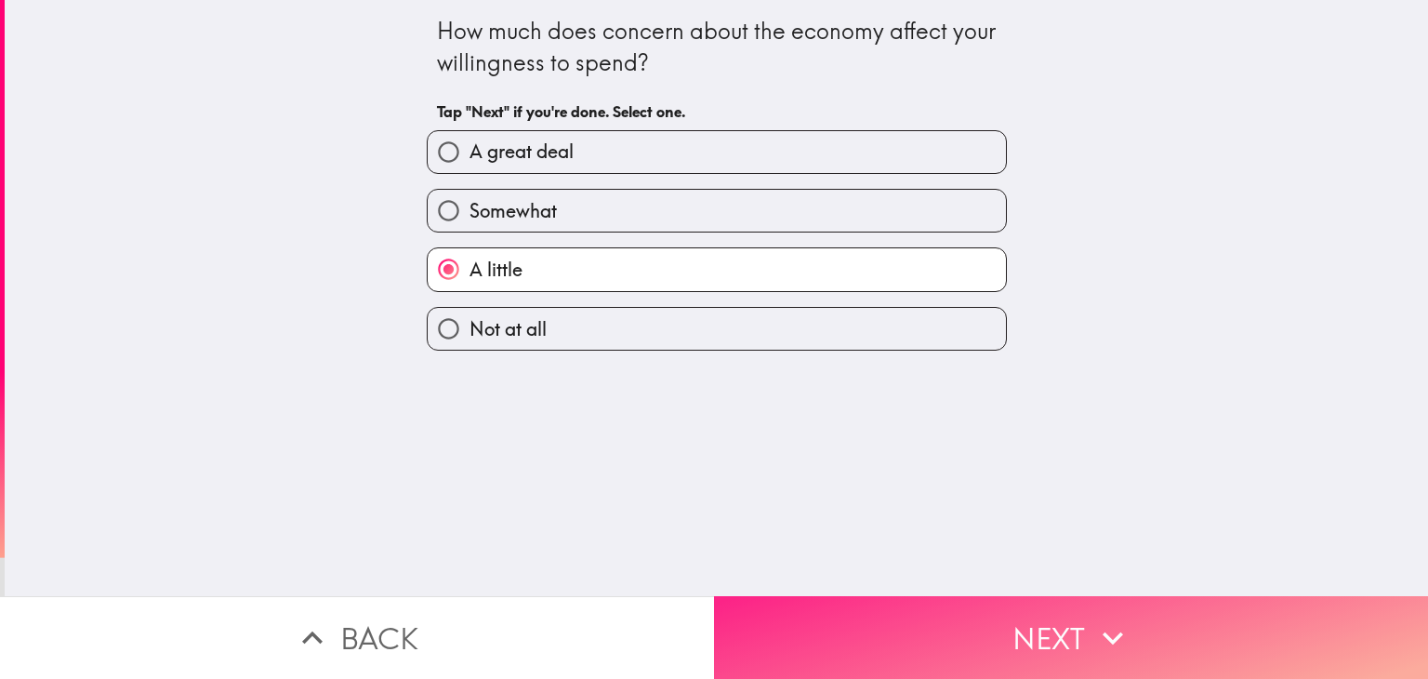
click at [914, 614] on button "Next" at bounding box center [1071, 637] width 714 height 83
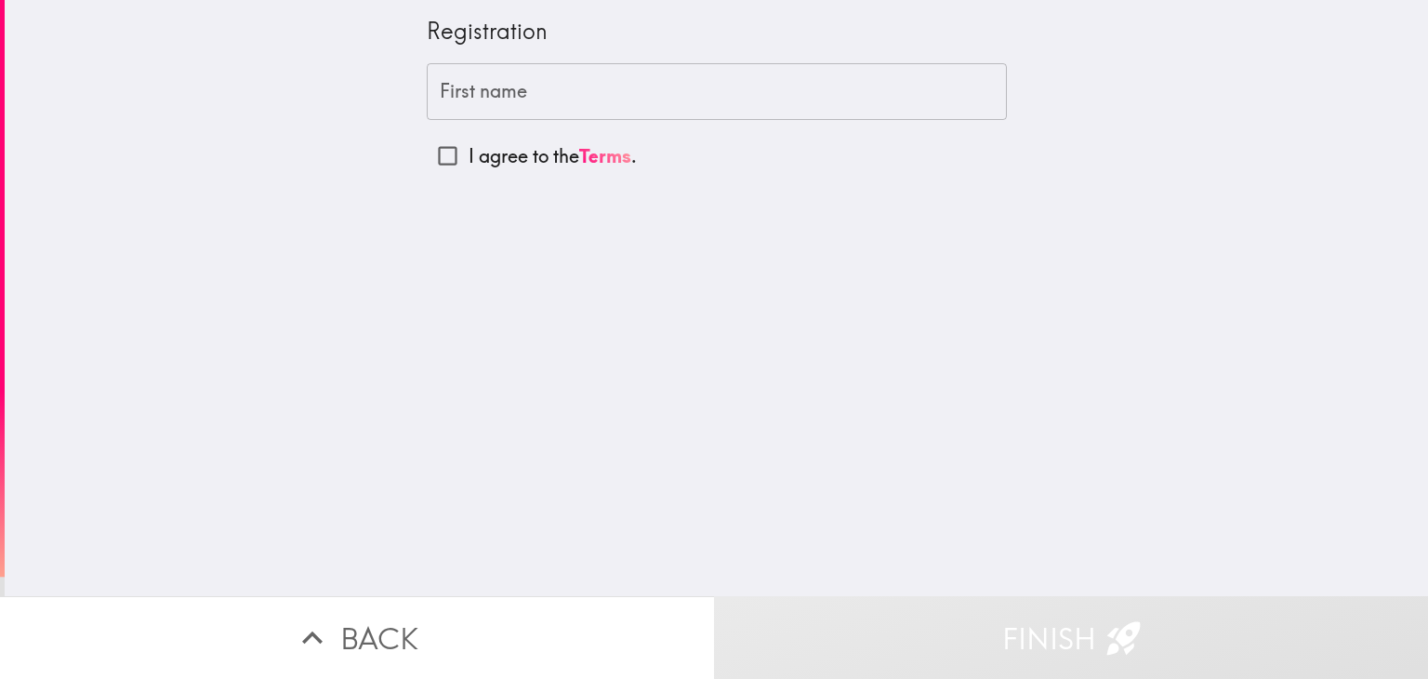
click at [565, 82] on input "First name" at bounding box center [717, 92] width 580 height 58
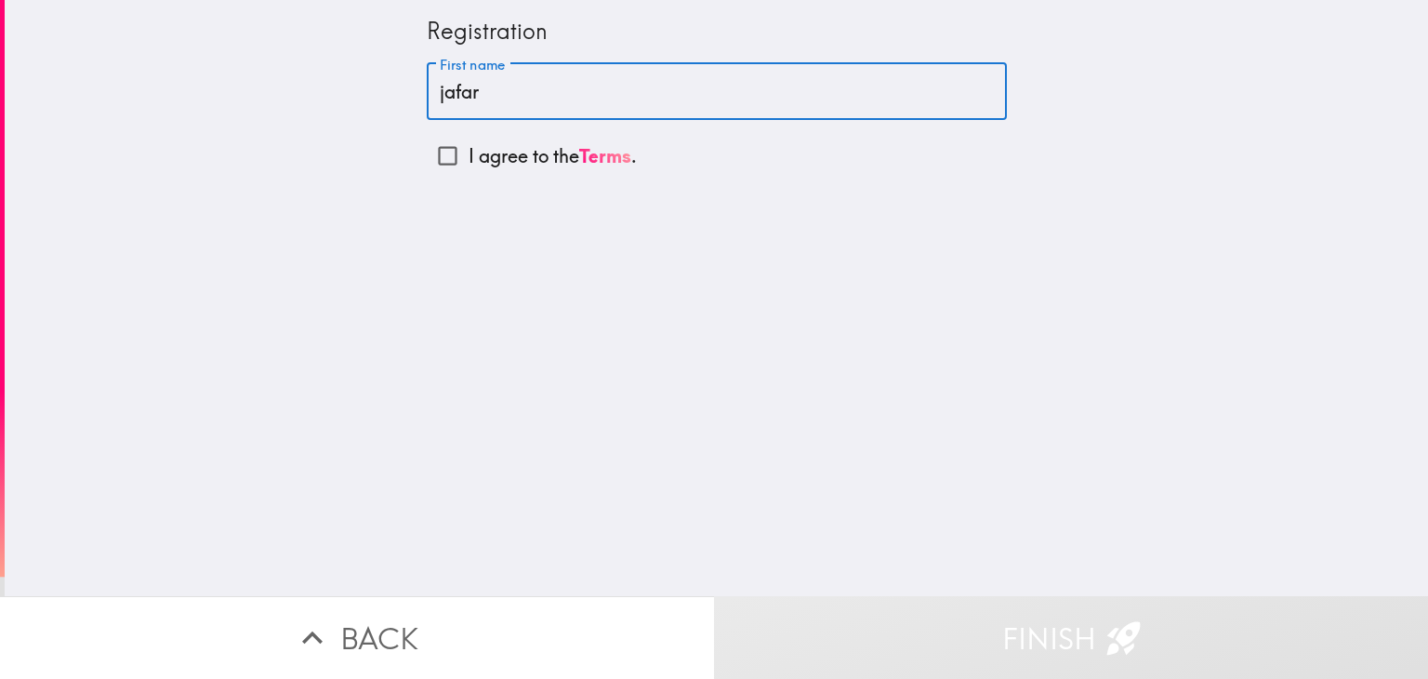
type input "jafar"
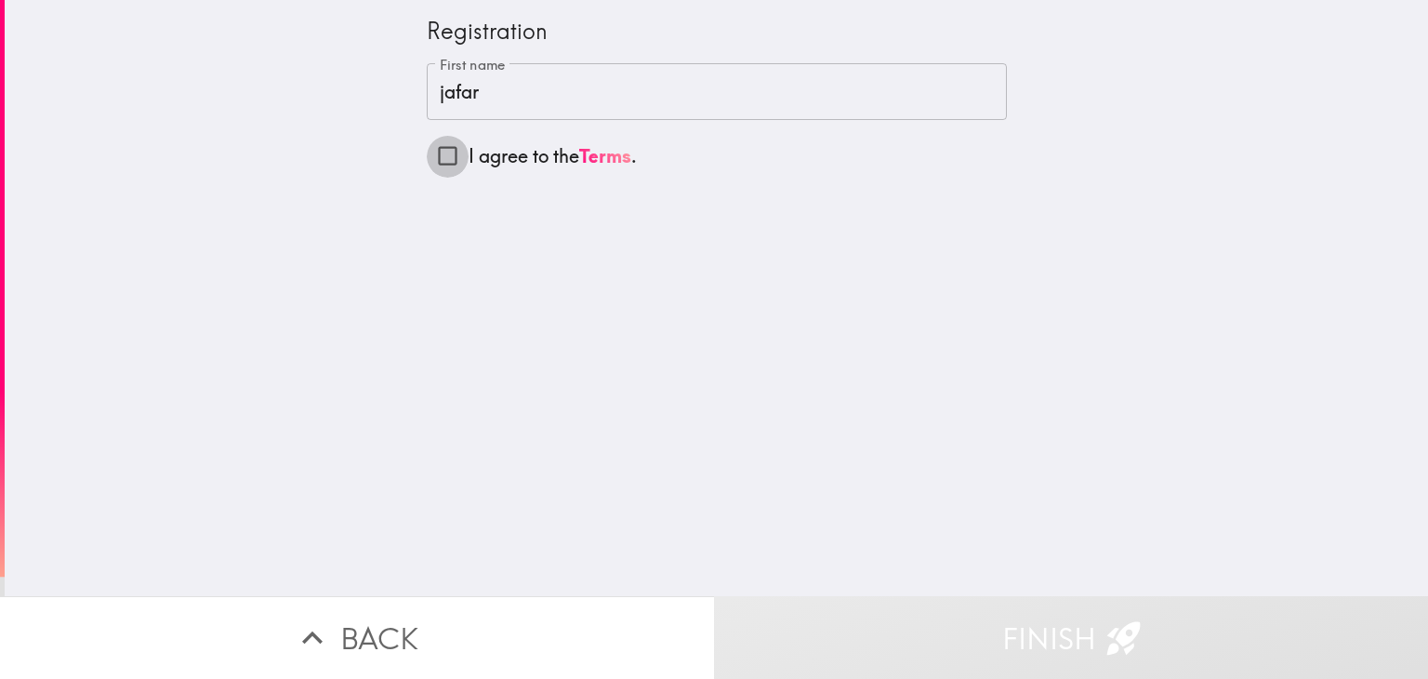
click at [427, 163] on input "I agree to the Terms ." at bounding box center [448, 156] width 42 height 42
checkbox input "true"
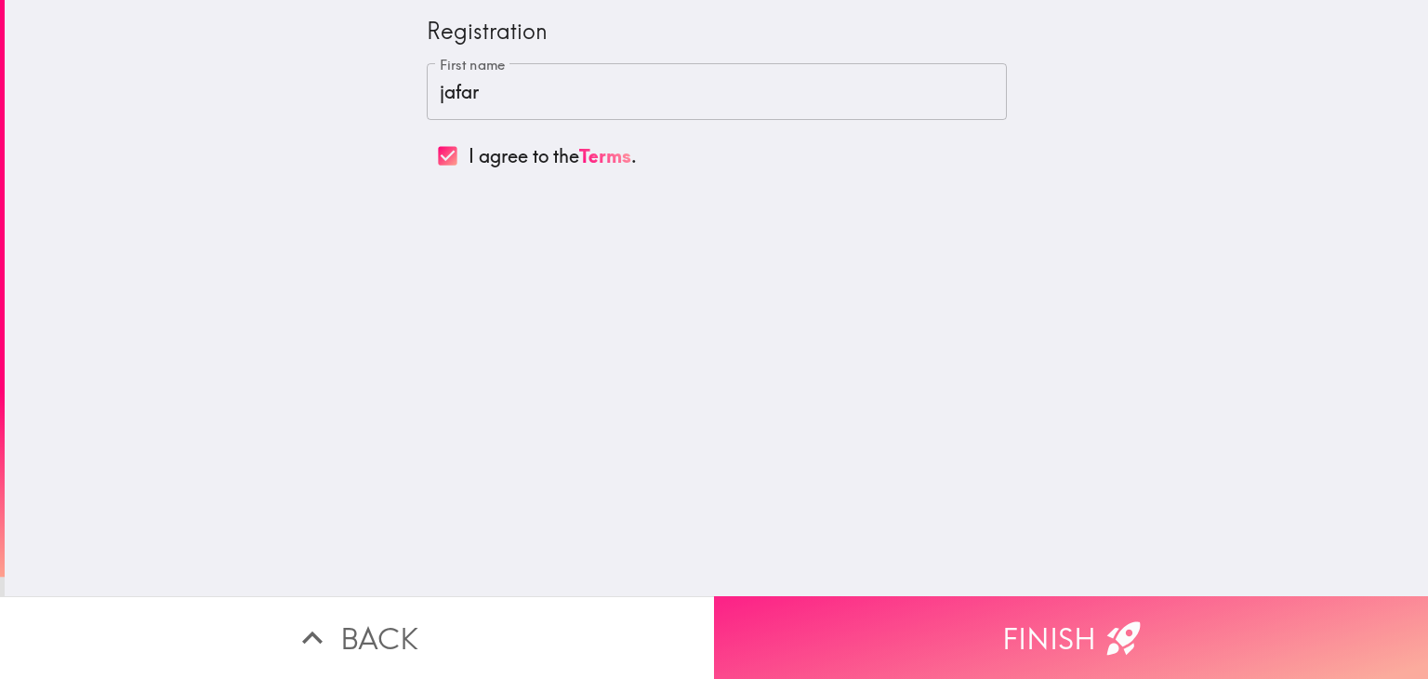
click at [892, 614] on button "Finish" at bounding box center [1071, 637] width 714 height 83
